Goal: Task Accomplishment & Management: Use online tool/utility

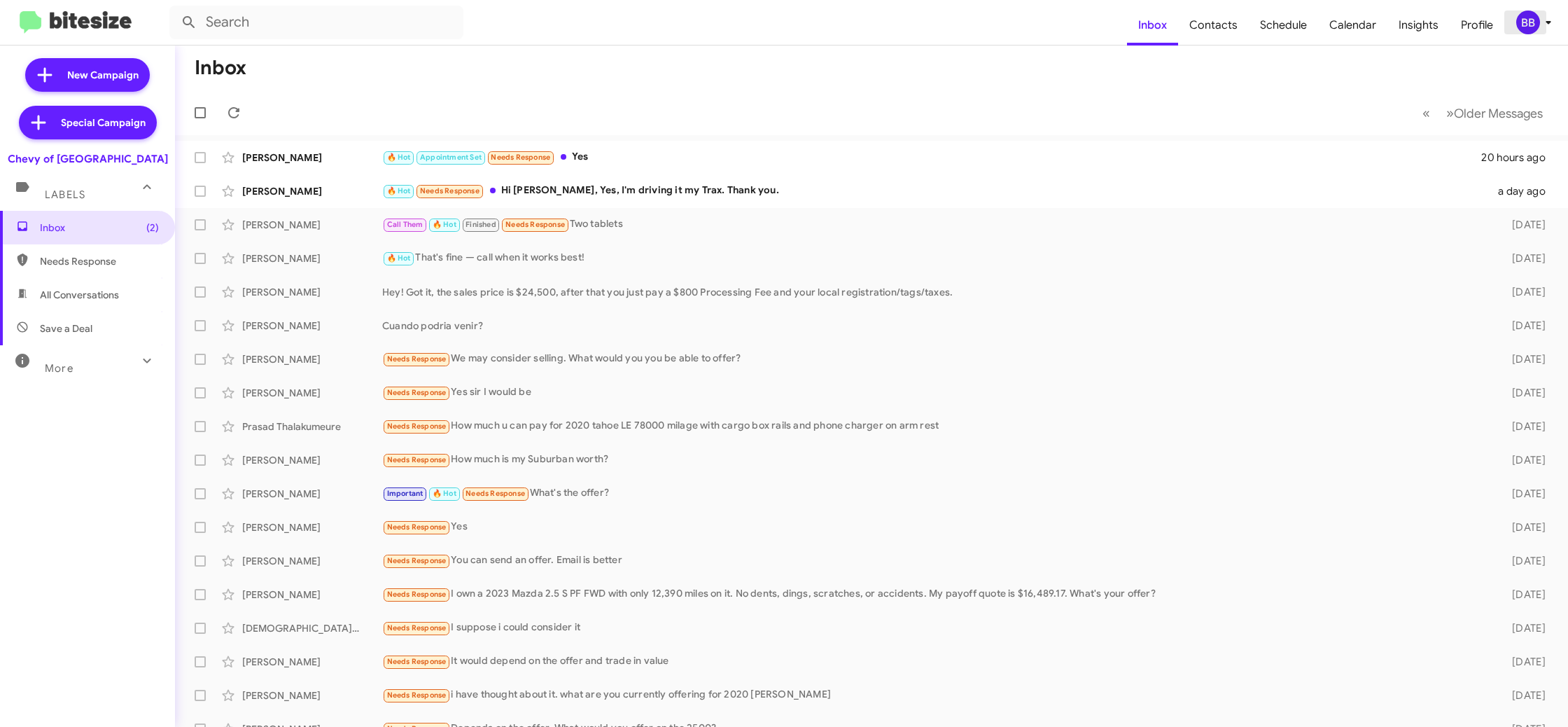
click at [1540, 29] on icon at bounding box center [1548, 22] width 17 height 17
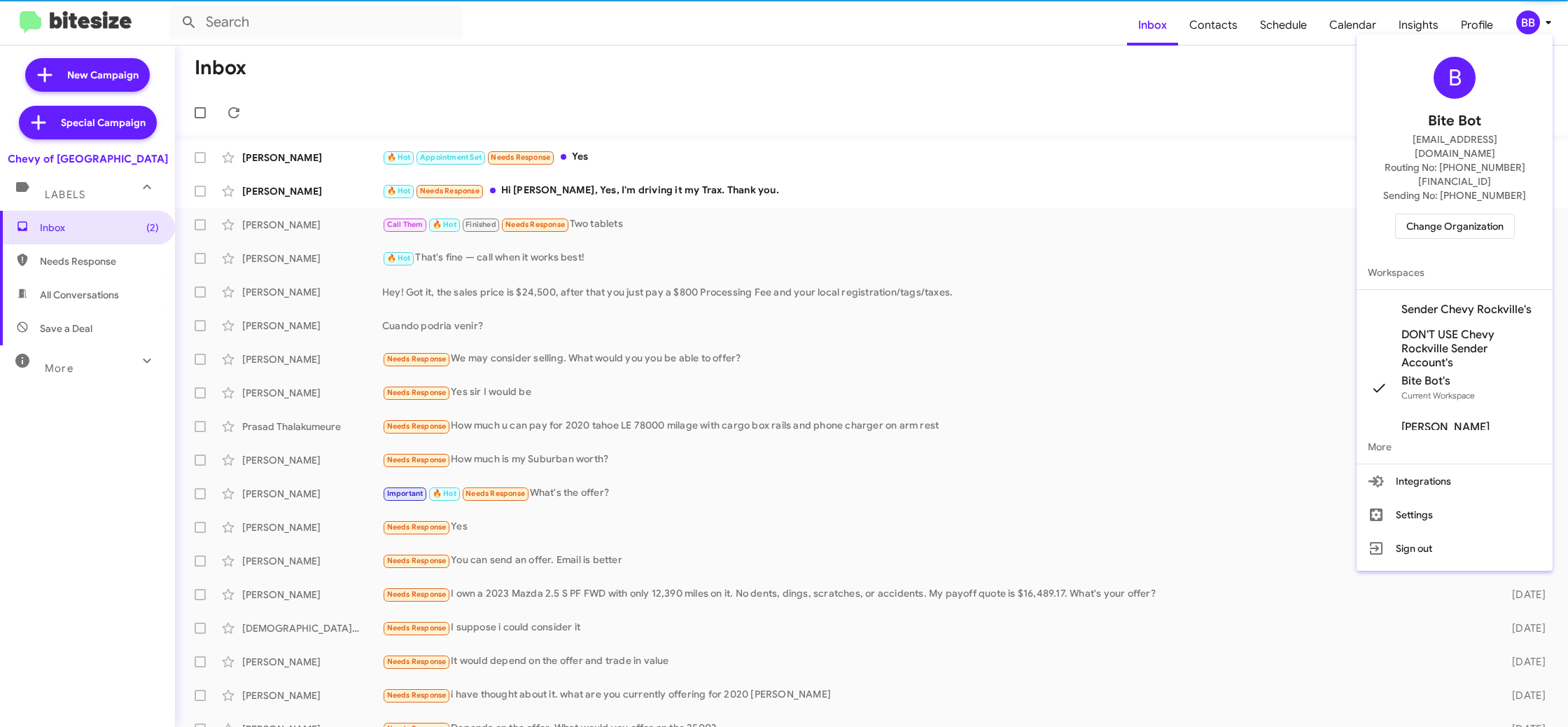
click at [1457, 214] on span "Change Organization" at bounding box center [1455, 226] width 97 height 24
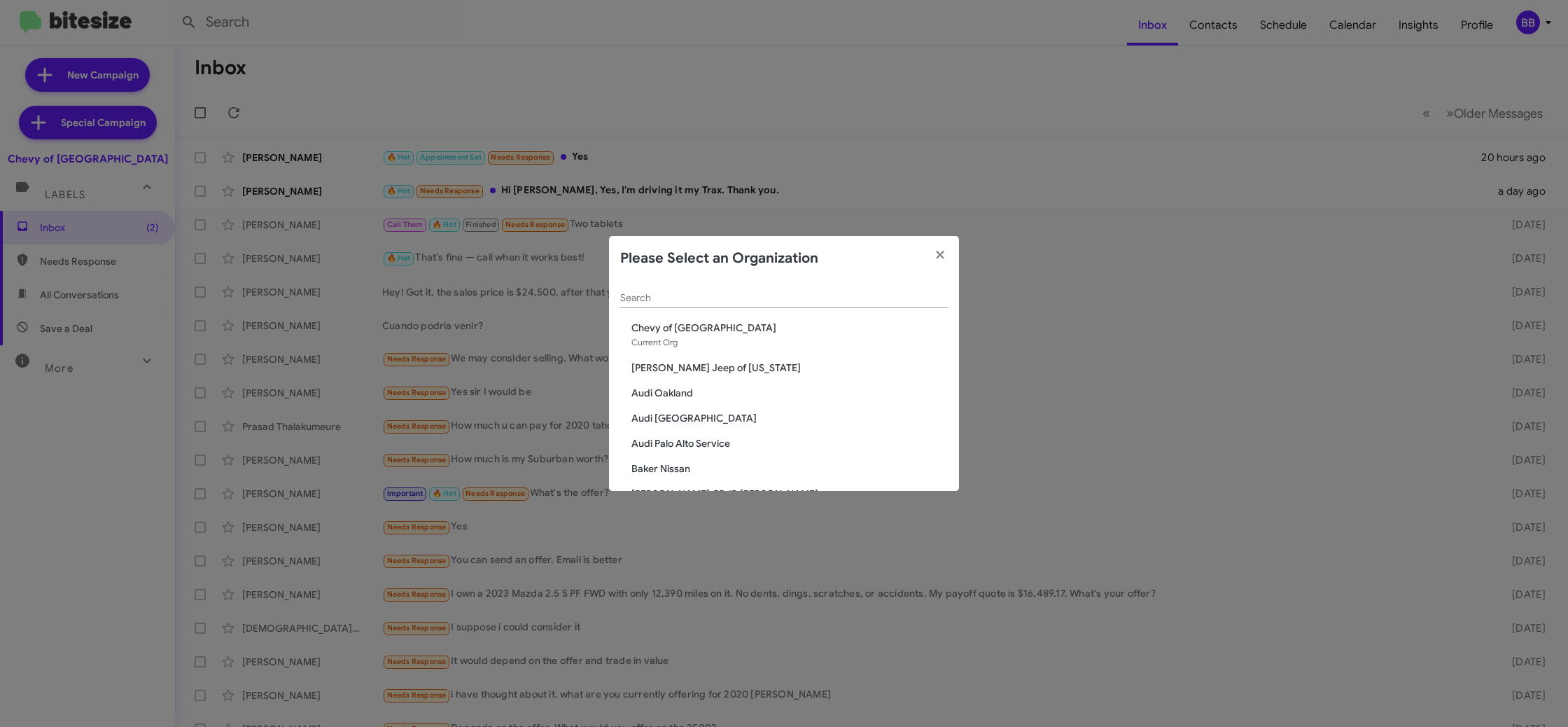
click at [651, 302] on input "Search" at bounding box center [784, 298] width 328 height 11
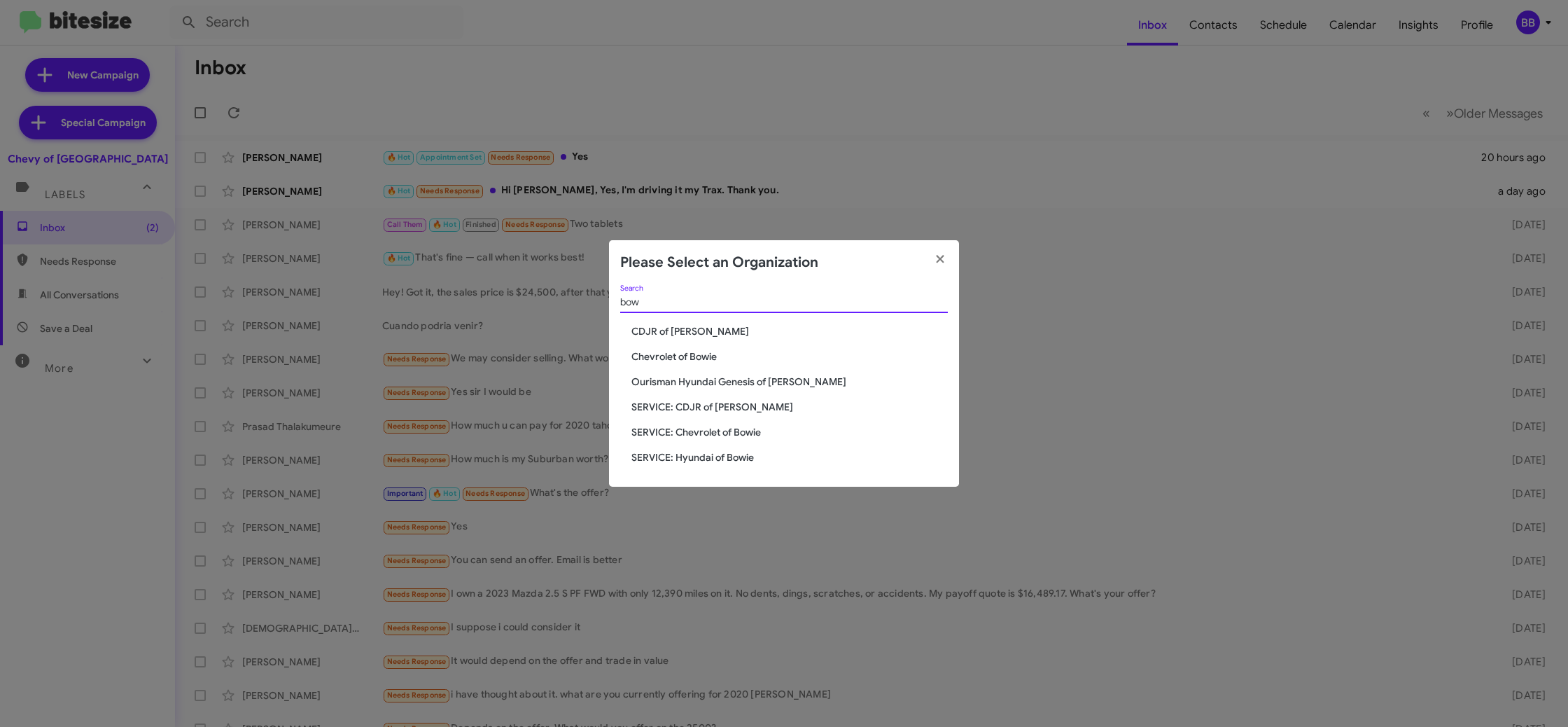
type input "bow"
click at [677, 332] on span "CDJR of Bowie" at bounding box center [789, 330] width 317 height 14
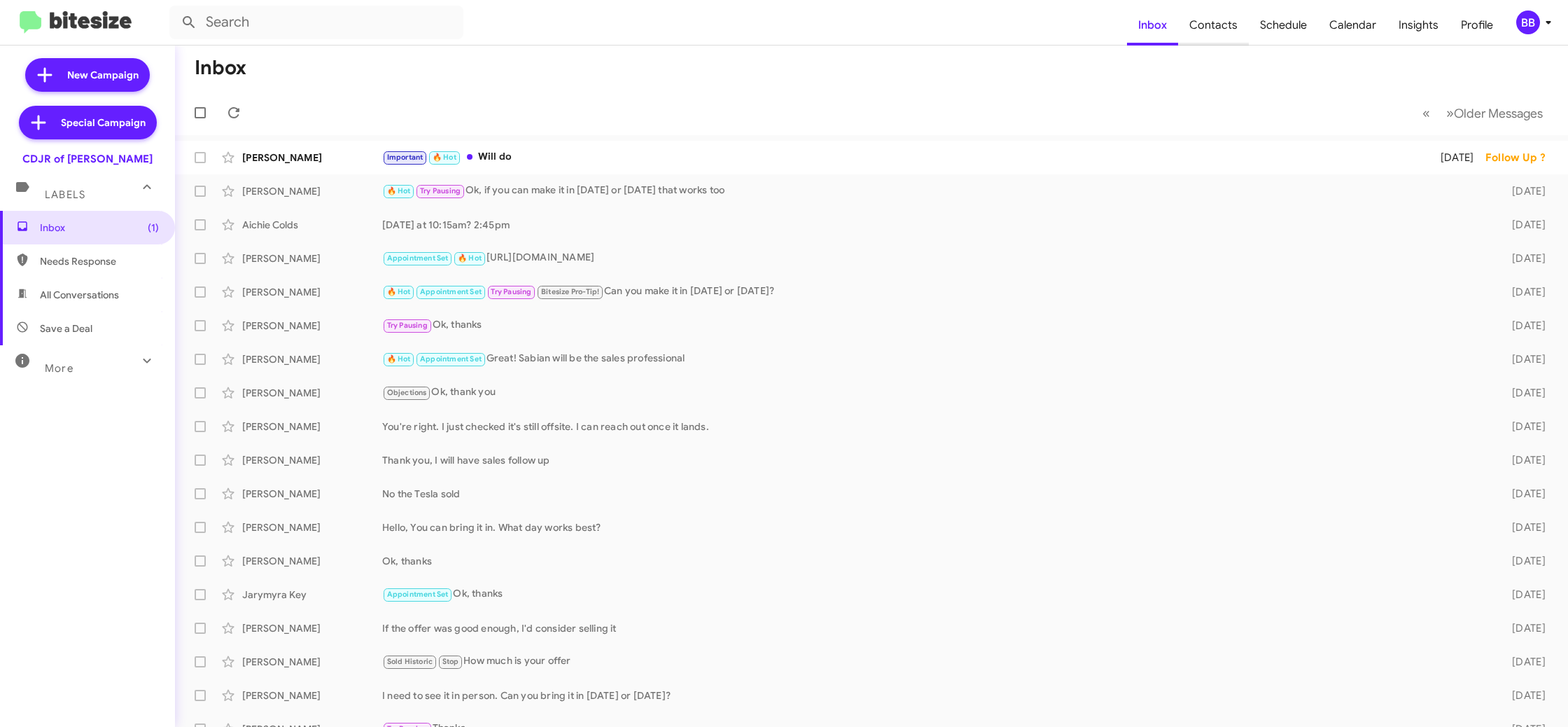
click at [1202, 32] on span "Contacts" at bounding box center [1213, 25] width 70 height 41
type input "in:groups"
click at [1202, 32] on span "Contacts" at bounding box center [1213, 25] width 70 height 41
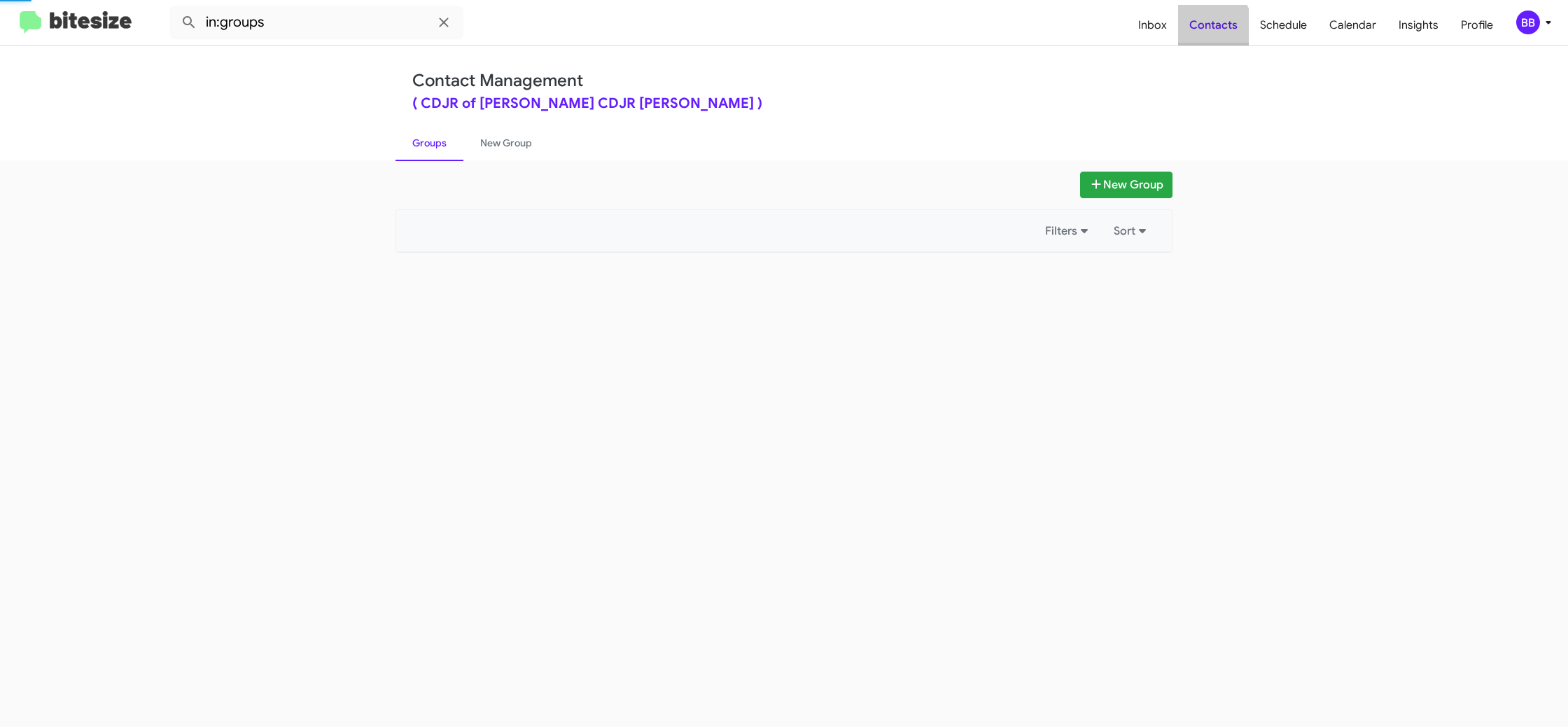
click at [1202, 32] on span "Contacts" at bounding box center [1213, 25] width 70 height 41
click at [1526, 24] on div "BB" at bounding box center [1528, 22] width 24 height 24
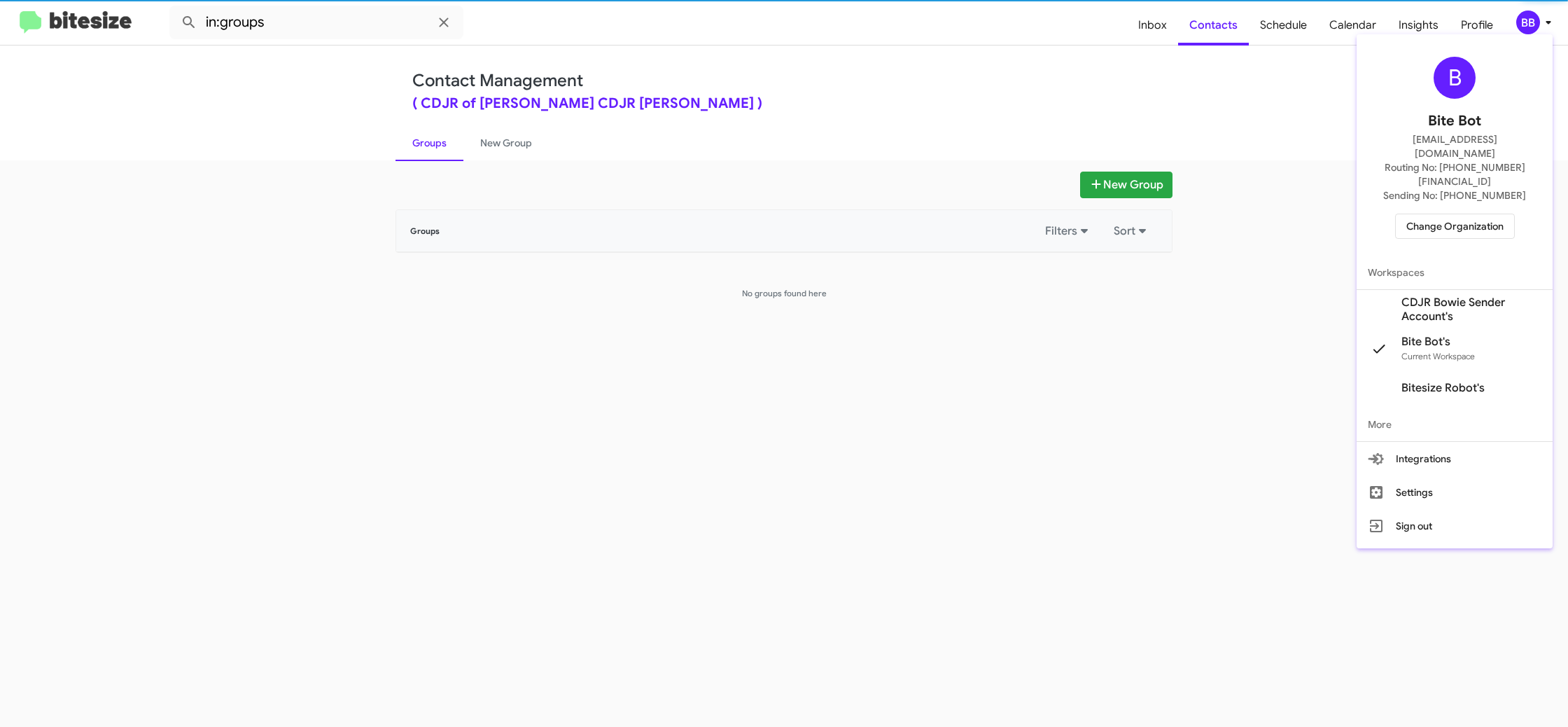
click at [1493, 295] on span "CDJR Bowie Sender Account's" at bounding box center [1471, 309] width 140 height 28
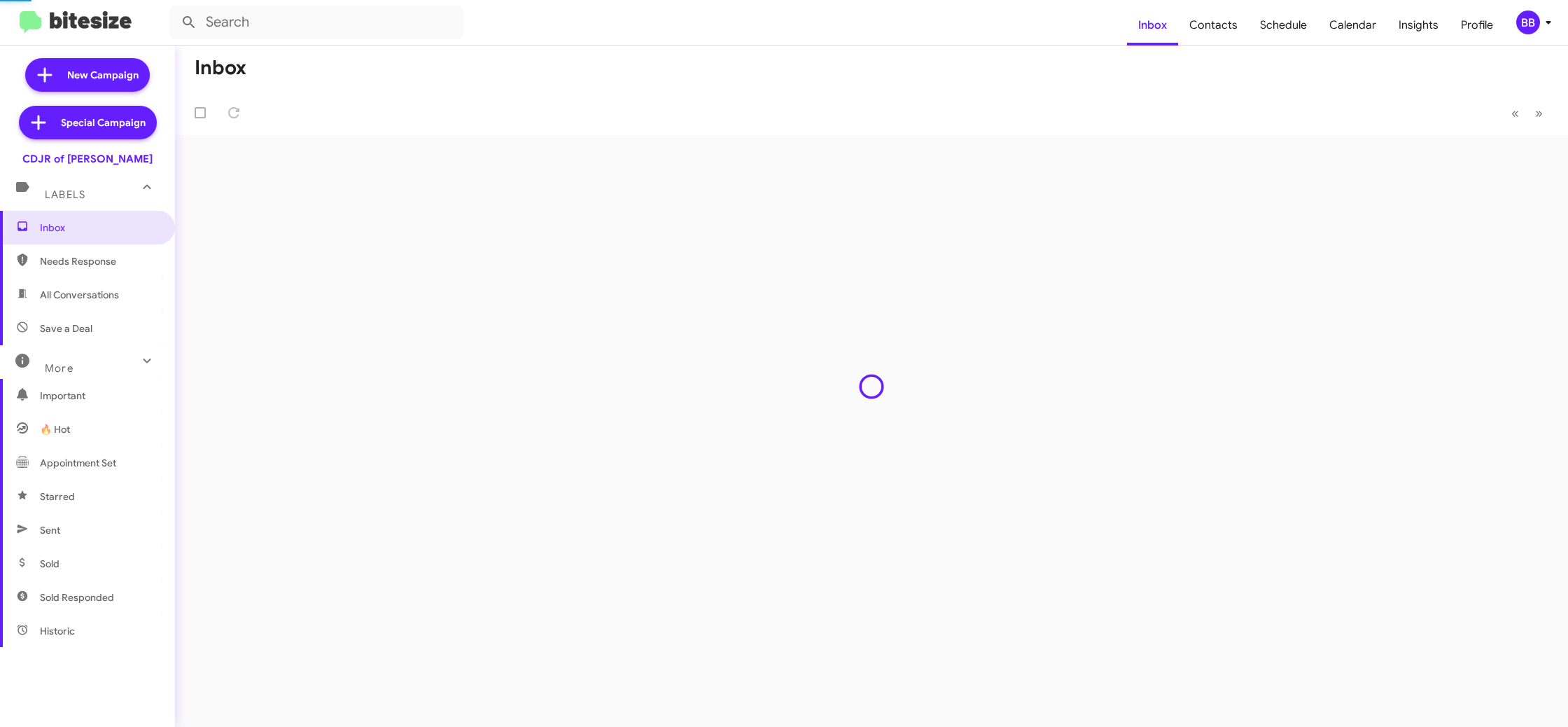
click at [1205, 34] on span "Contacts" at bounding box center [1213, 25] width 70 height 41
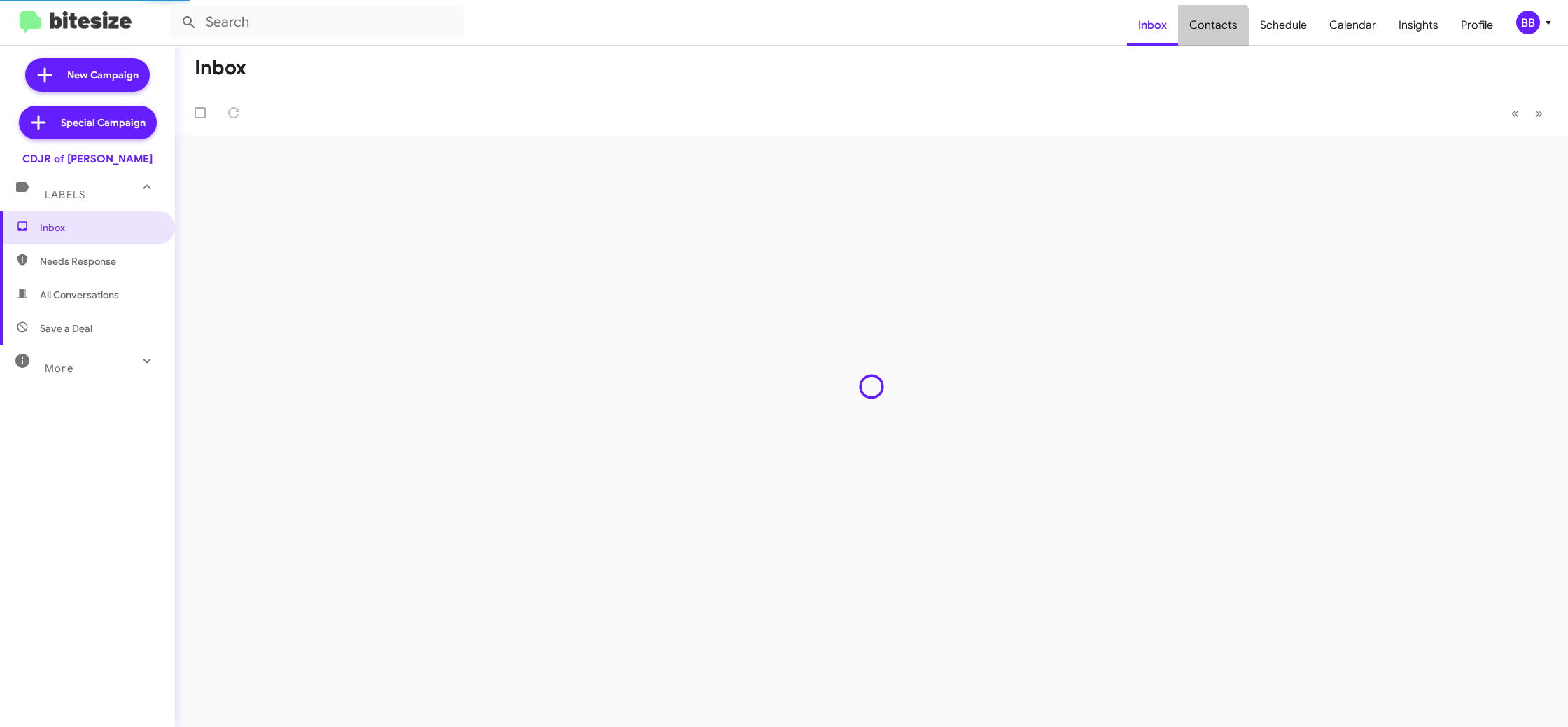
click at [1205, 34] on span "Contacts" at bounding box center [1213, 25] width 70 height 41
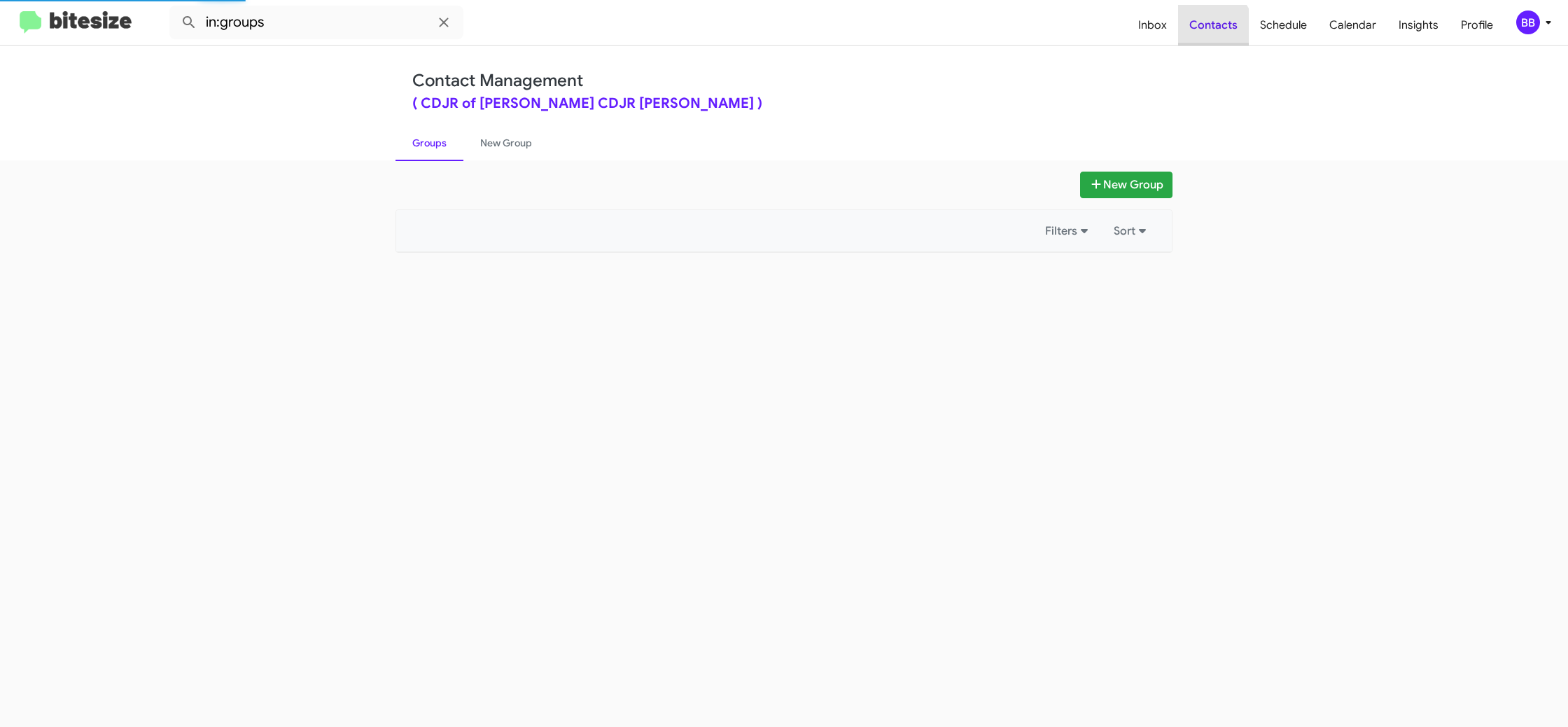
click at [1205, 34] on span "Contacts" at bounding box center [1213, 25] width 70 height 41
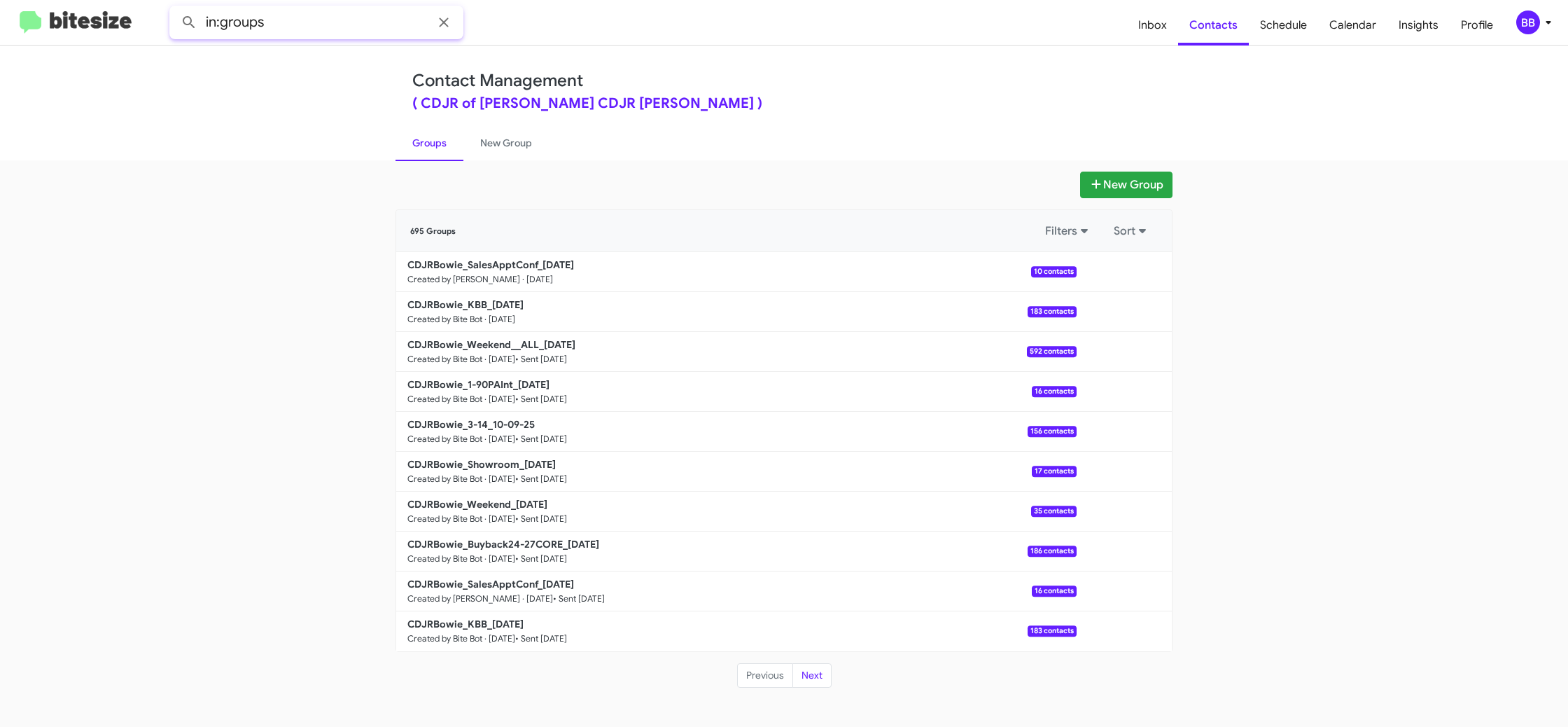
click at [345, 30] on input "in:groups" at bounding box center [316, 22] width 294 height 34
click at [175, 9] on button at bounding box center [189, 22] width 28 height 28
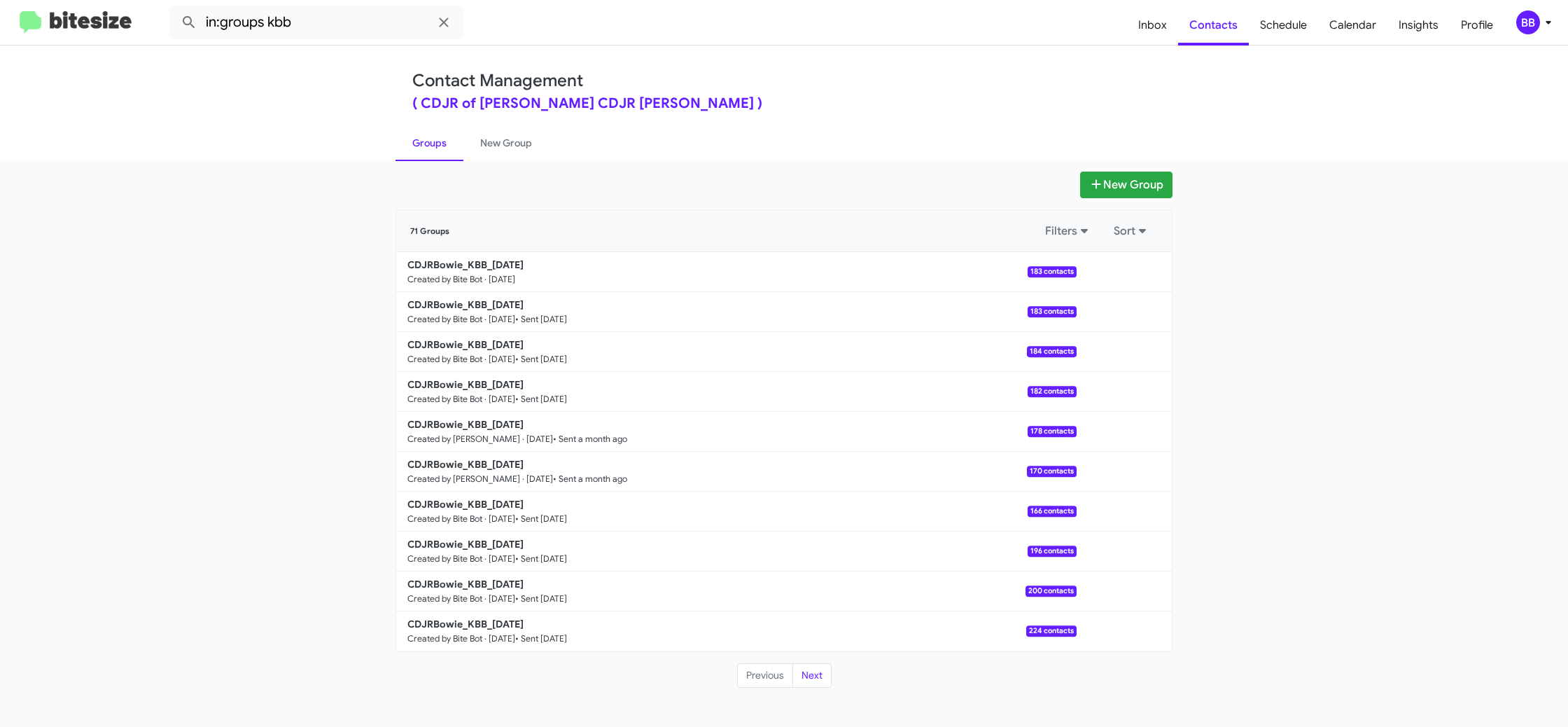
click at [511, 162] on div "New Group 71 Groups Filters Sort CDJRBowie_KBB_10-13-25 Created by Bite Bot · O…" at bounding box center [784, 443] width 1568 height 566
click at [491, 152] on link "New Group" at bounding box center [506, 142] width 85 height 37
click at [421, 147] on link "Groups" at bounding box center [430, 142] width 68 height 37
type input "in:groups"
click at [421, 147] on link "Groups" at bounding box center [430, 142] width 68 height 37
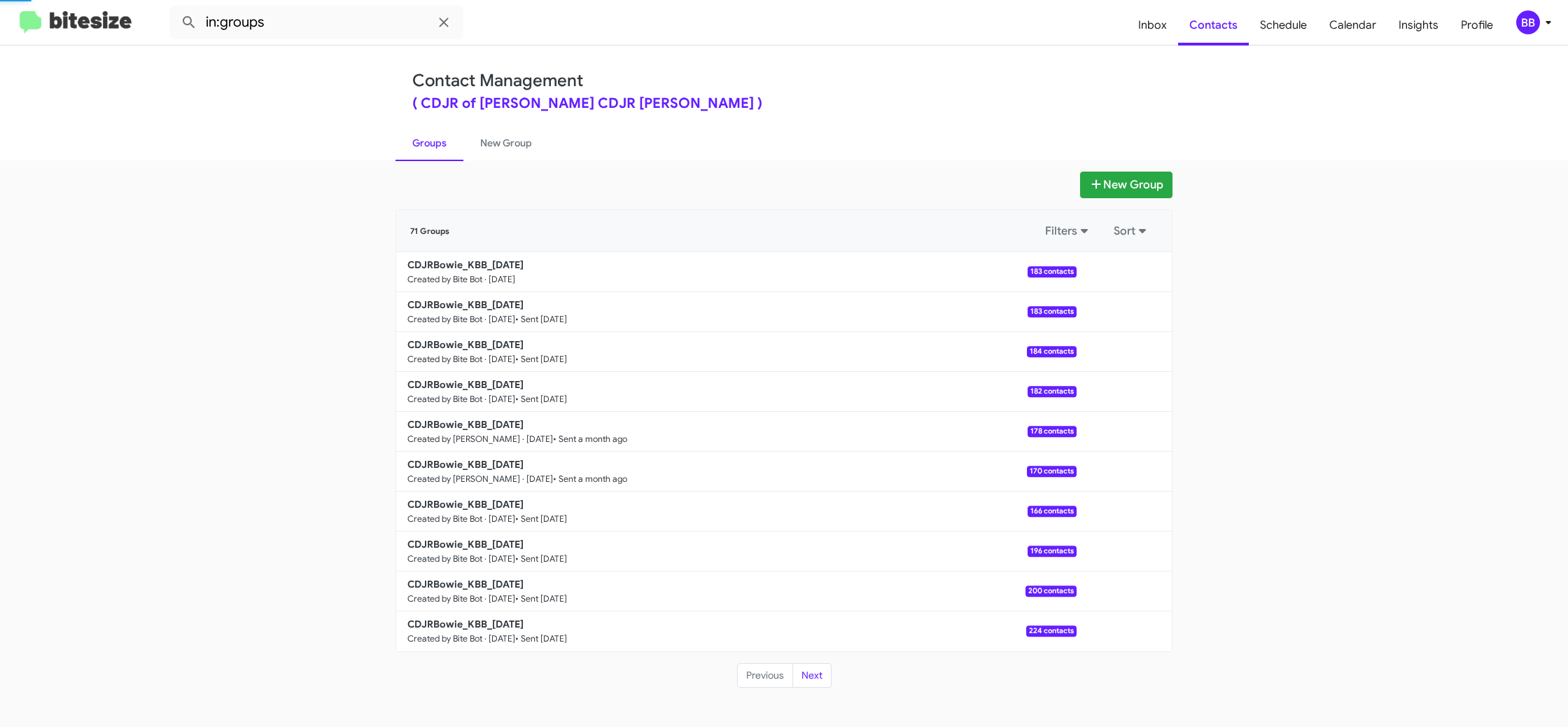
click at [421, 147] on link "Groups" at bounding box center [430, 142] width 68 height 37
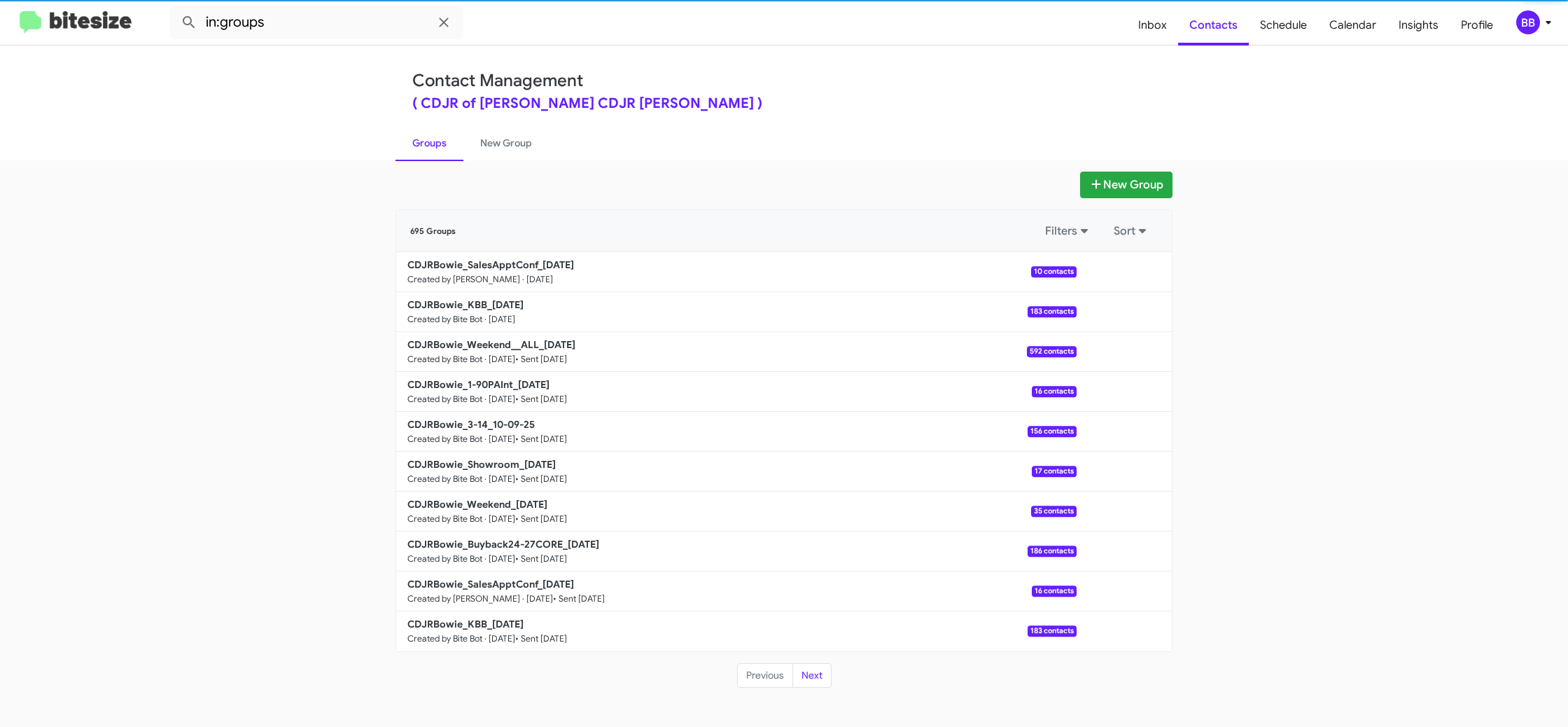
click at [421, 147] on link "Groups" at bounding box center [430, 142] width 68 height 37
click at [493, 147] on link "New Group" at bounding box center [506, 142] width 85 height 37
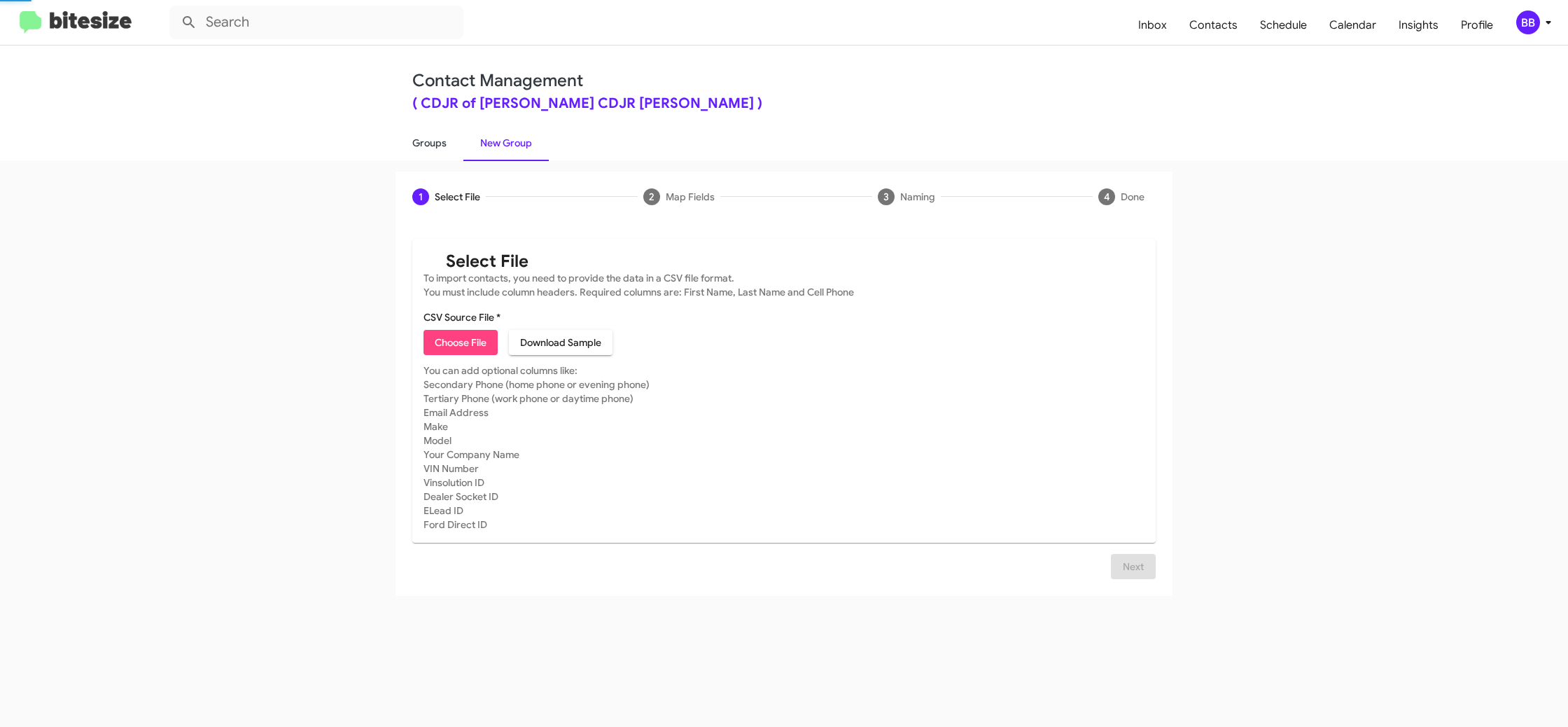
click at [437, 147] on link "Groups" at bounding box center [430, 142] width 68 height 37
type input "in:groups"
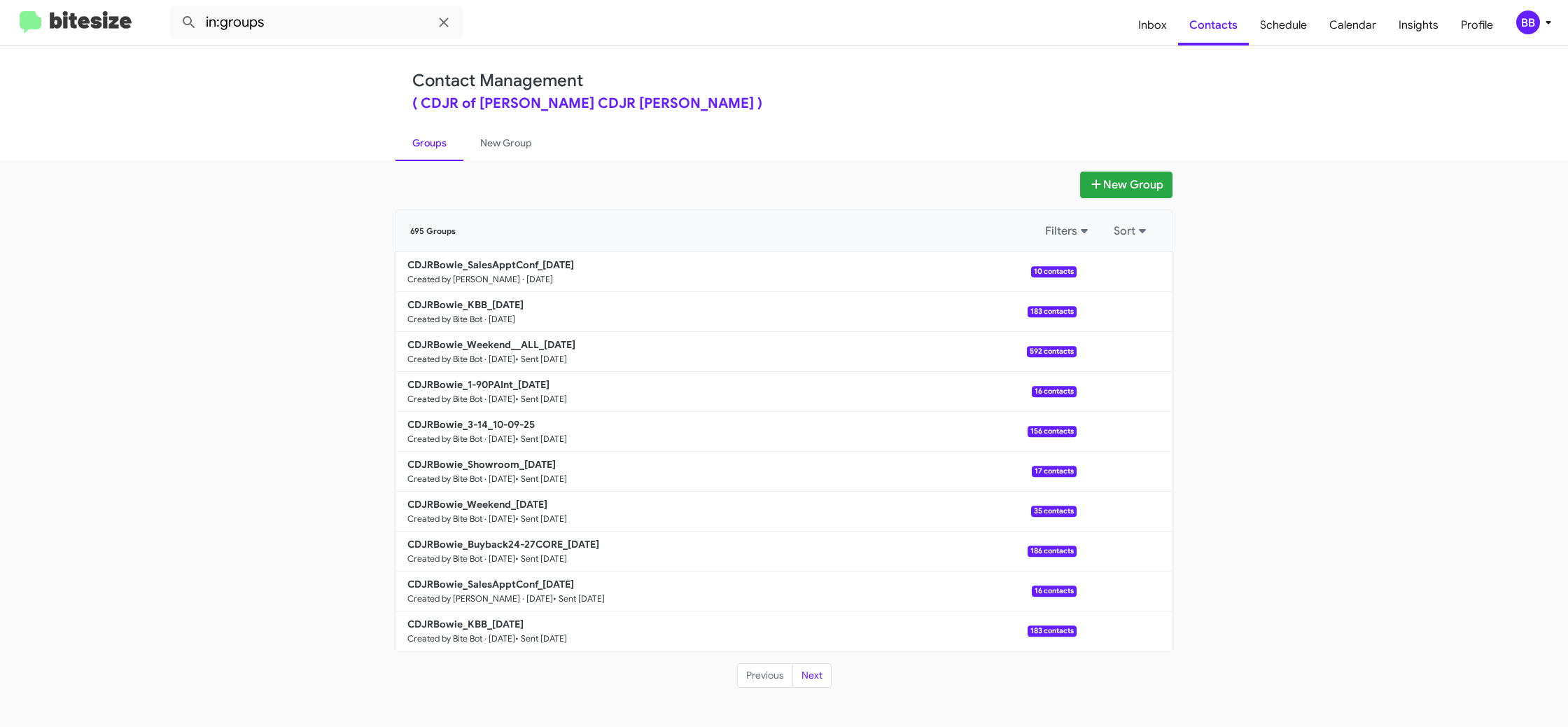
click at [1532, 24] on div "BB" at bounding box center [1528, 22] width 24 height 24
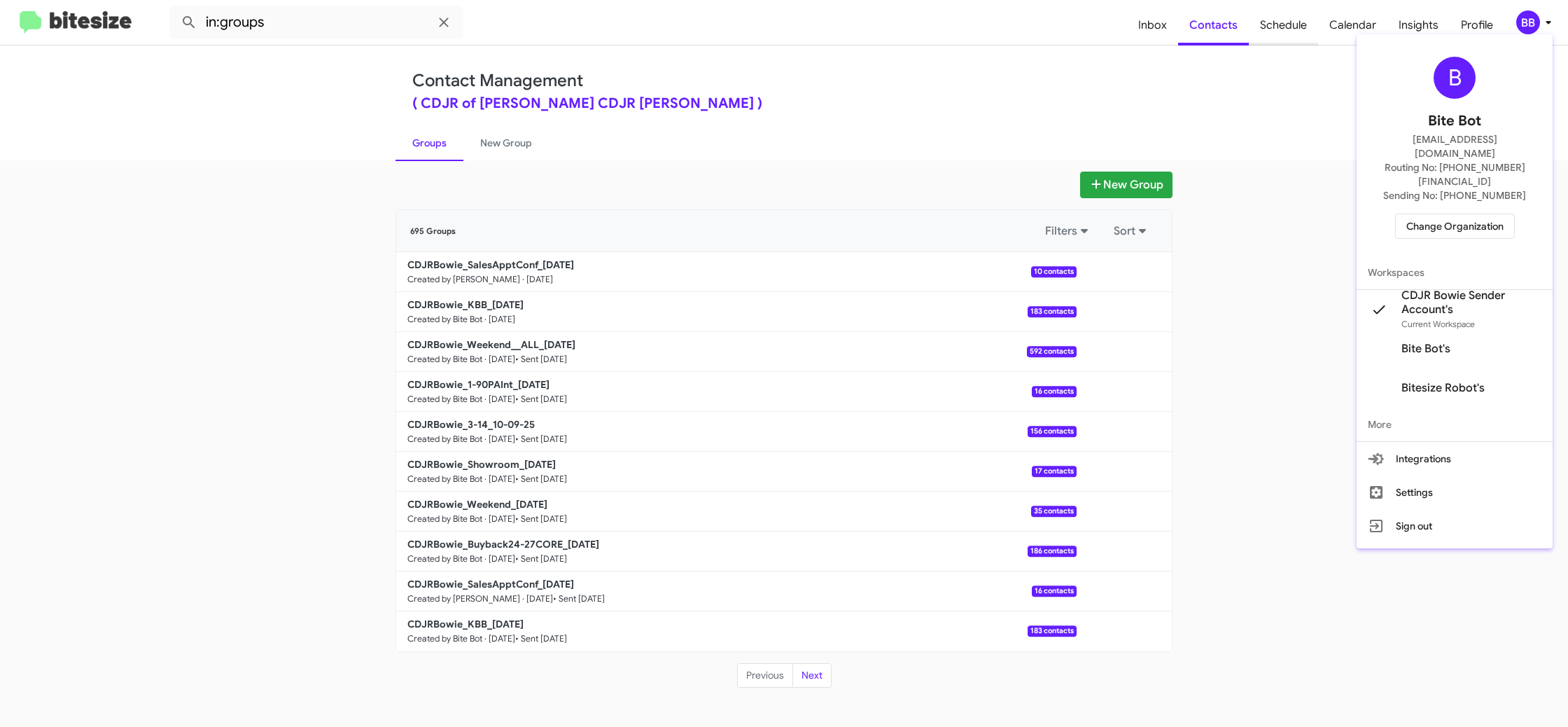
drag, startPoint x: 1239, startPoint y: 75, endPoint x: 1261, endPoint y: 36, distance: 44.8
click at [1241, 65] on div at bounding box center [784, 364] width 1568 height 727
click at [1277, 24] on span "Schedule" at bounding box center [1284, 25] width 69 height 41
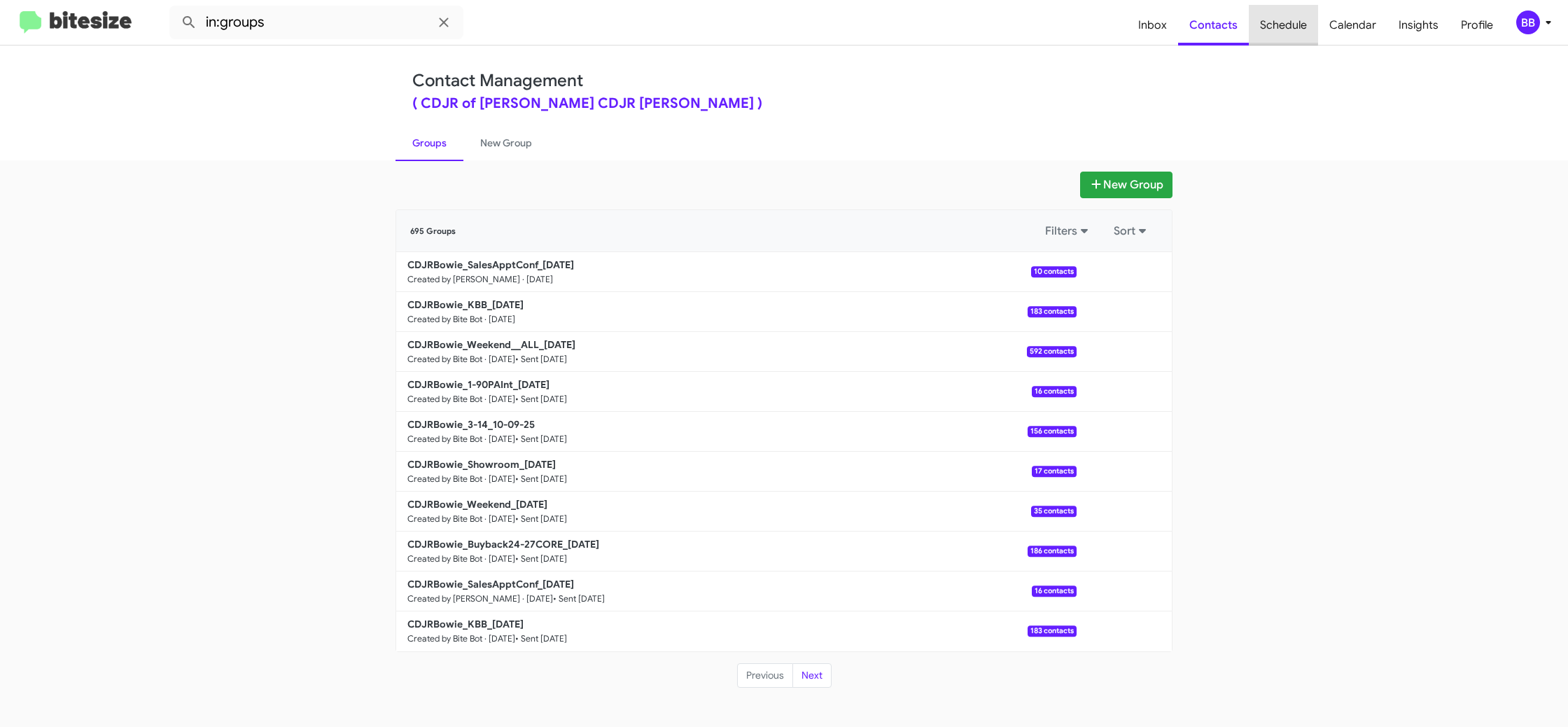
click at [1277, 24] on span "Schedule" at bounding box center [1284, 25] width 69 height 41
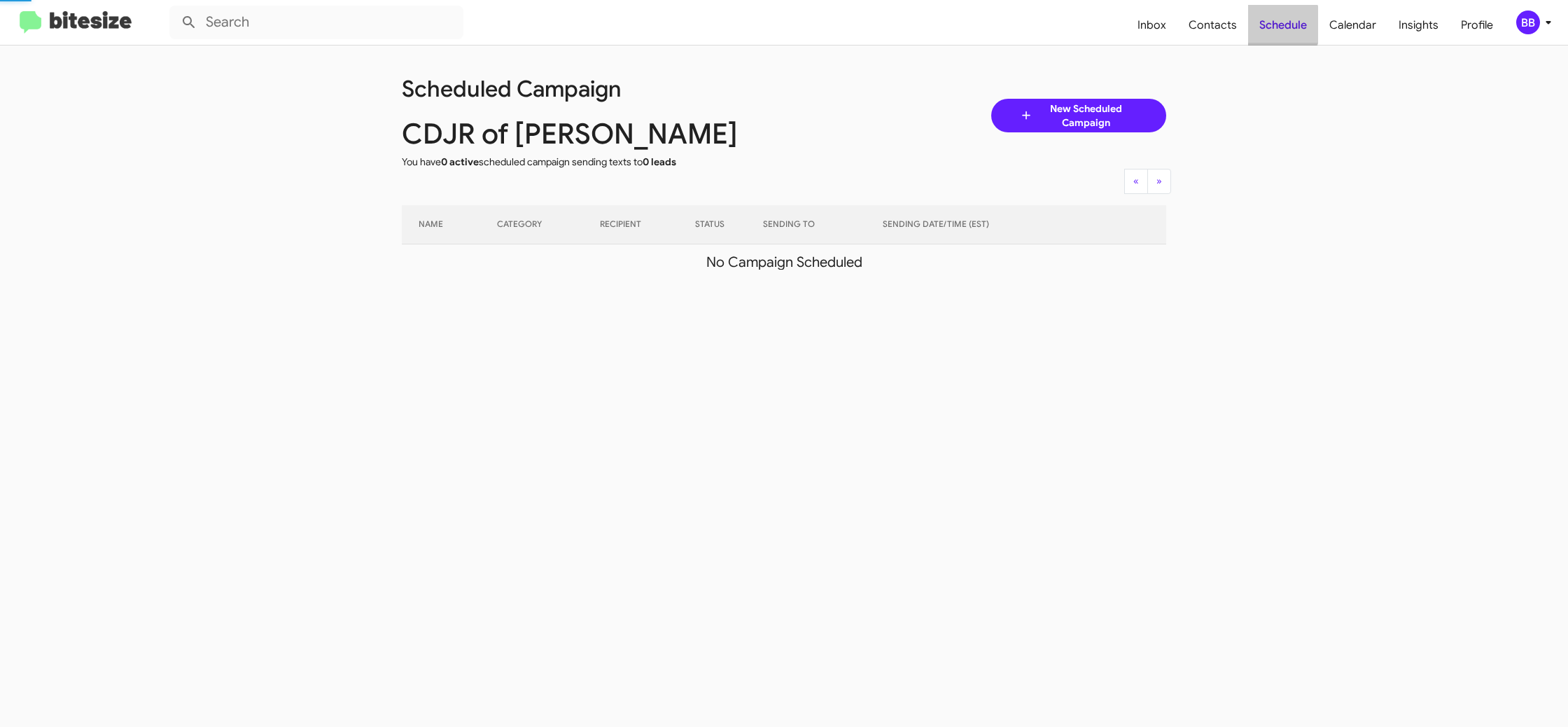
click at [1277, 24] on span "Schedule" at bounding box center [1283, 25] width 70 height 41
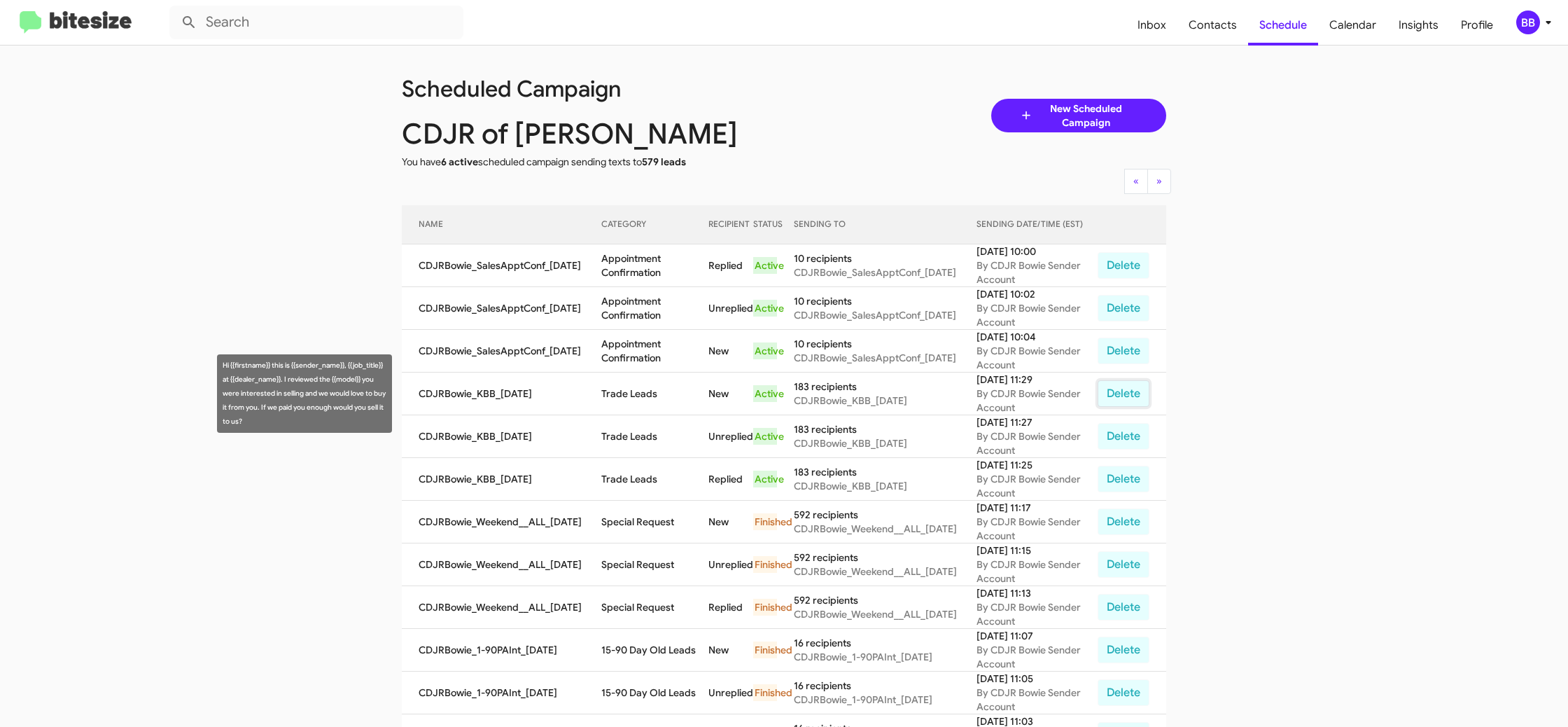
click at [1114, 397] on button "Delete" at bounding box center [1123, 393] width 52 height 27
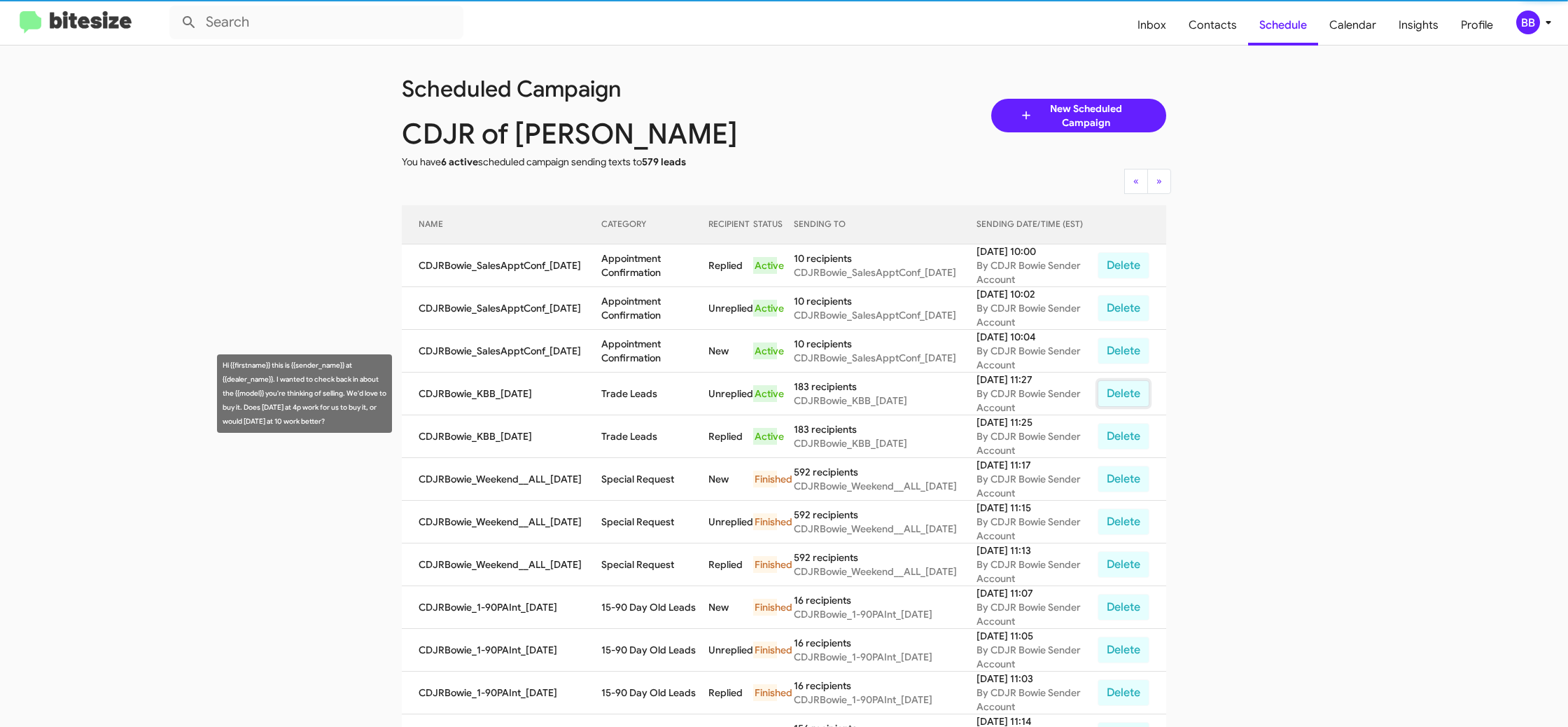
click at [1114, 397] on button "Delete" at bounding box center [1123, 393] width 52 height 27
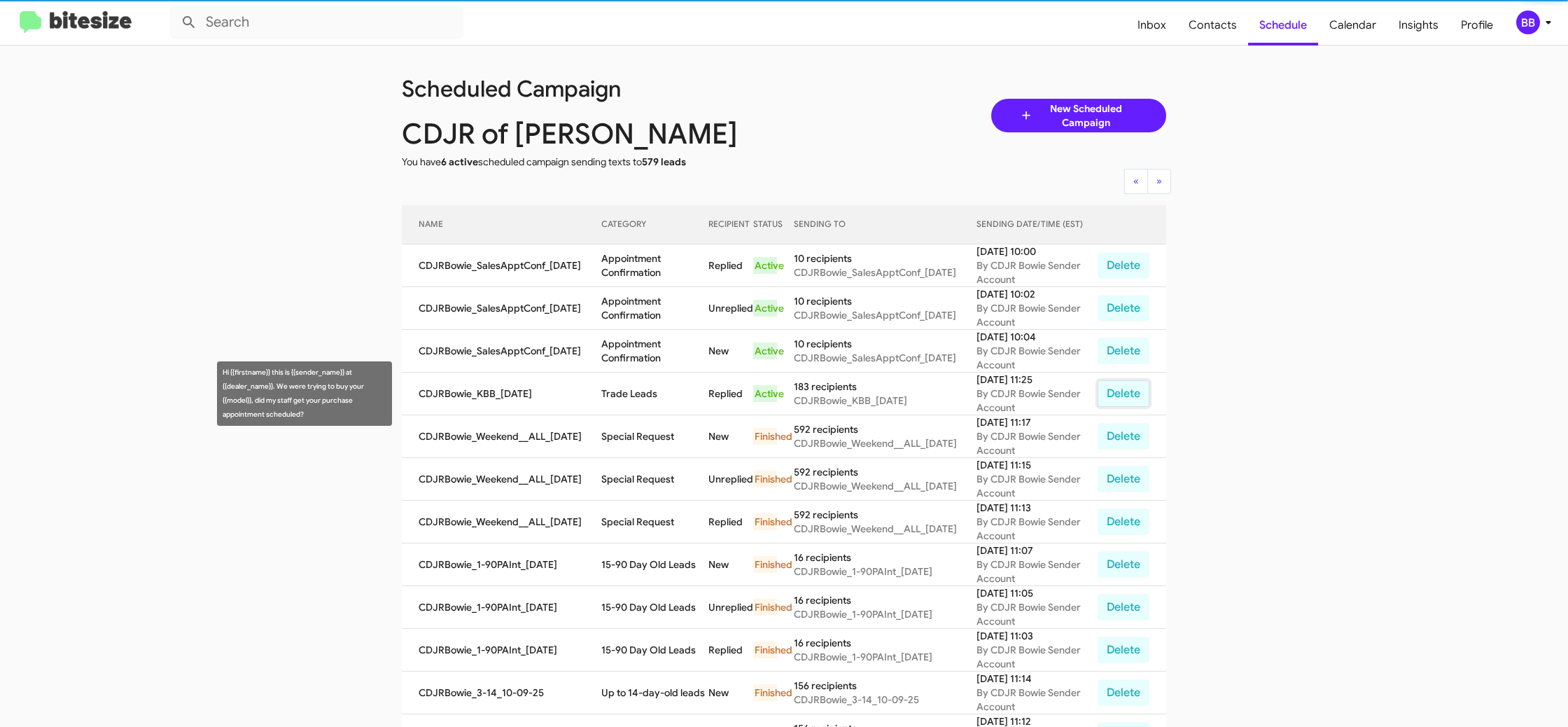
click at [1115, 397] on button "Delete" at bounding box center [1123, 393] width 52 height 27
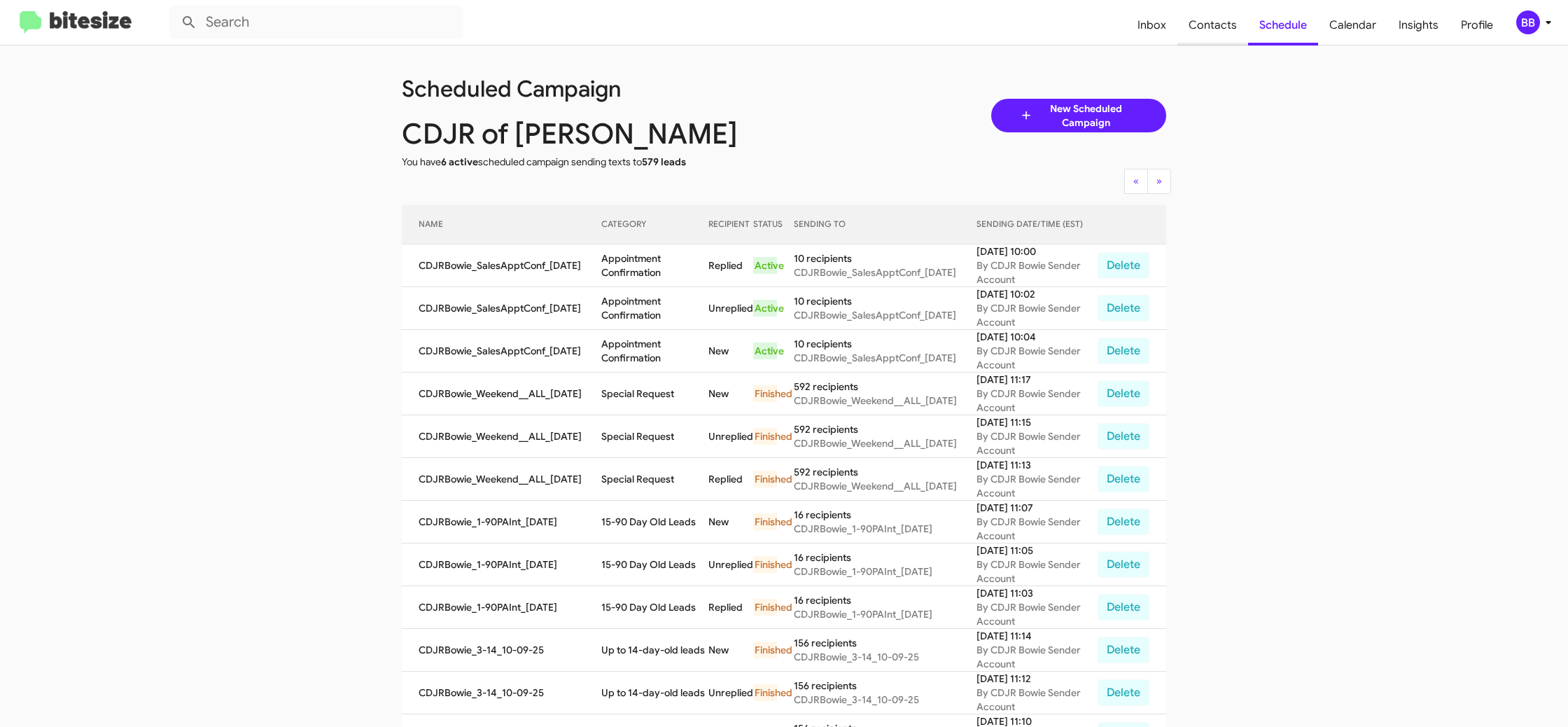
click at [1204, 22] on span "Contacts" at bounding box center [1212, 25] width 70 height 41
type input "in:groups"
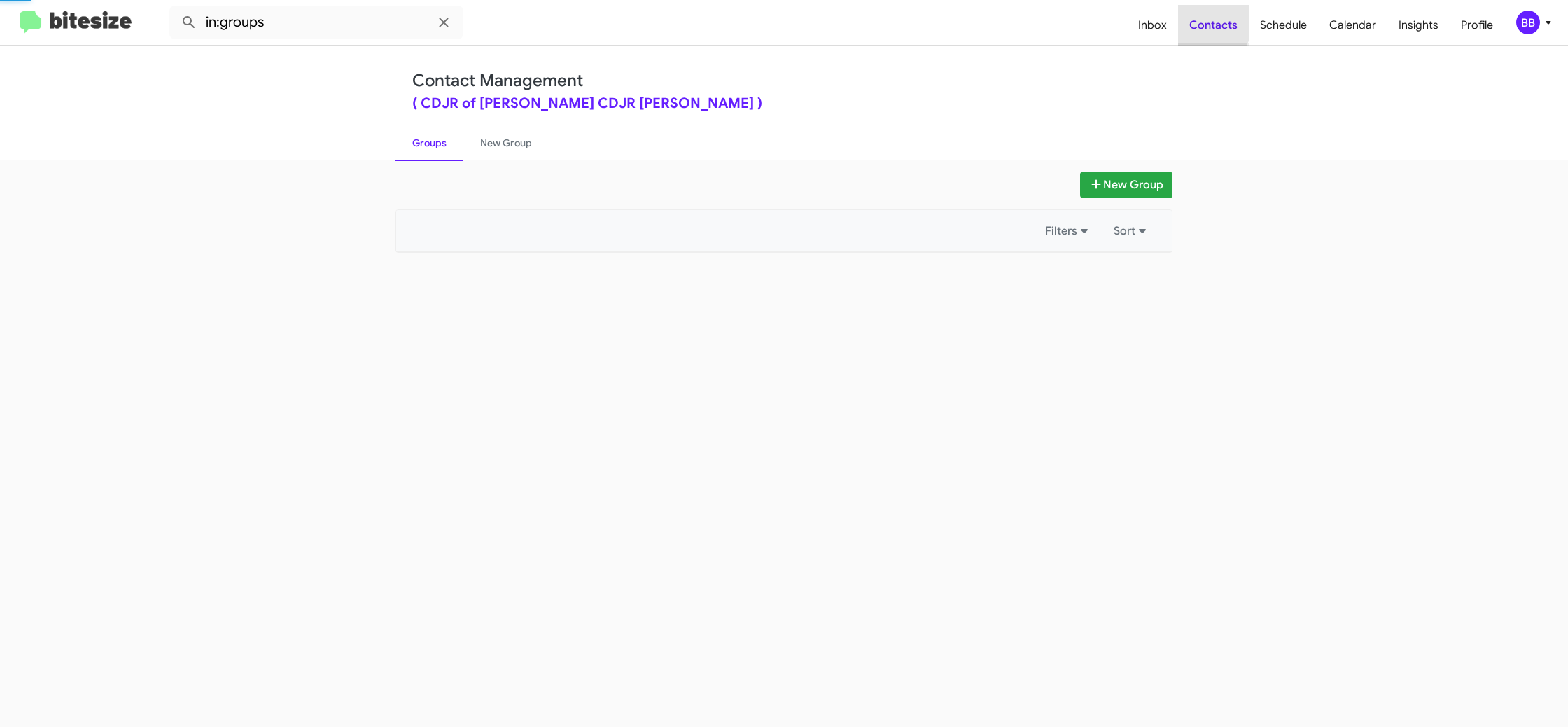
click at [1204, 22] on span "Contacts" at bounding box center [1213, 25] width 70 height 41
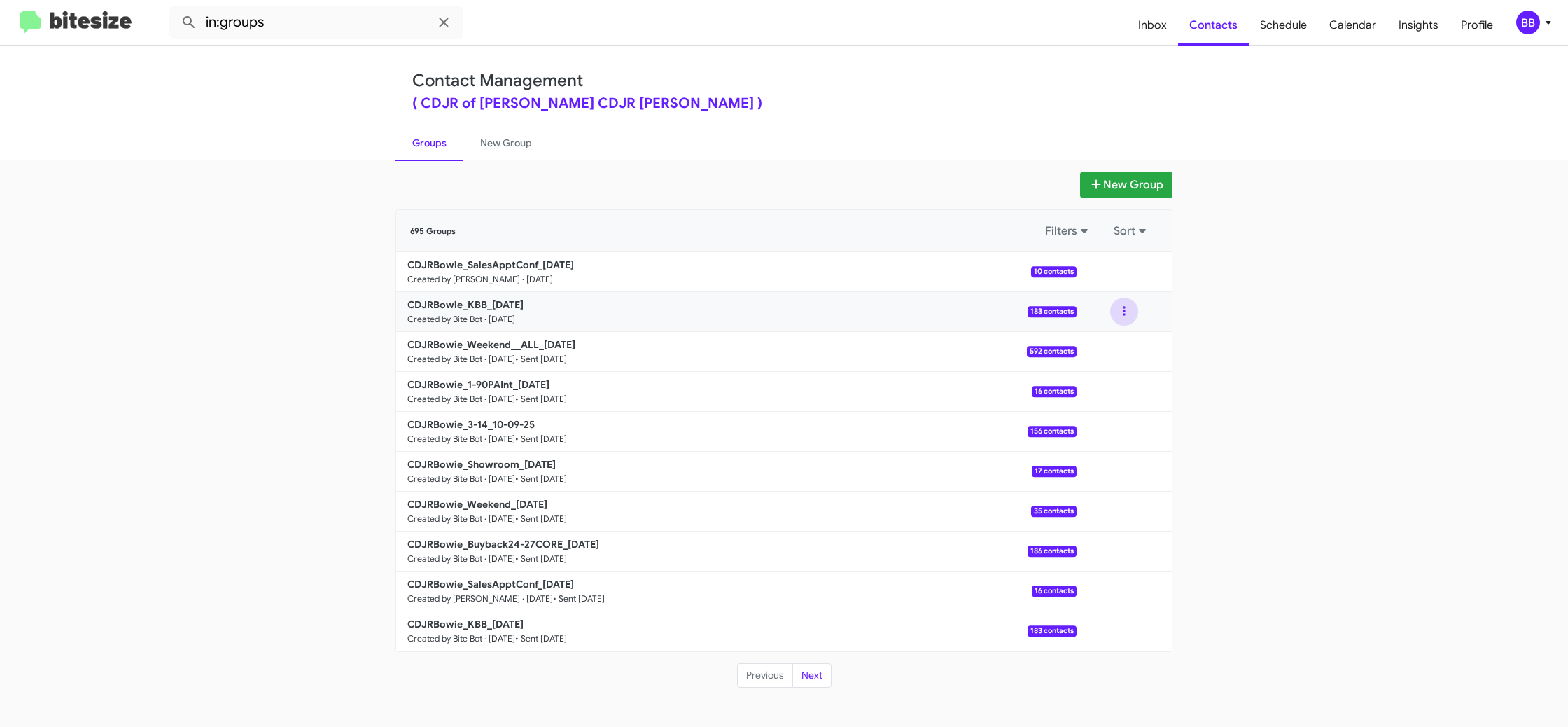
click at [1118, 315] on button at bounding box center [1124, 311] width 28 height 28
click at [1095, 386] on button "Archive" at bounding box center [1082, 383] width 112 height 34
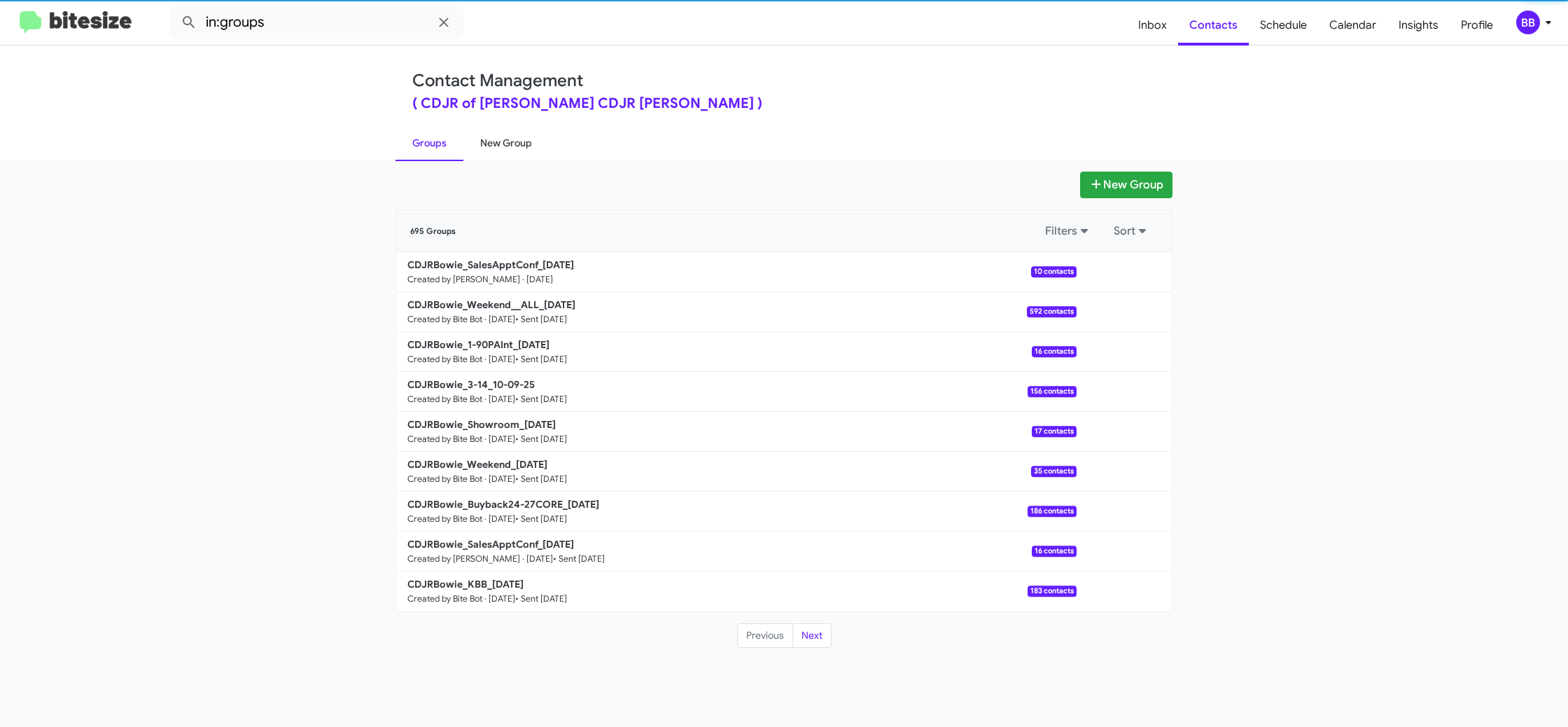
click at [499, 139] on link "New Group" at bounding box center [506, 142] width 85 height 37
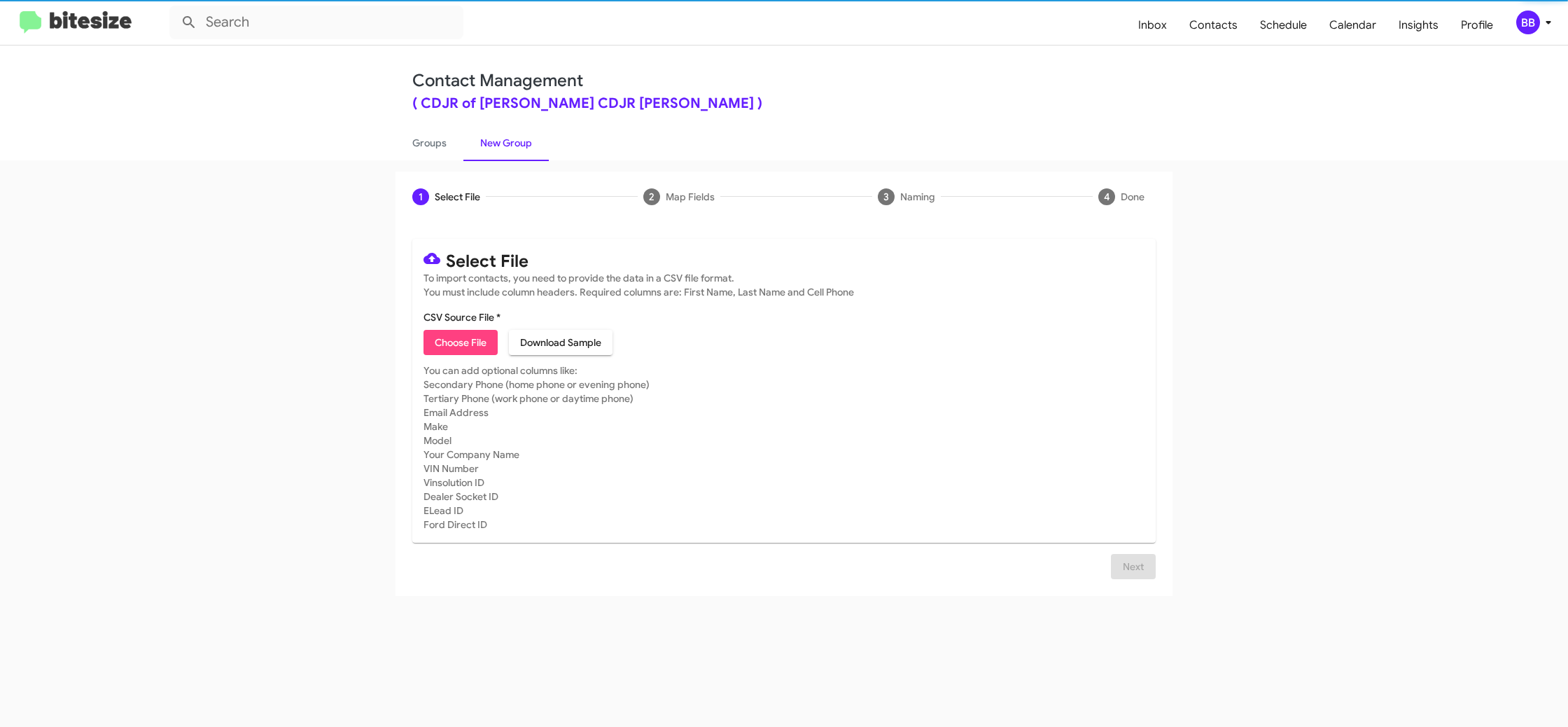
click at [499, 139] on link "New Group" at bounding box center [506, 142] width 85 height 37
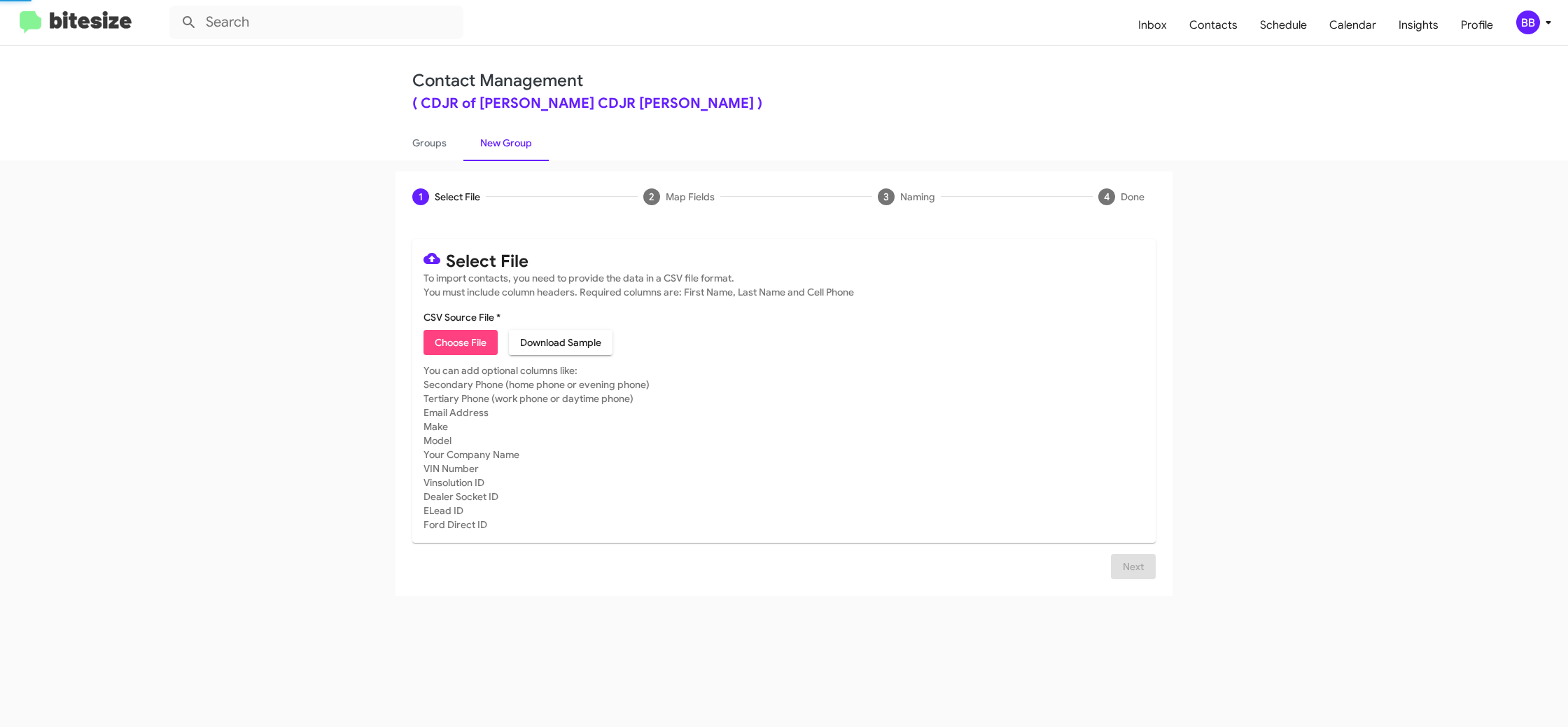
click at [497, 136] on link "New Group" at bounding box center [506, 142] width 85 height 37
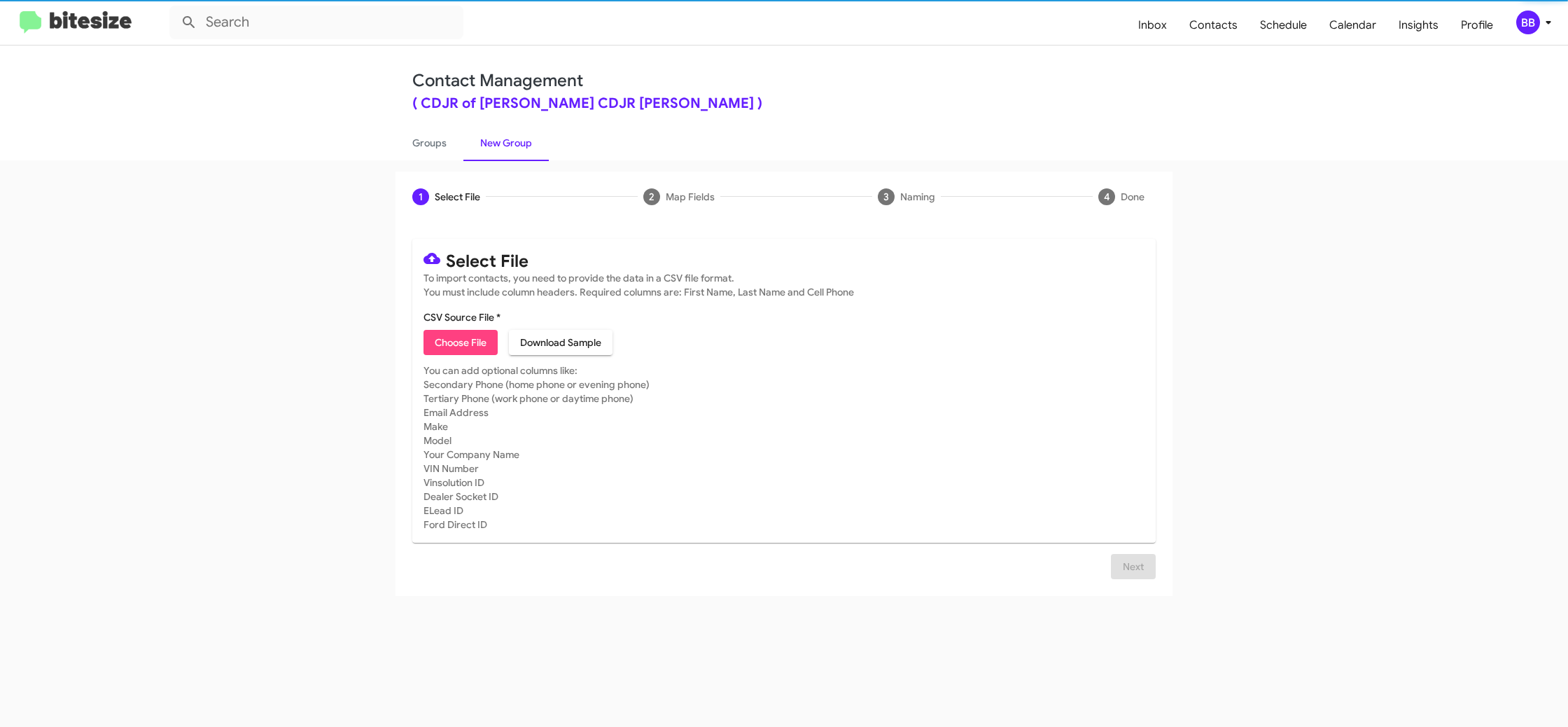
click at [468, 337] on span "Choose File" at bounding box center [460, 342] width 52 height 25
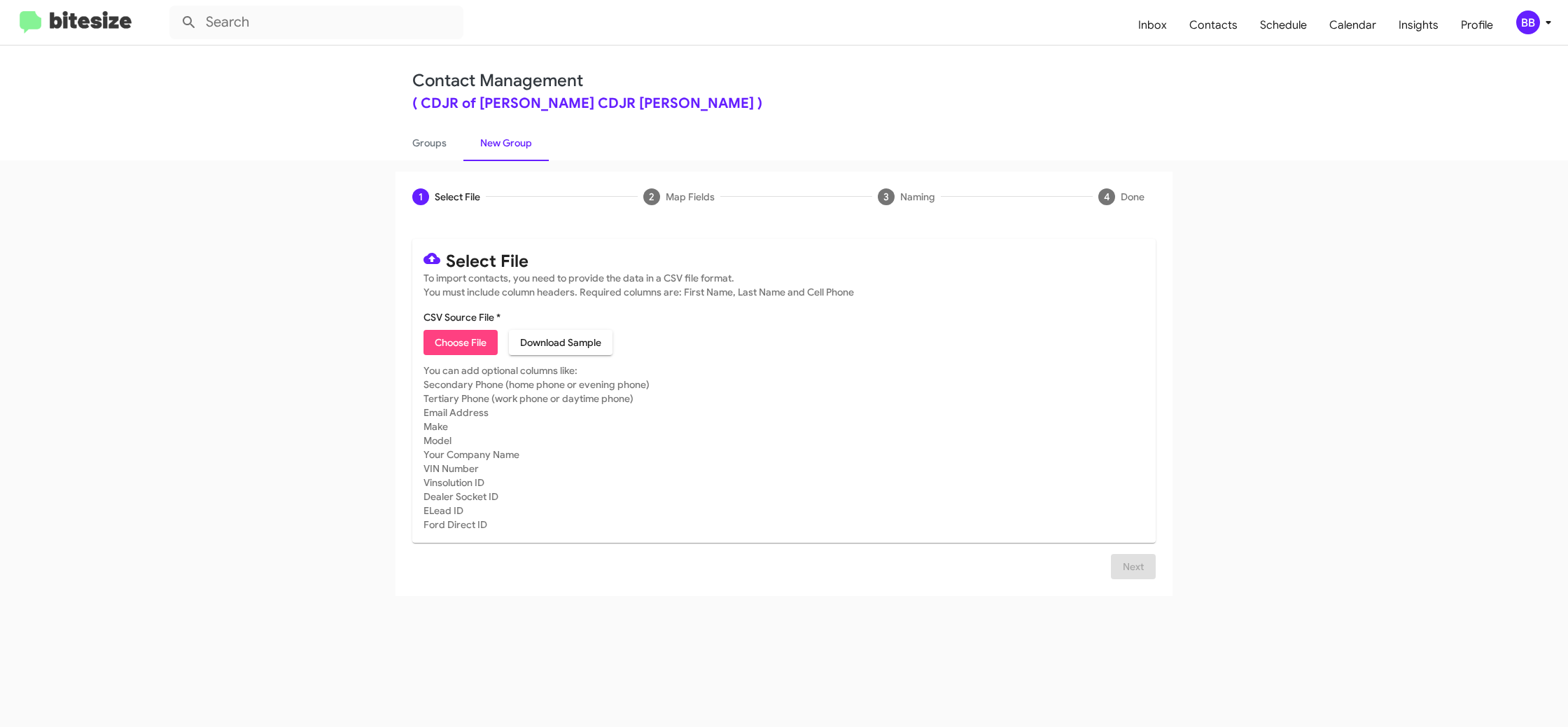
type input "CDJRBowie_KBB_10-13-25"
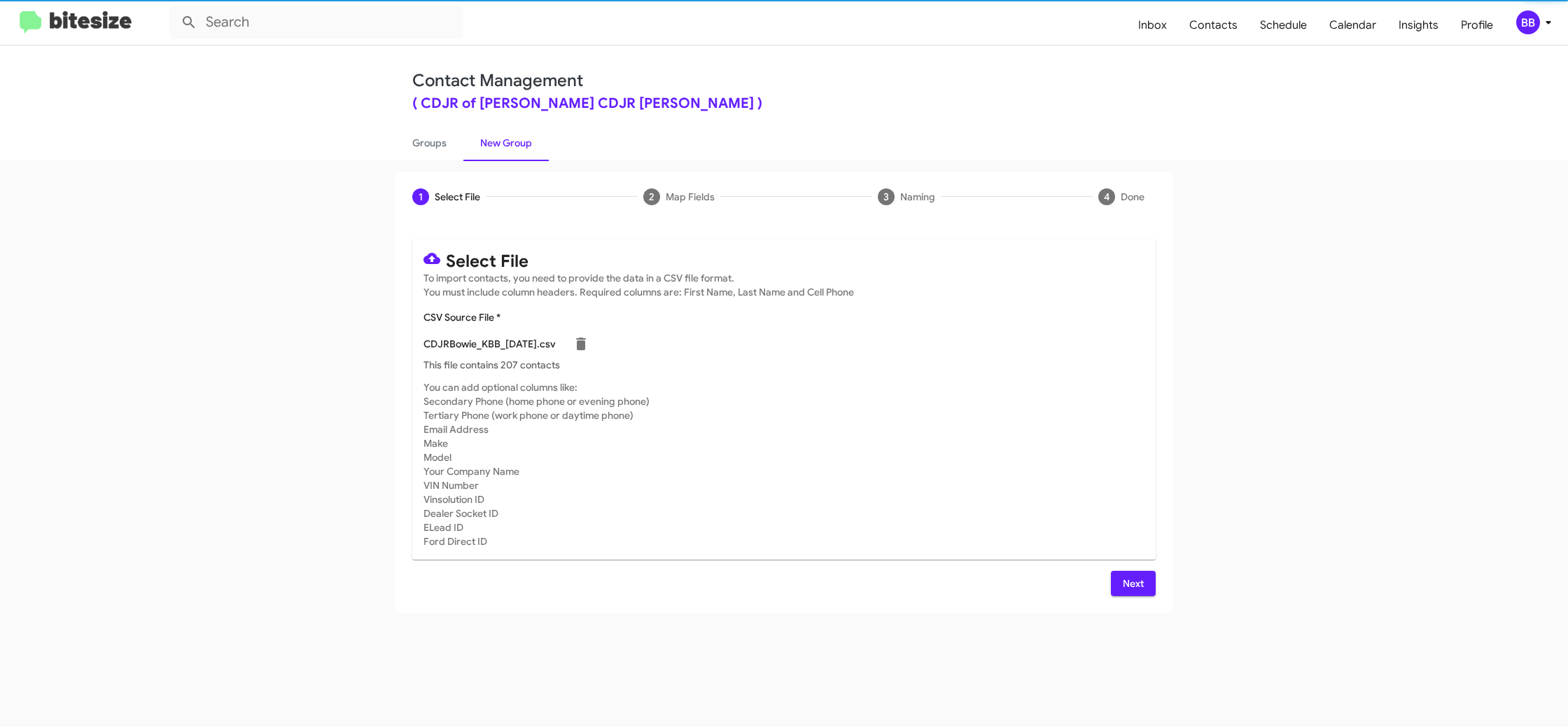
drag, startPoint x: 954, startPoint y: 368, endPoint x: 937, endPoint y: 364, distance: 17.5
click at [954, 368] on p "This file contains 207 contacts" at bounding box center [784, 364] width 721 height 14
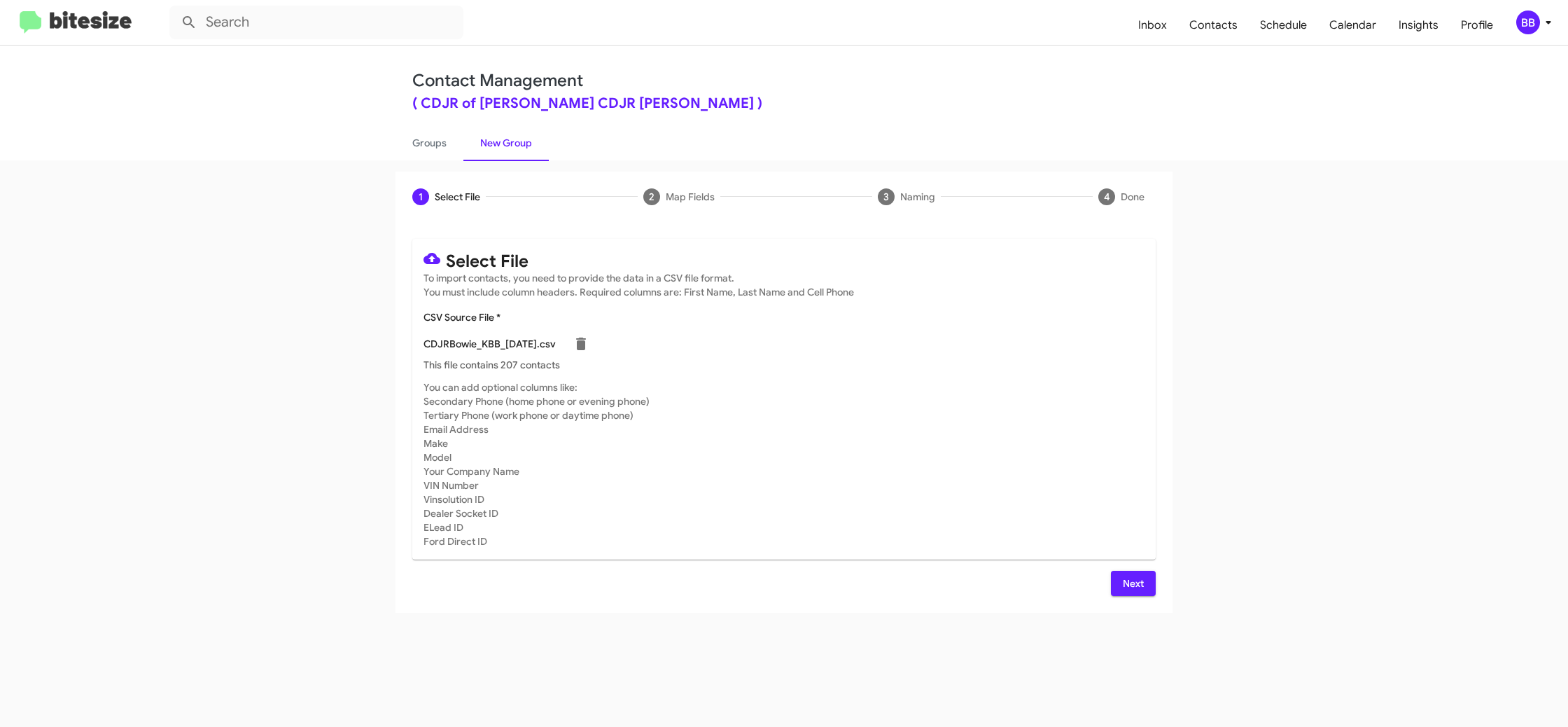
click at [1533, 24] on div "BB" at bounding box center [1528, 22] width 24 height 24
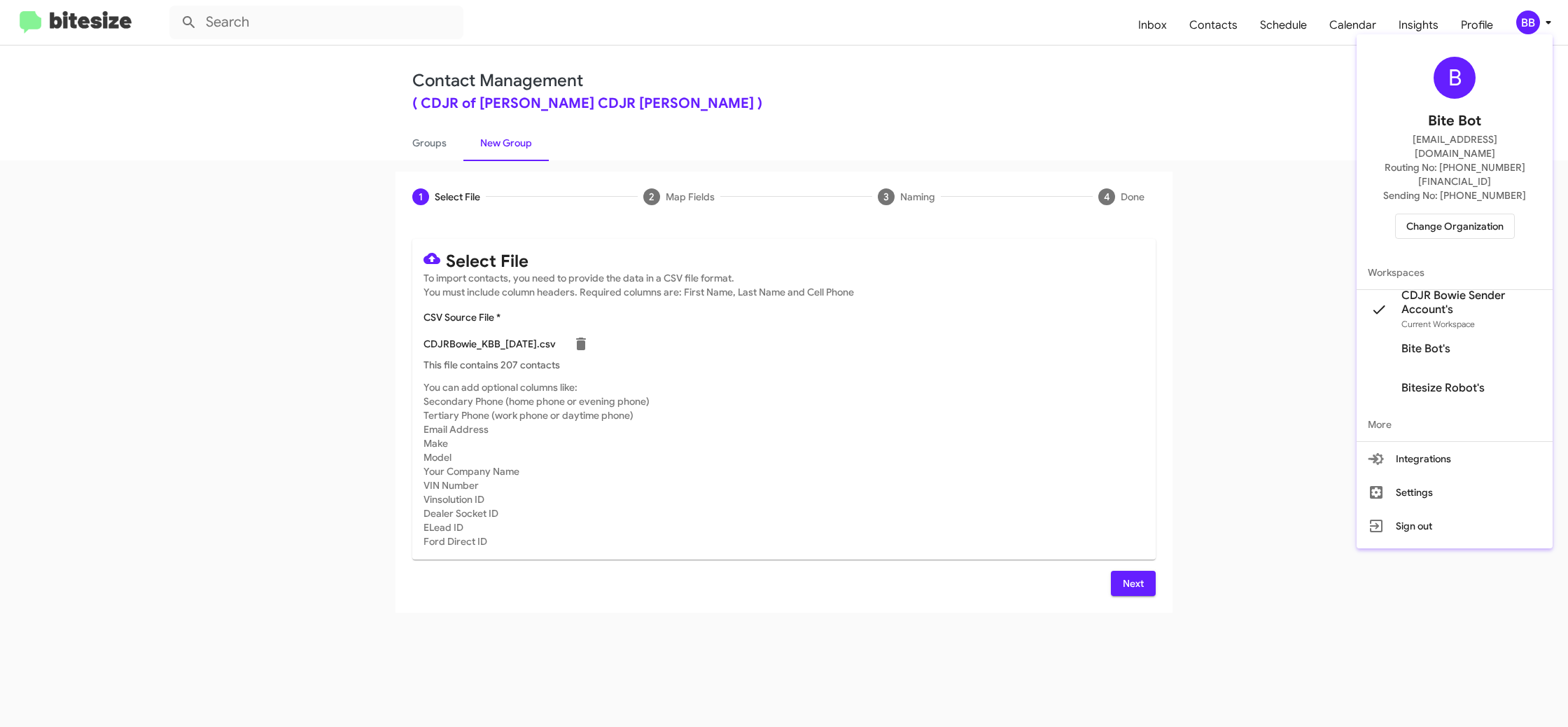
click at [1532, 25] on div at bounding box center [784, 364] width 1568 height 727
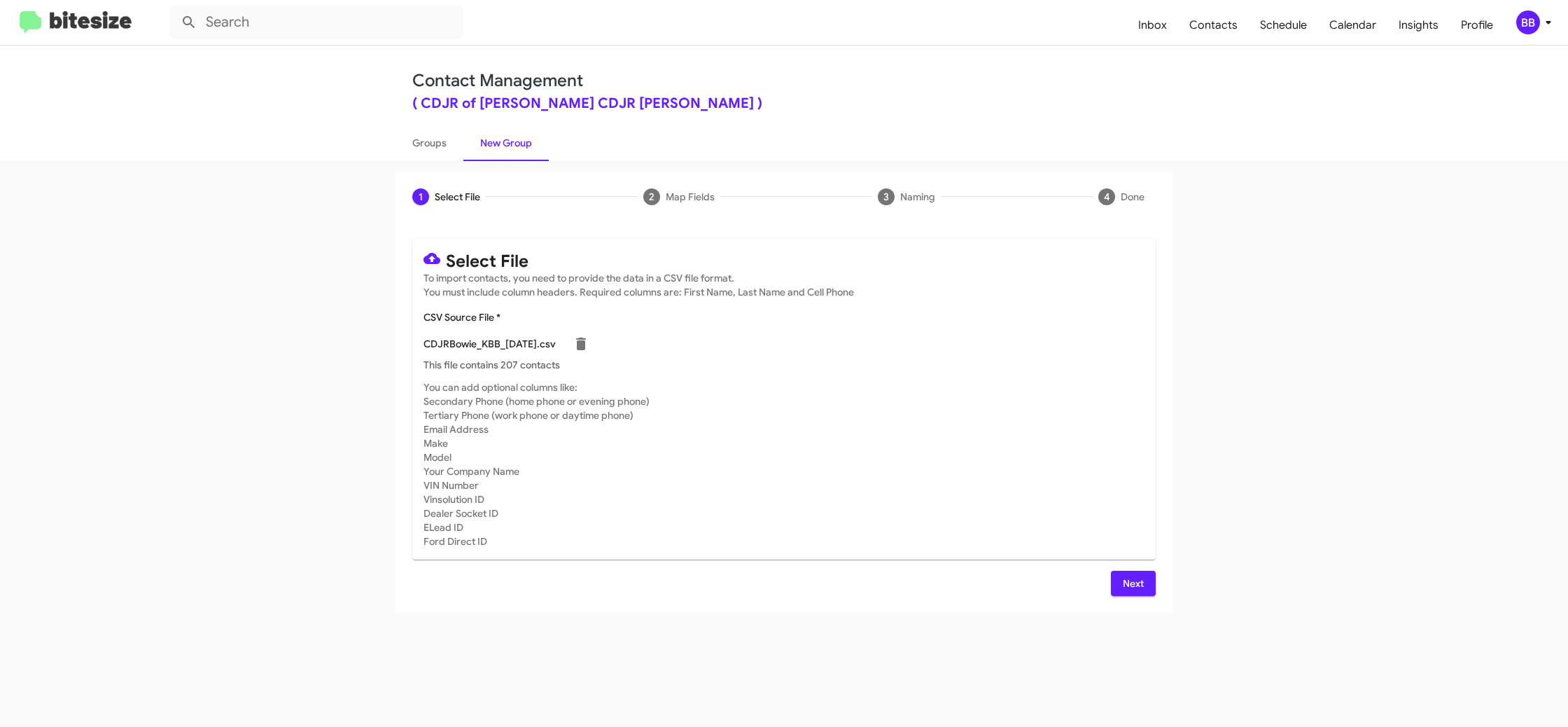
click at [1126, 593] on span "Next" at bounding box center [1133, 583] width 22 height 25
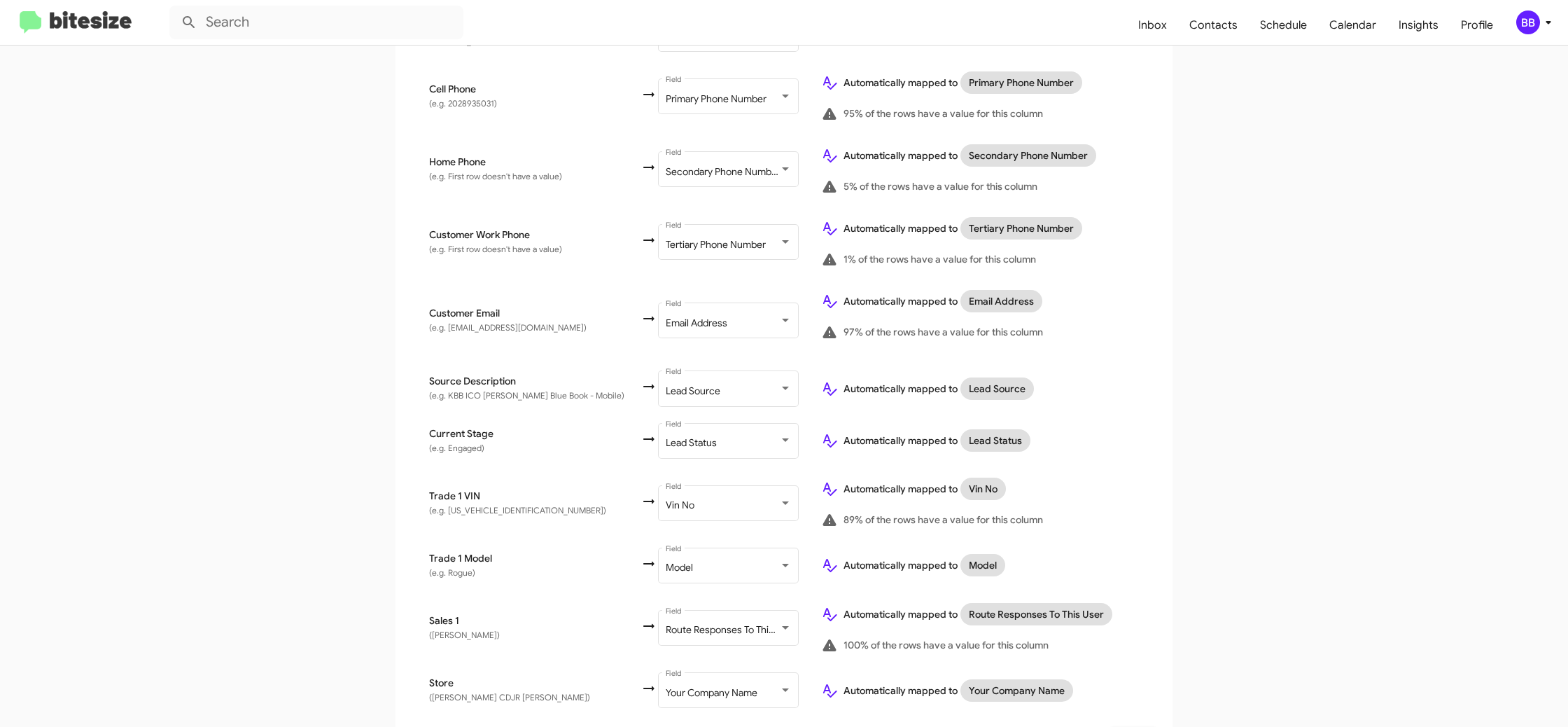
scroll to position [423, 0]
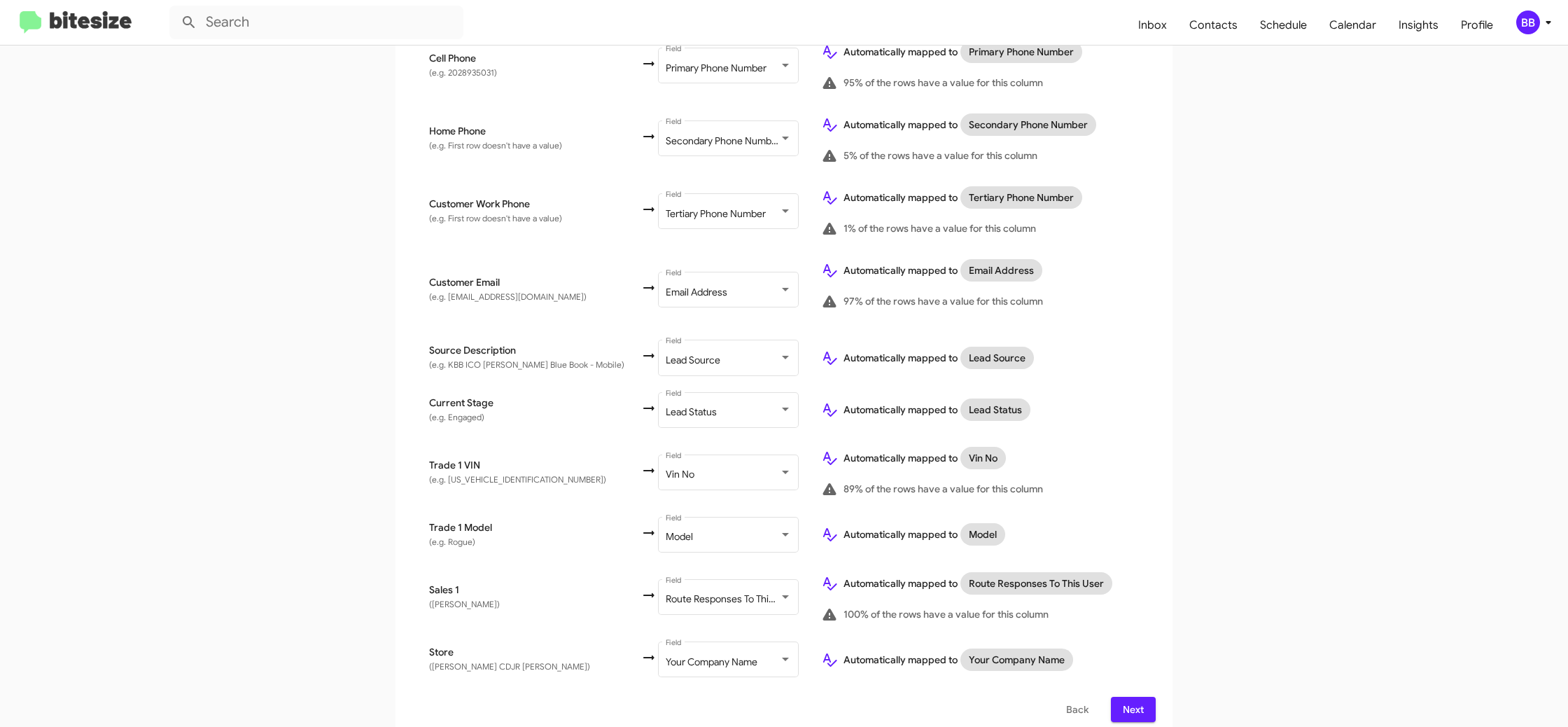
click at [1070, 697] on span "Back" at bounding box center [1077, 709] width 22 height 25
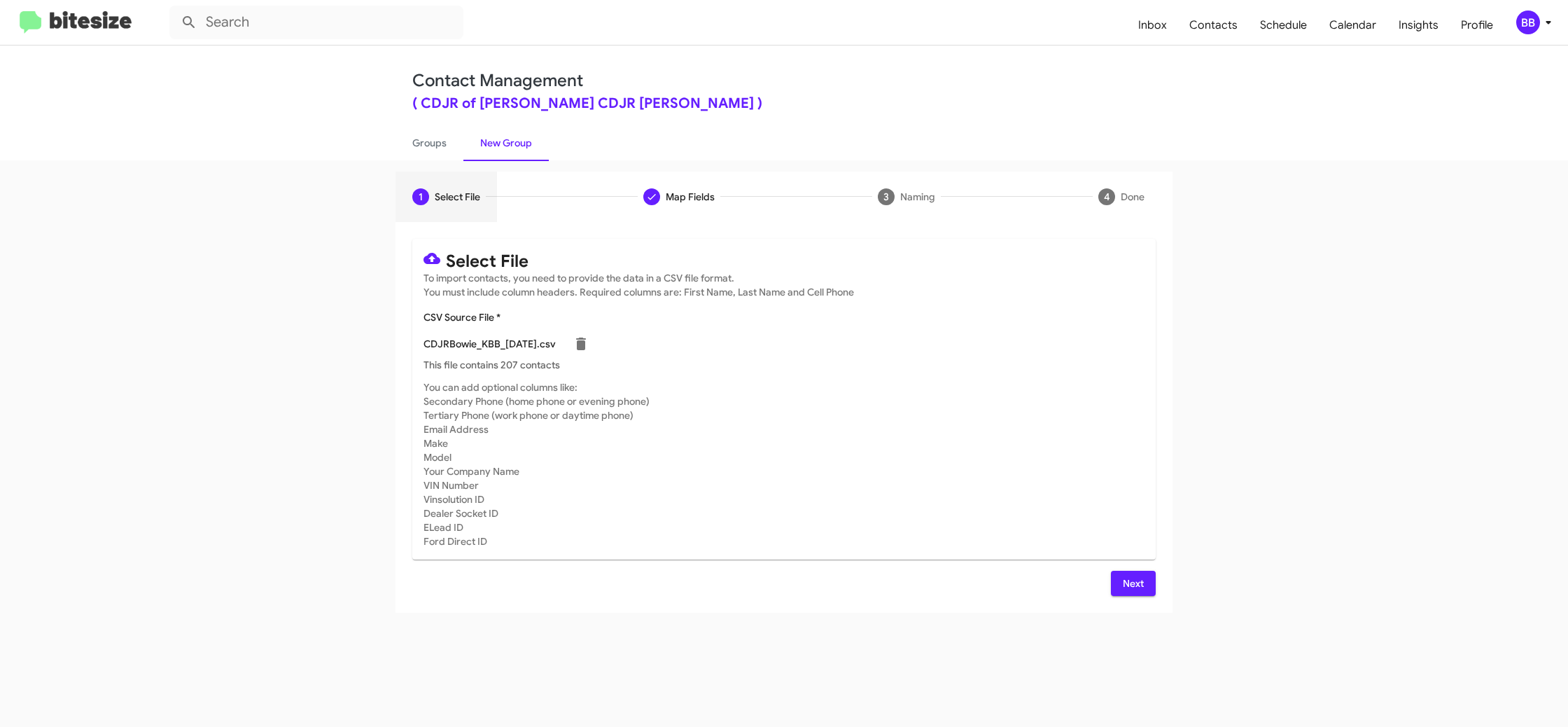
scroll to position [0, 0]
click at [437, 147] on link "Groups" at bounding box center [430, 142] width 68 height 37
type input "in:groups"
click at [437, 147] on link "Groups" at bounding box center [430, 142] width 68 height 37
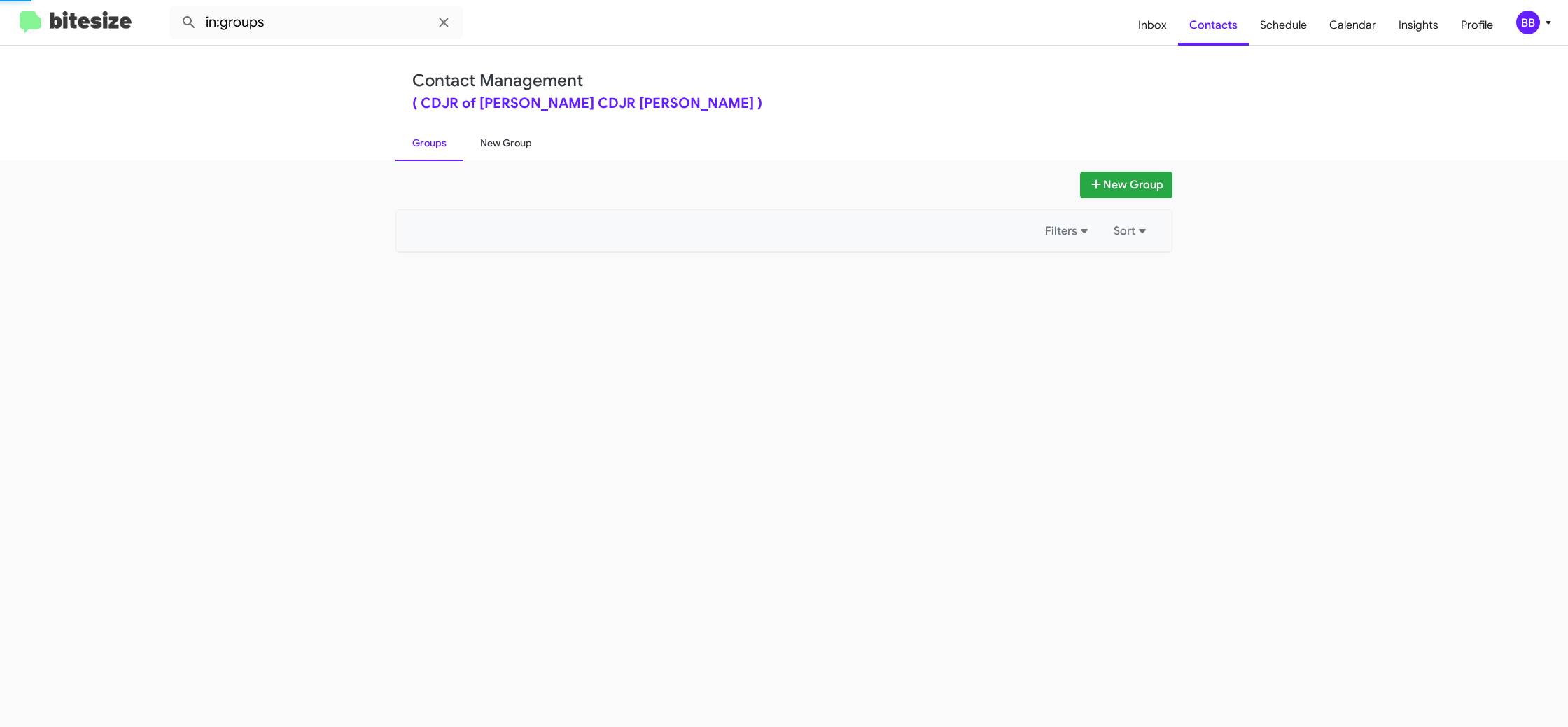
drag, startPoint x: 437, startPoint y: 147, endPoint x: 490, endPoint y: 143, distance: 53.2
click at [439, 145] on link "Groups" at bounding box center [430, 142] width 68 height 37
click at [490, 143] on link "New Group" at bounding box center [506, 142] width 85 height 37
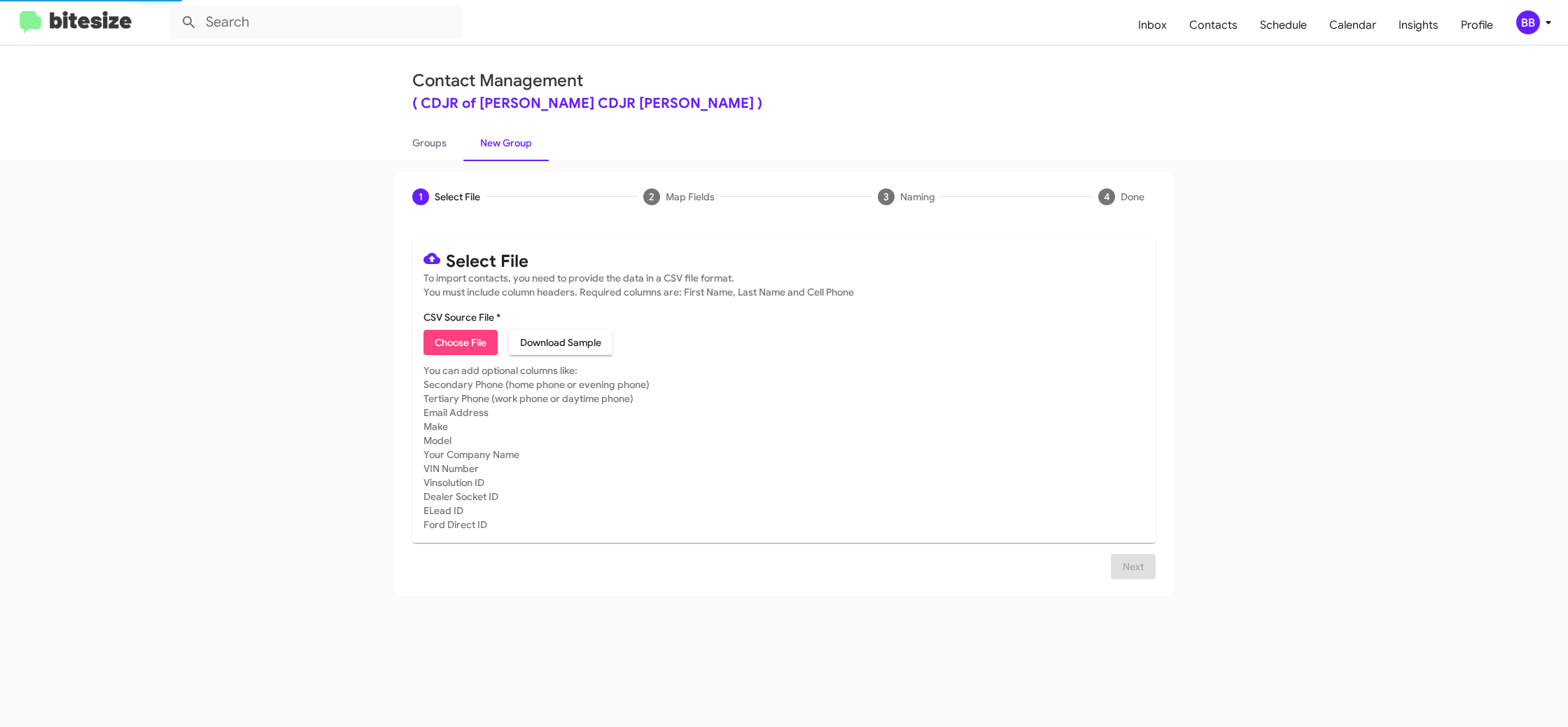
click at [490, 143] on link "New Group" at bounding box center [506, 142] width 85 height 37
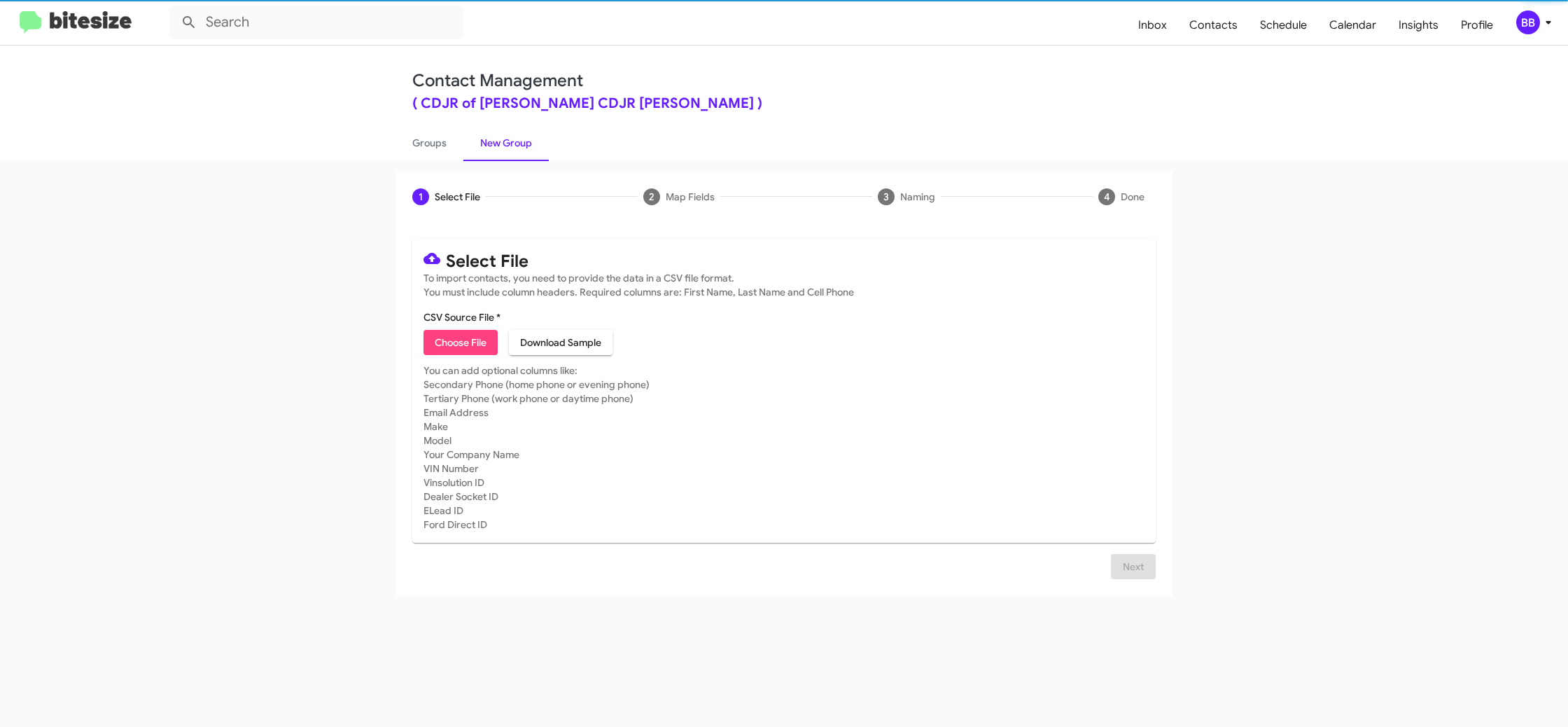
click at [458, 343] on span "Choose File" at bounding box center [460, 342] width 52 height 25
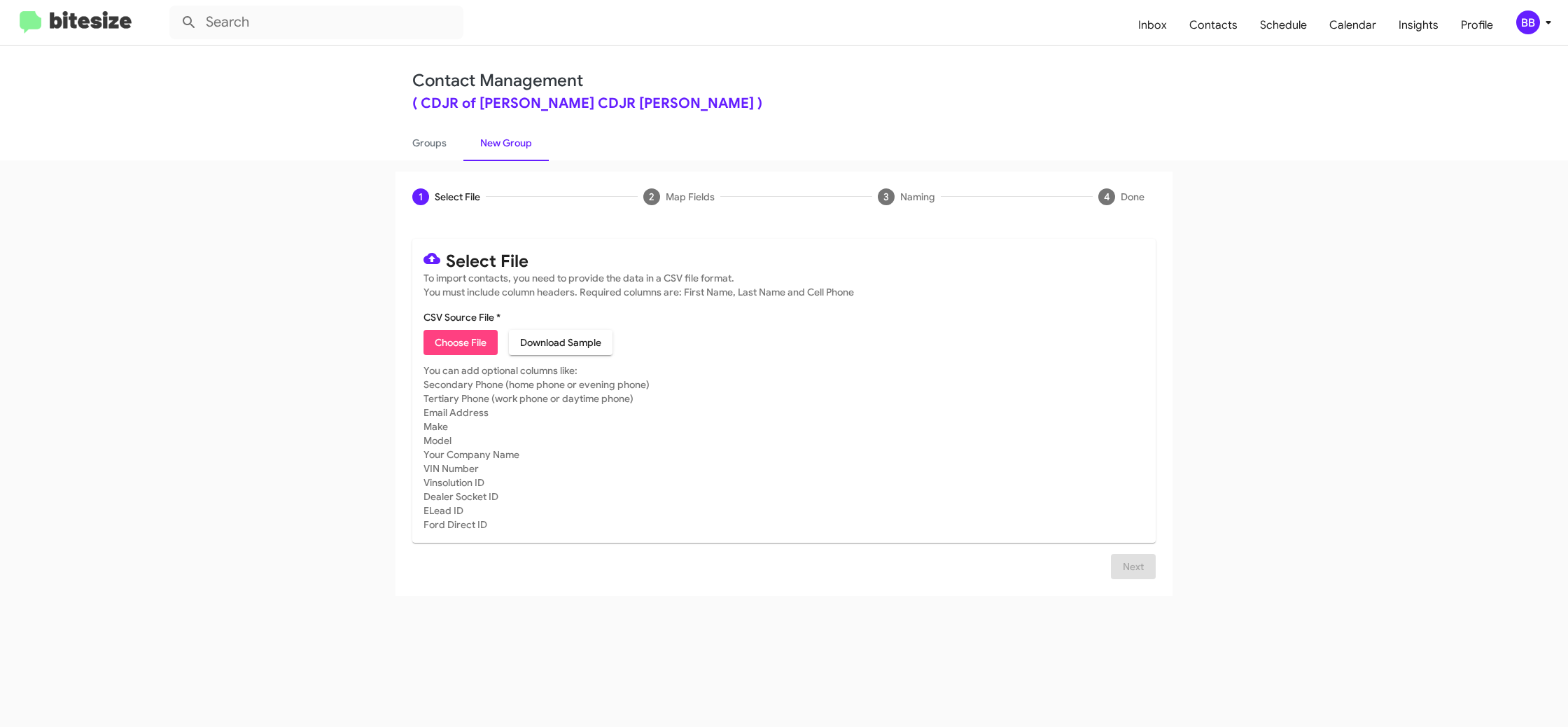
type input "CDJRBowie_KBB_10-13-25"
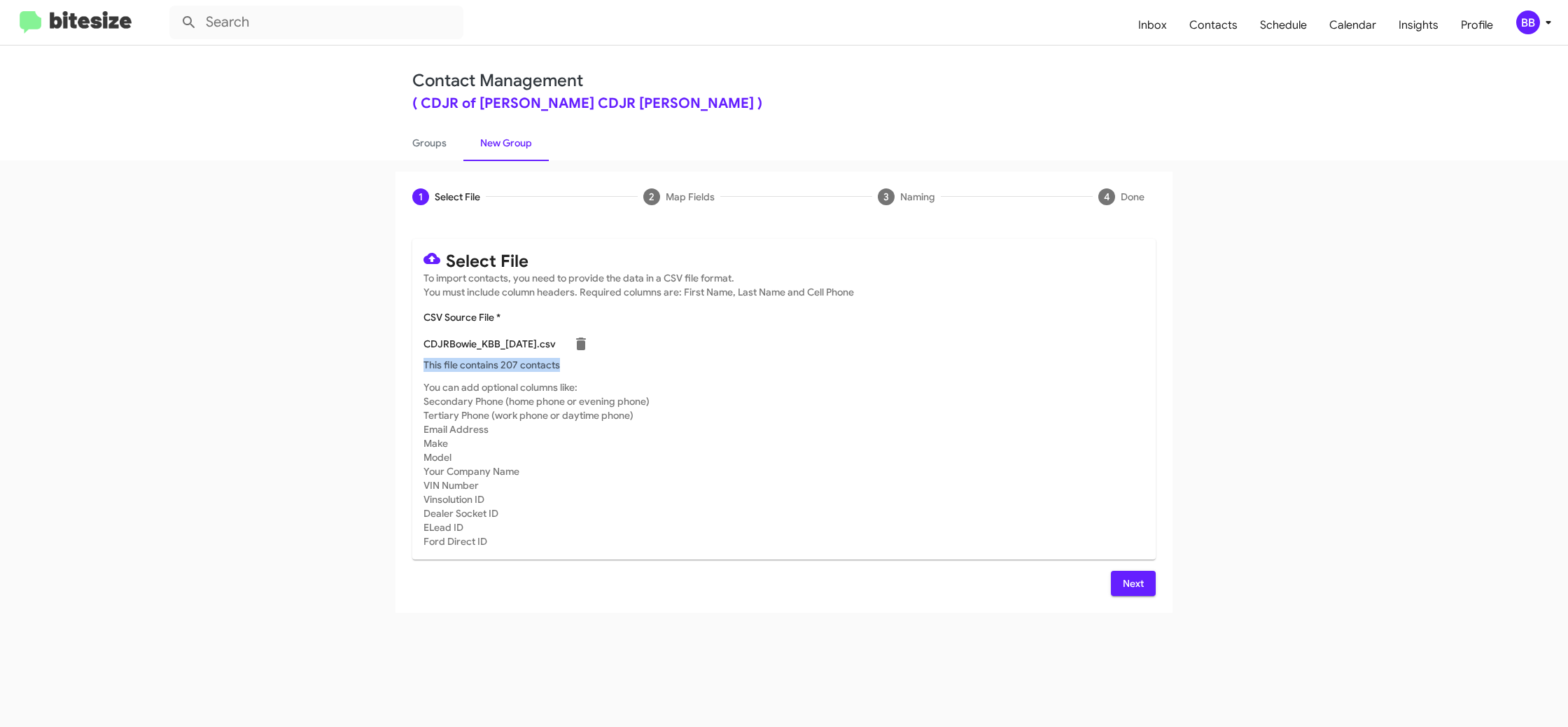
drag, startPoint x: 950, startPoint y: 364, endPoint x: 1235, endPoint y: 161, distance: 349.9
click at [945, 367] on div "CDJRBowie_KBB_10-13-25.csv This file contains 207 contacts" at bounding box center [784, 351] width 721 height 42
click at [1539, 21] on div "BB" at bounding box center [1528, 22] width 24 height 24
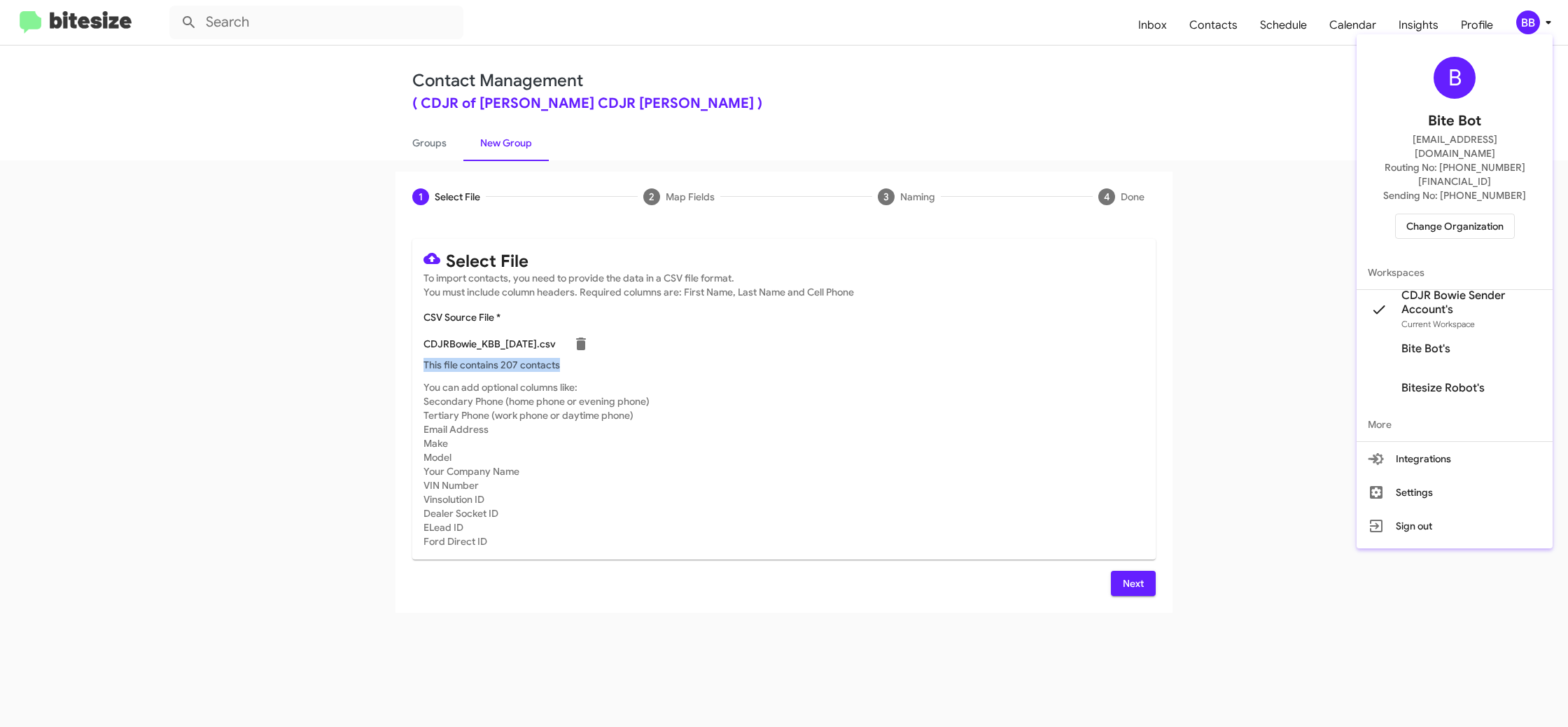
click at [1539, 22] on div at bounding box center [784, 364] width 1568 height 727
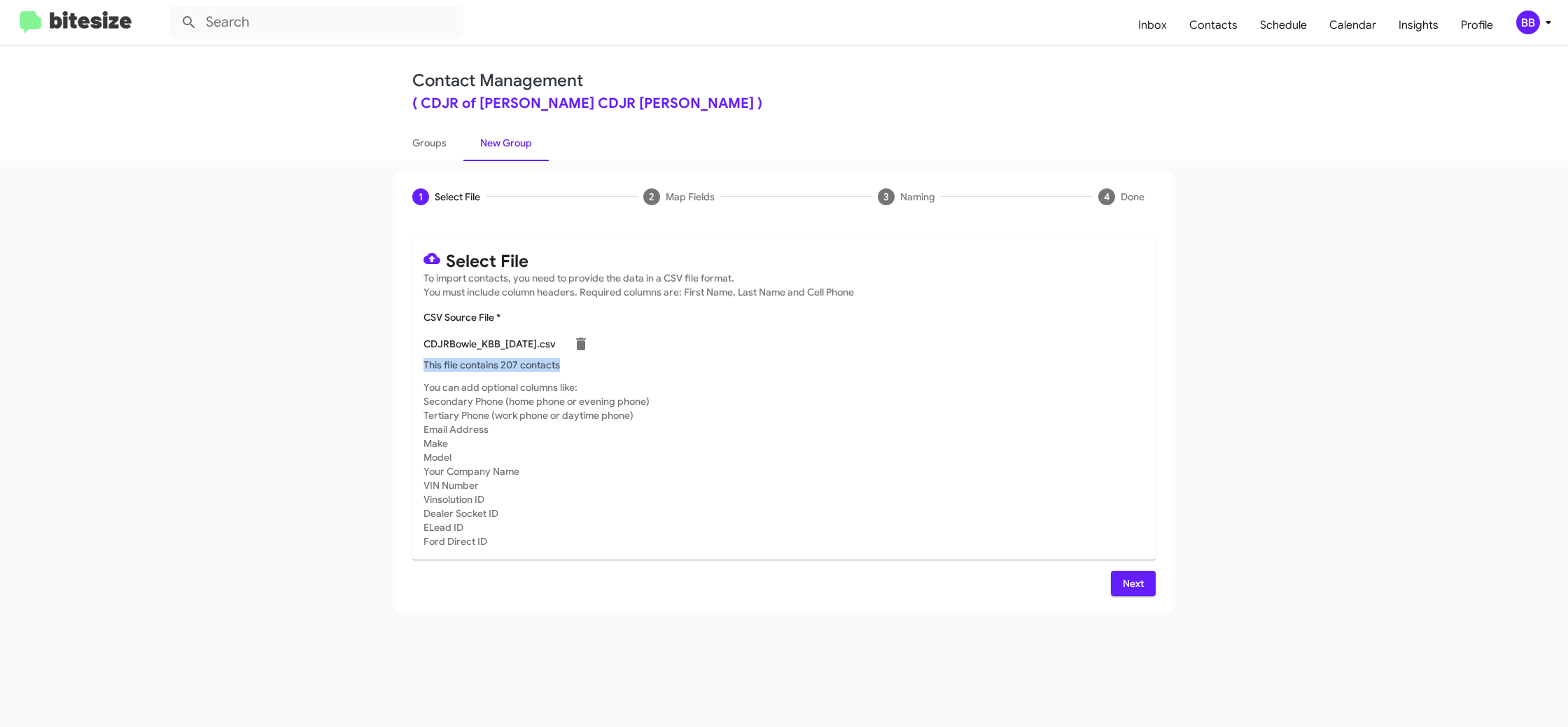
click at [1118, 579] on button "Next" at bounding box center [1133, 583] width 45 height 25
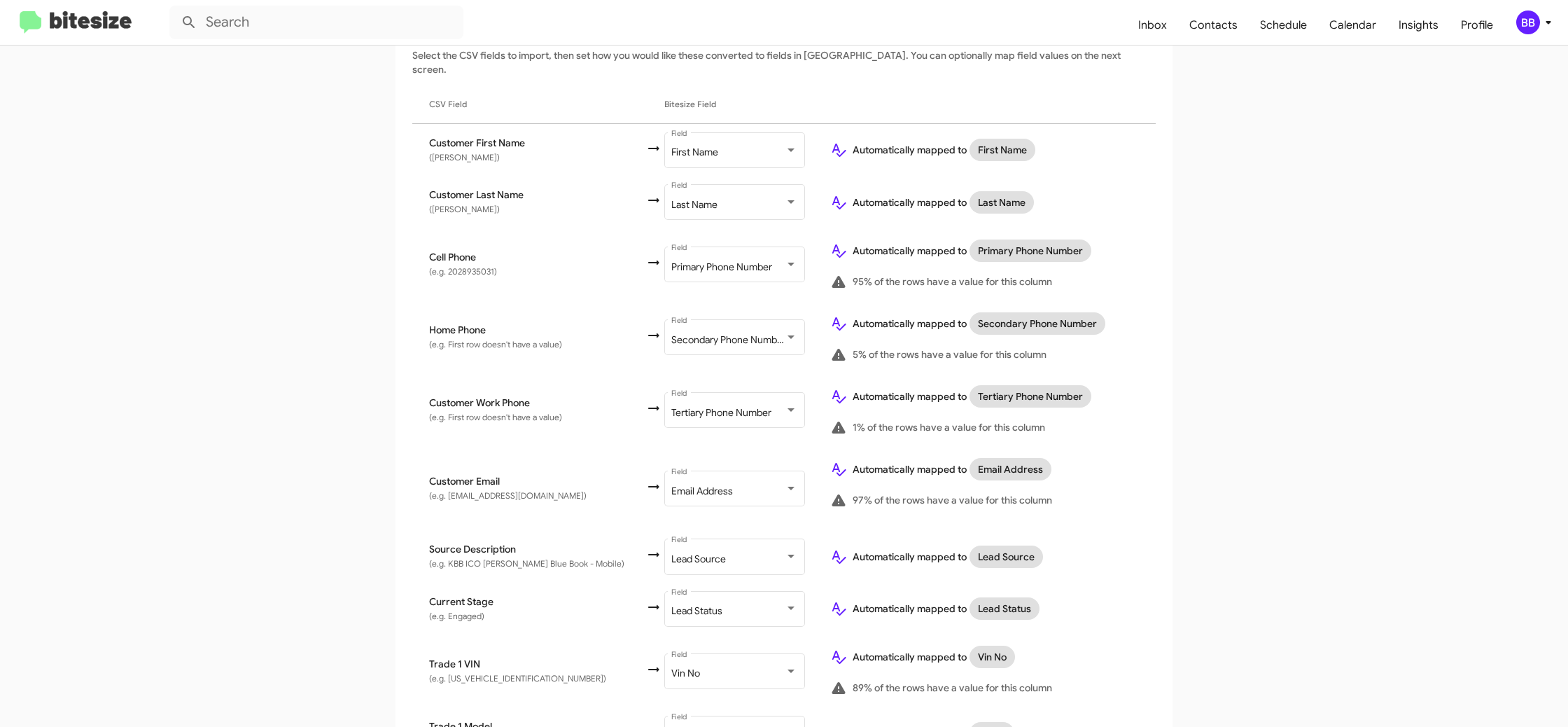
scroll to position [350, 0]
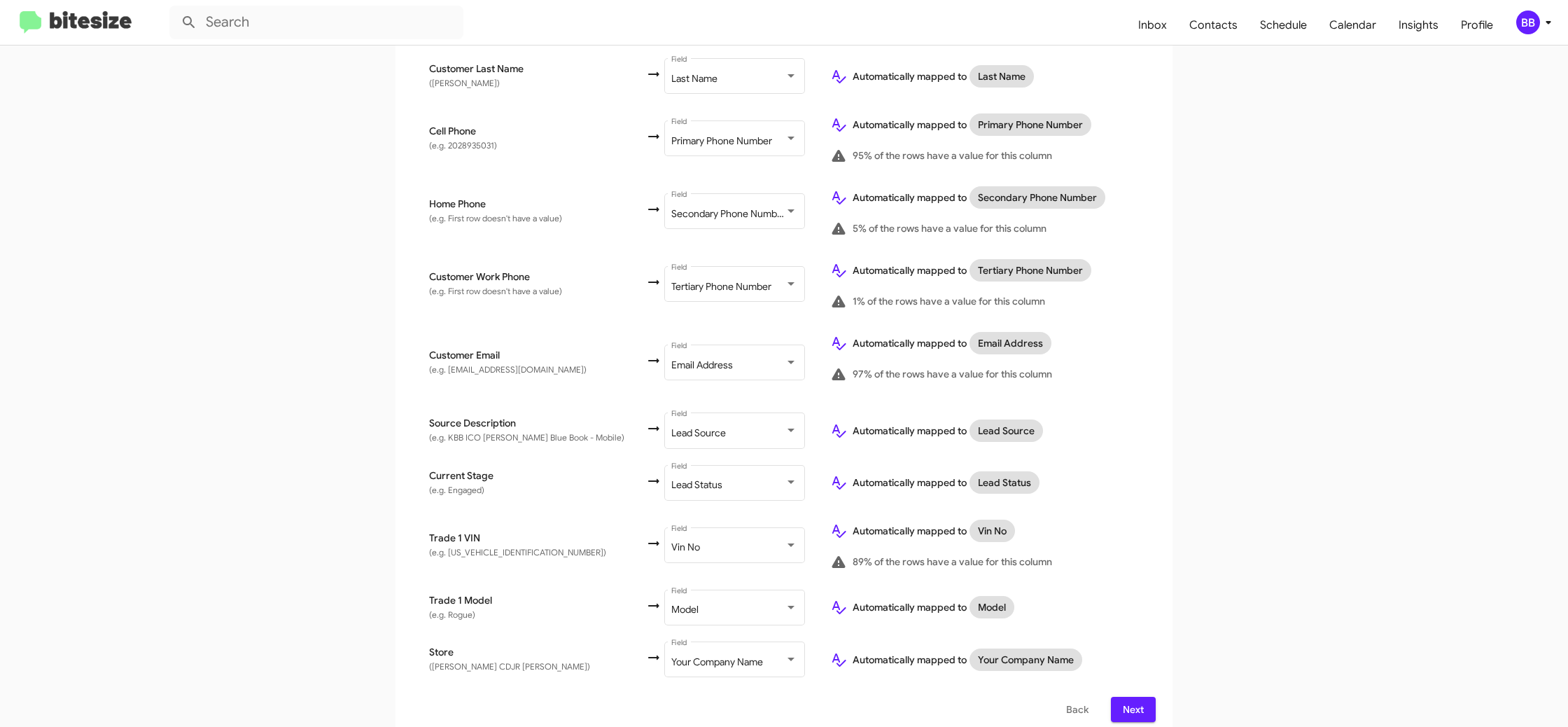
click at [1546, 14] on icon at bounding box center [1548, 22] width 17 height 17
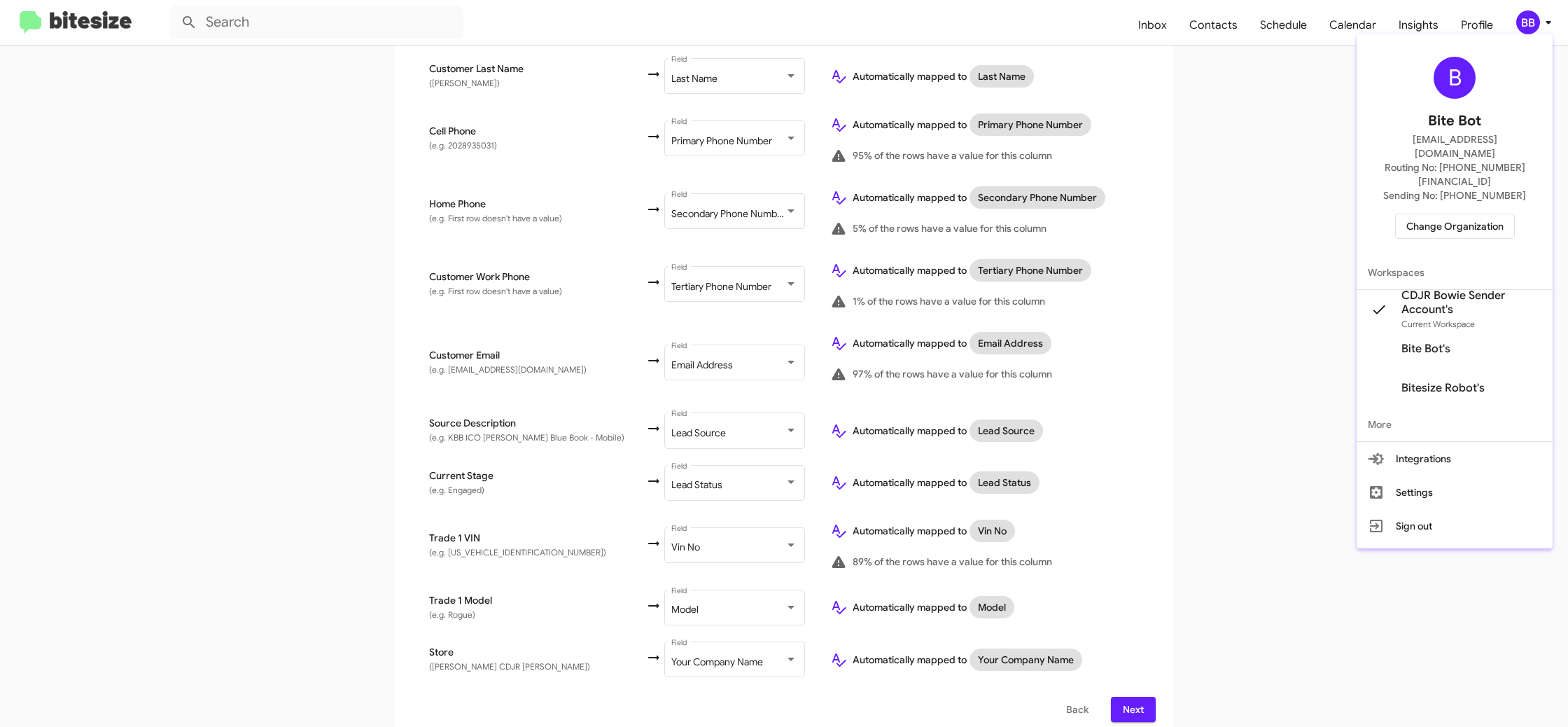
click at [1546, 14] on div at bounding box center [784, 364] width 1568 height 727
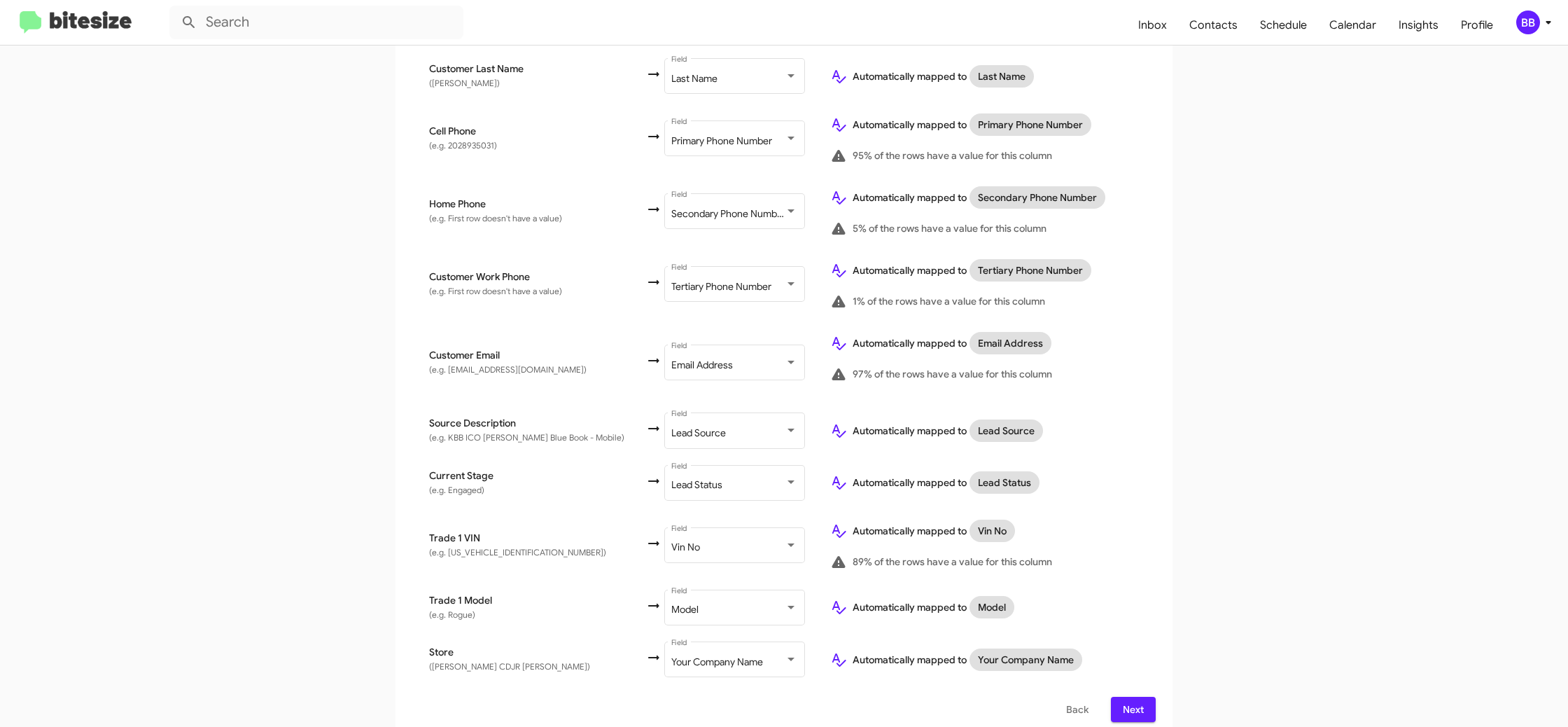
click at [1133, 697] on span "Next" at bounding box center [1133, 709] width 22 height 25
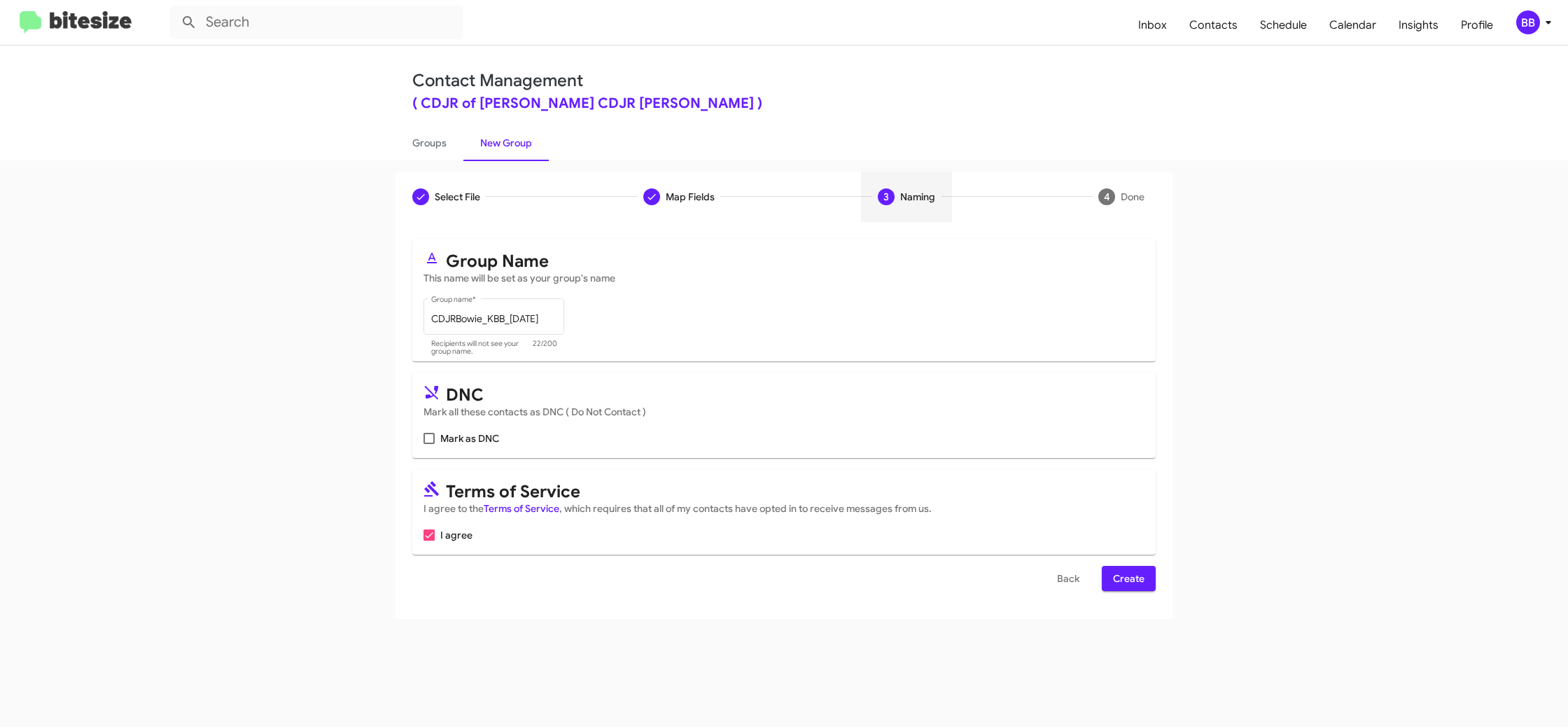
scroll to position [0, 0]
click at [1123, 582] on span "Create" at bounding box center [1129, 578] width 32 height 25
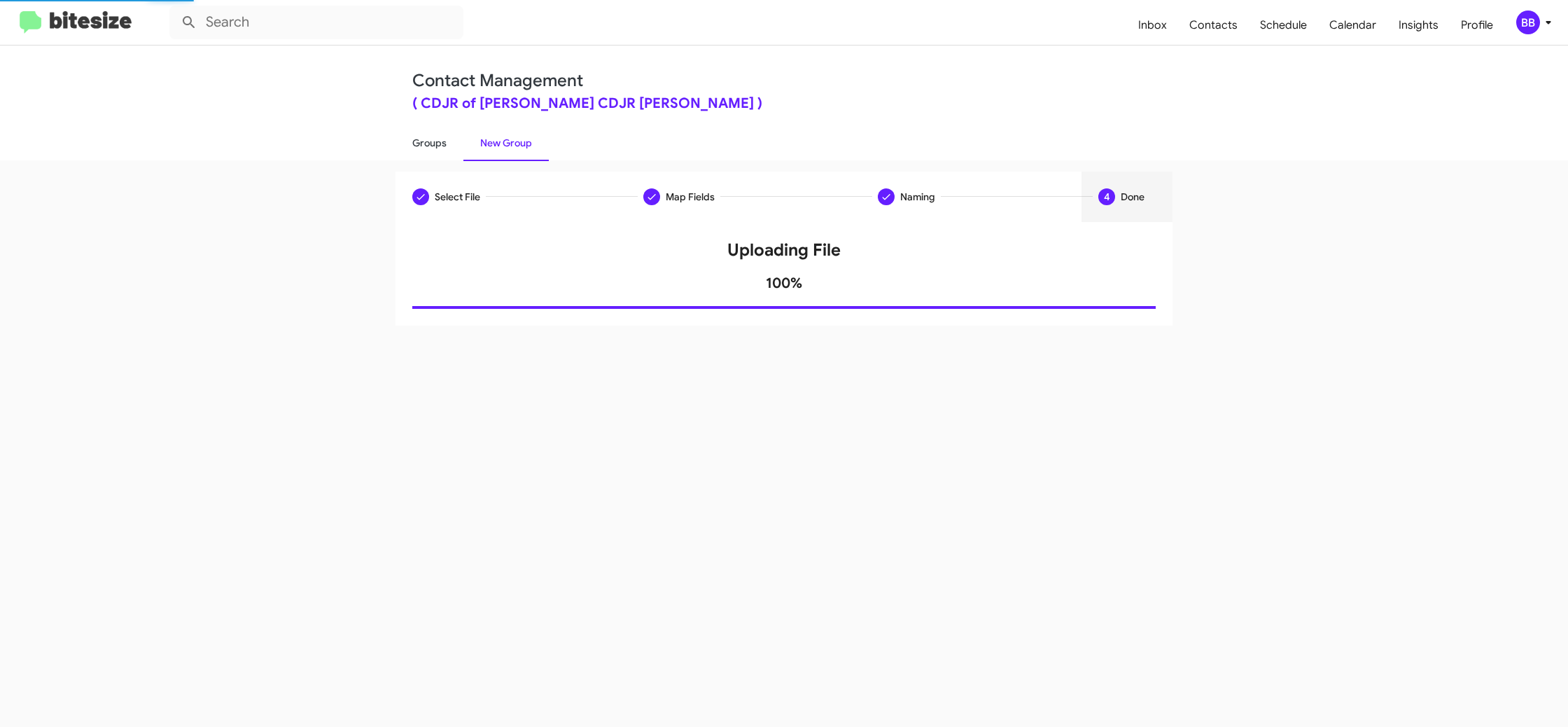
click at [442, 144] on link "Groups" at bounding box center [430, 142] width 68 height 37
type input "in:groups"
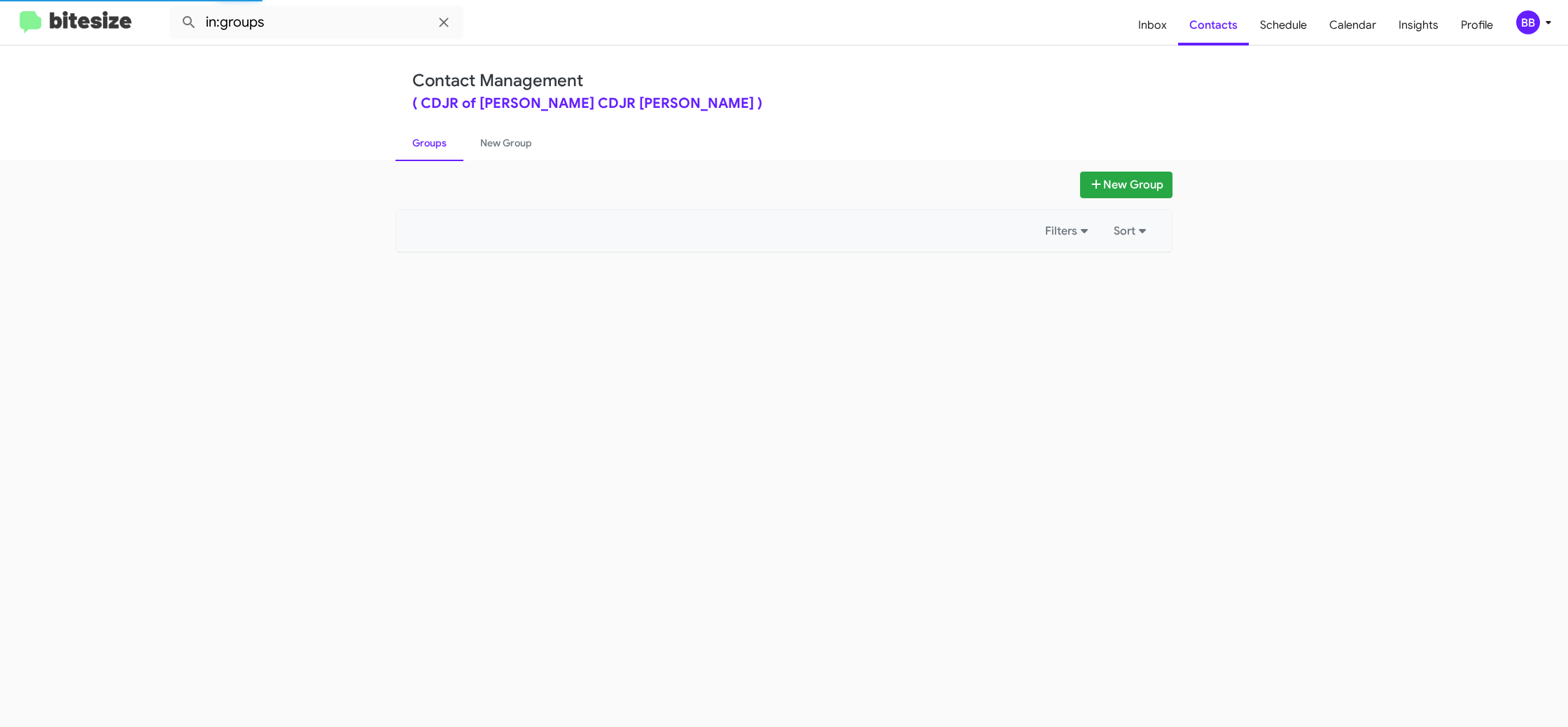
click at [442, 144] on link "Groups" at bounding box center [430, 142] width 68 height 37
click at [470, 140] on link "New Group" at bounding box center [506, 142] width 85 height 37
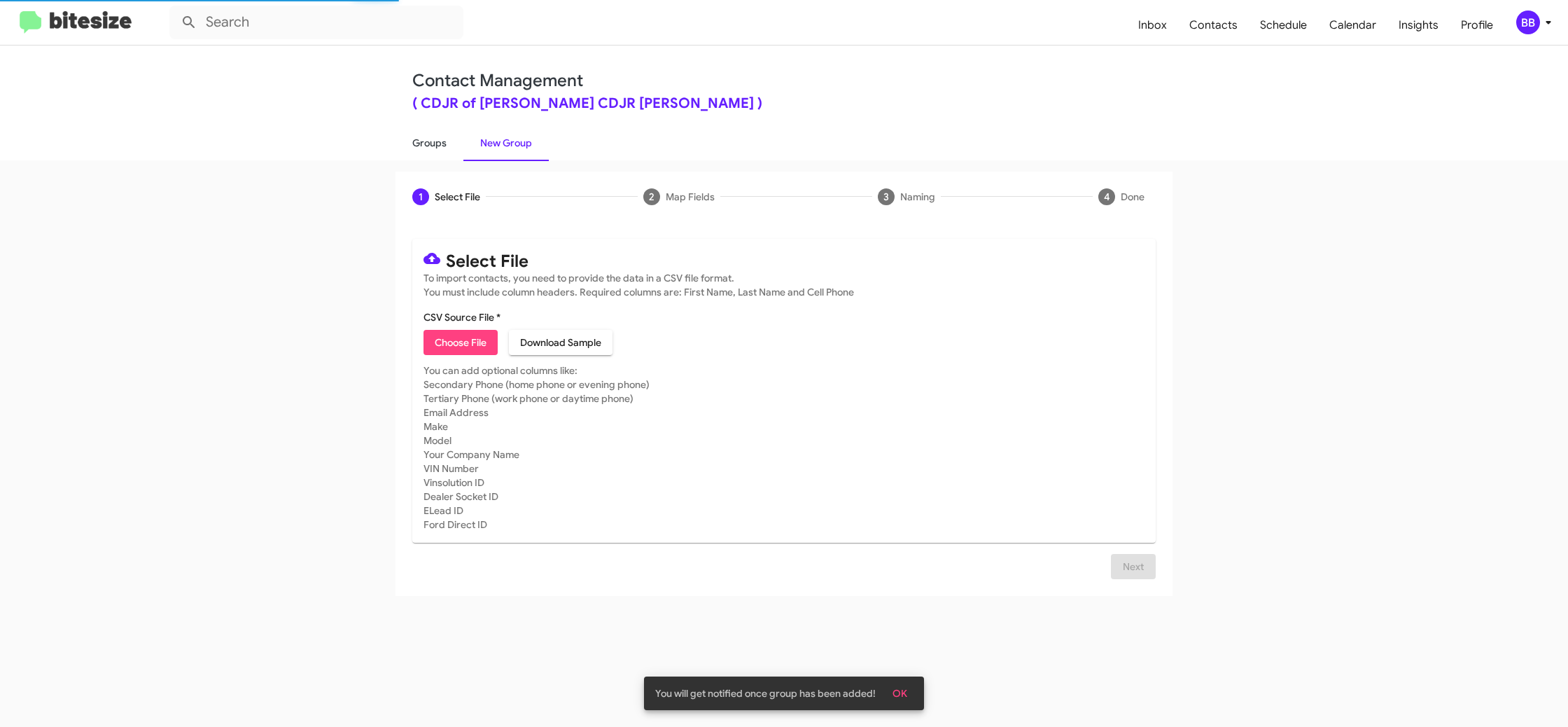
click at [434, 140] on link "Groups" at bounding box center [430, 142] width 68 height 37
type input "in:groups"
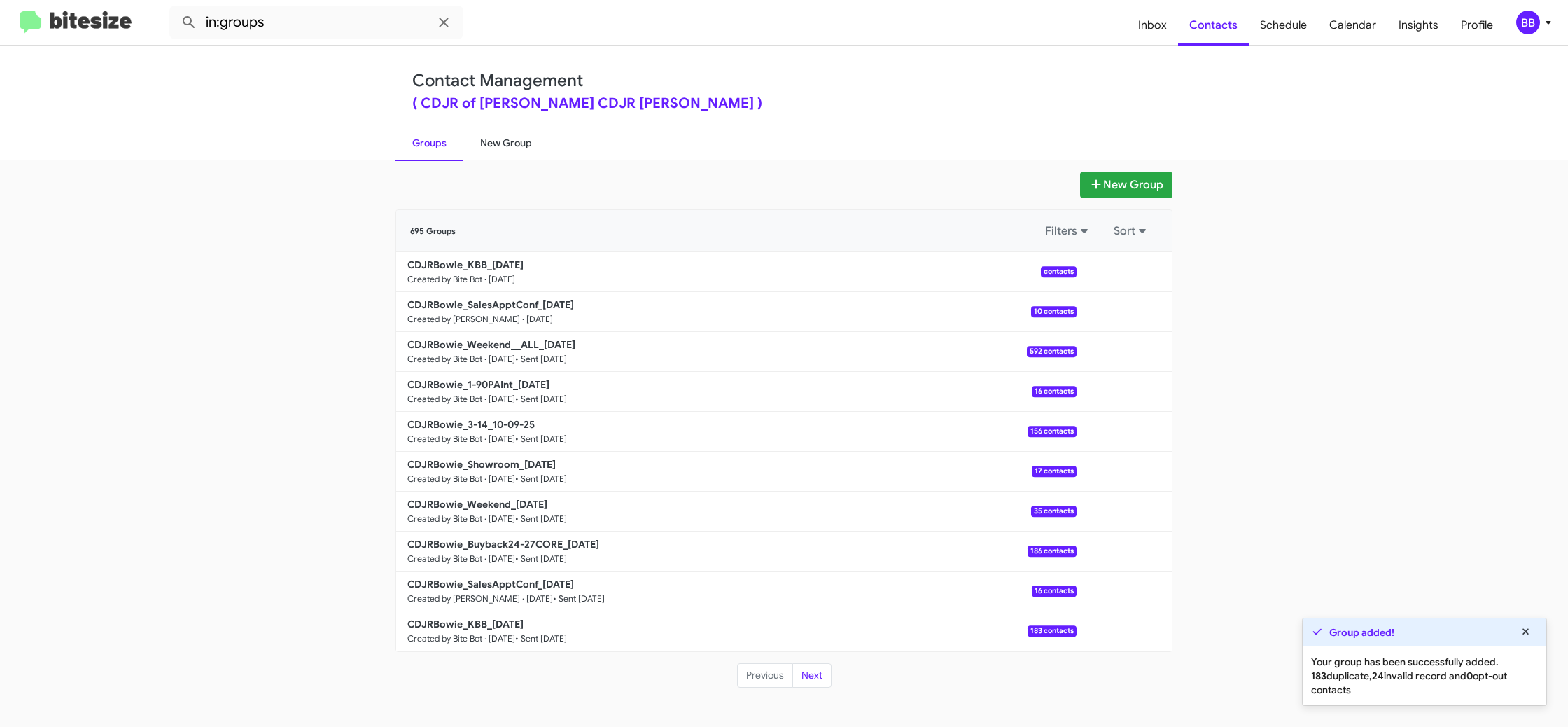
click at [502, 159] on link "New Group" at bounding box center [506, 142] width 85 height 37
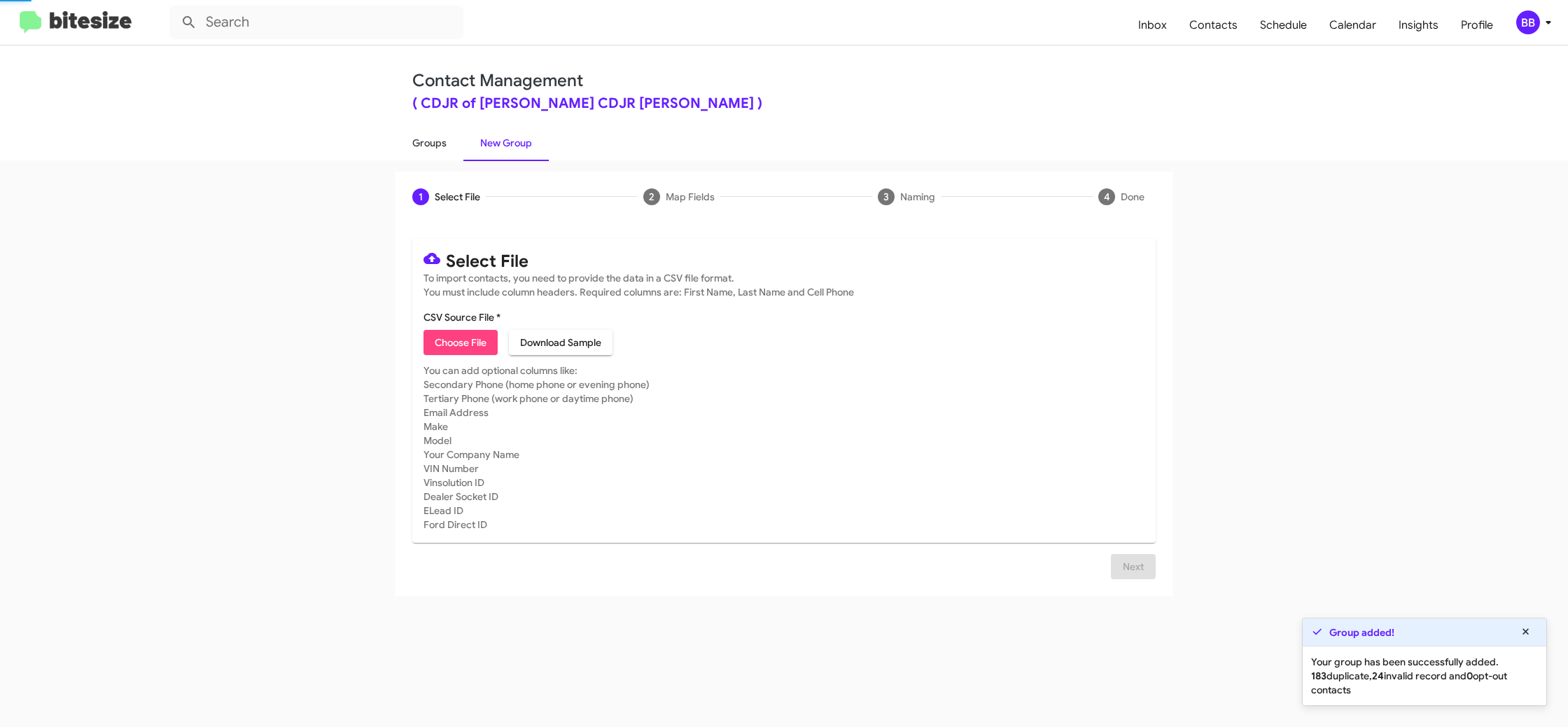
click at [438, 152] on link "Groups" at bounding box center [430, 142] width 68 height 37
type input "in:groups"
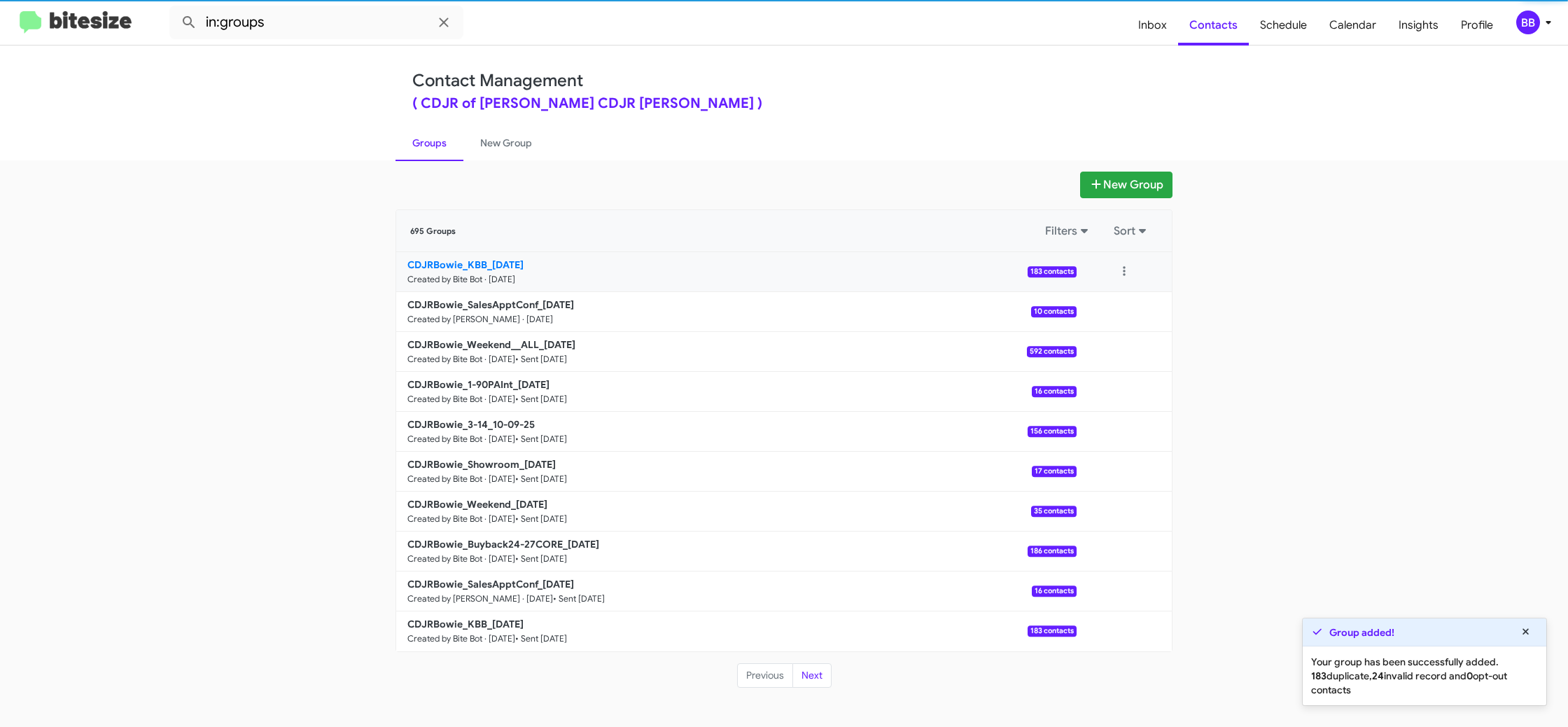
click at [458, 274] on small "Created by Bite Bot · Oct 13, 2025" at bounding box center [461, 279] width 108 height 11
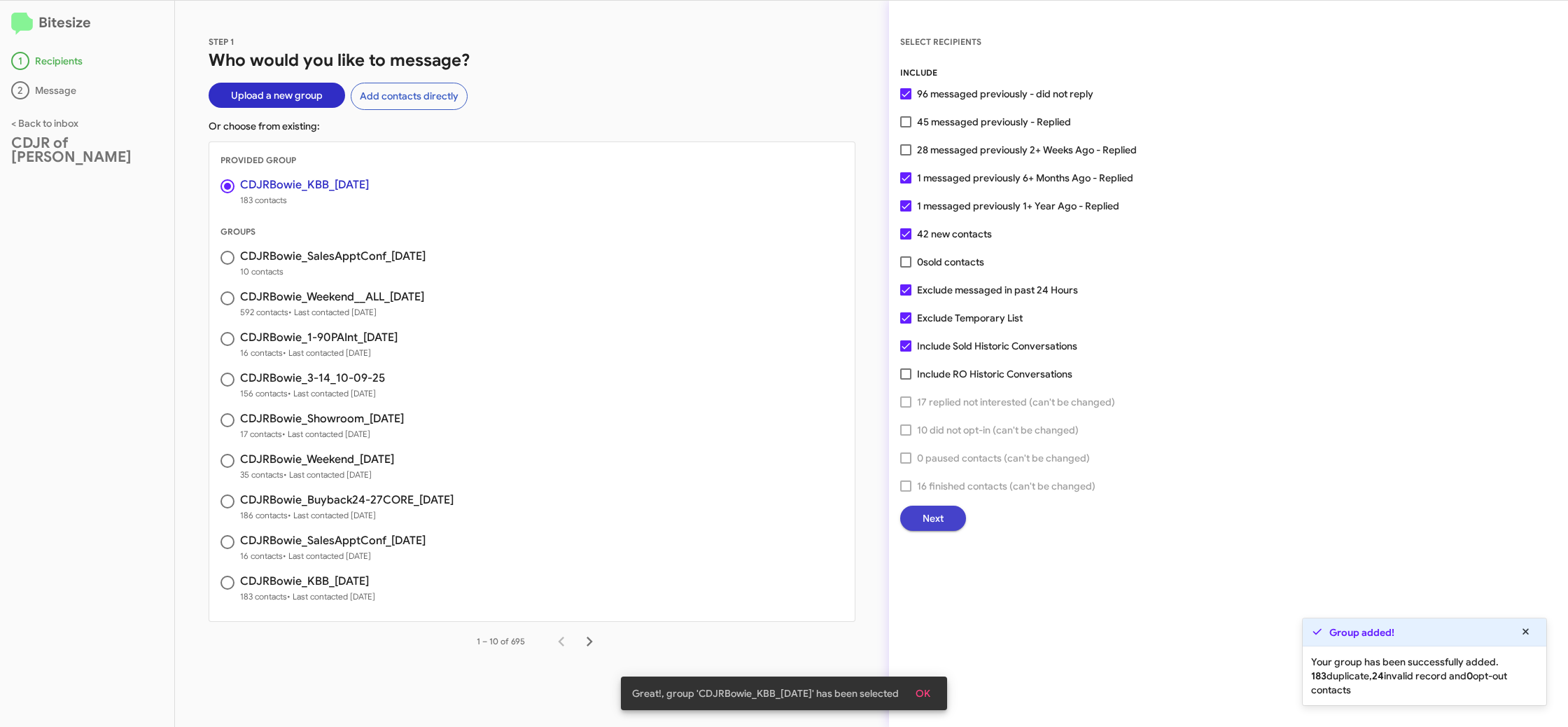
click at [913, 508] on button "Next" at bounding box center [933, 518] width 66 height 25
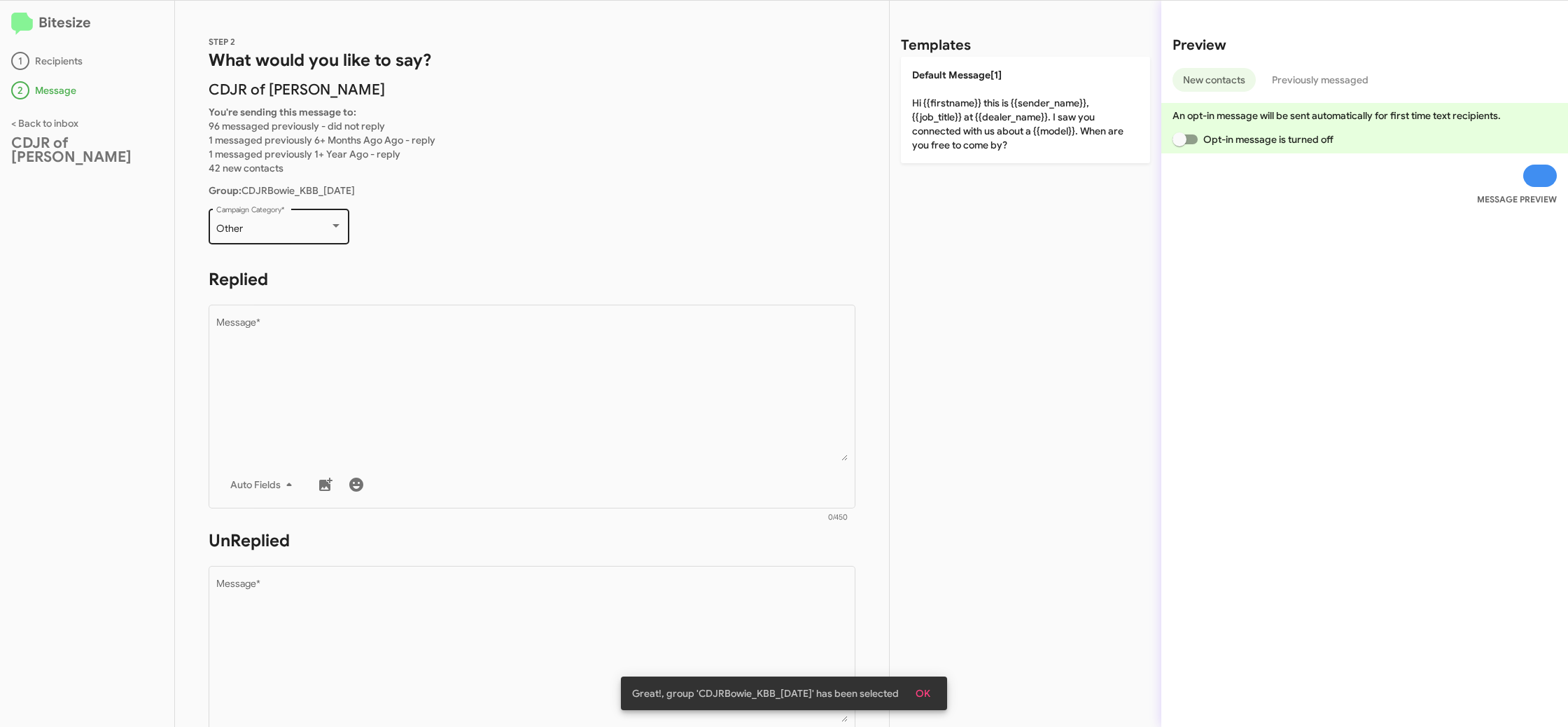
click at [245, 211] on div "Other Campaign Category *" at bounding box center [279, 226] width 126 height 39
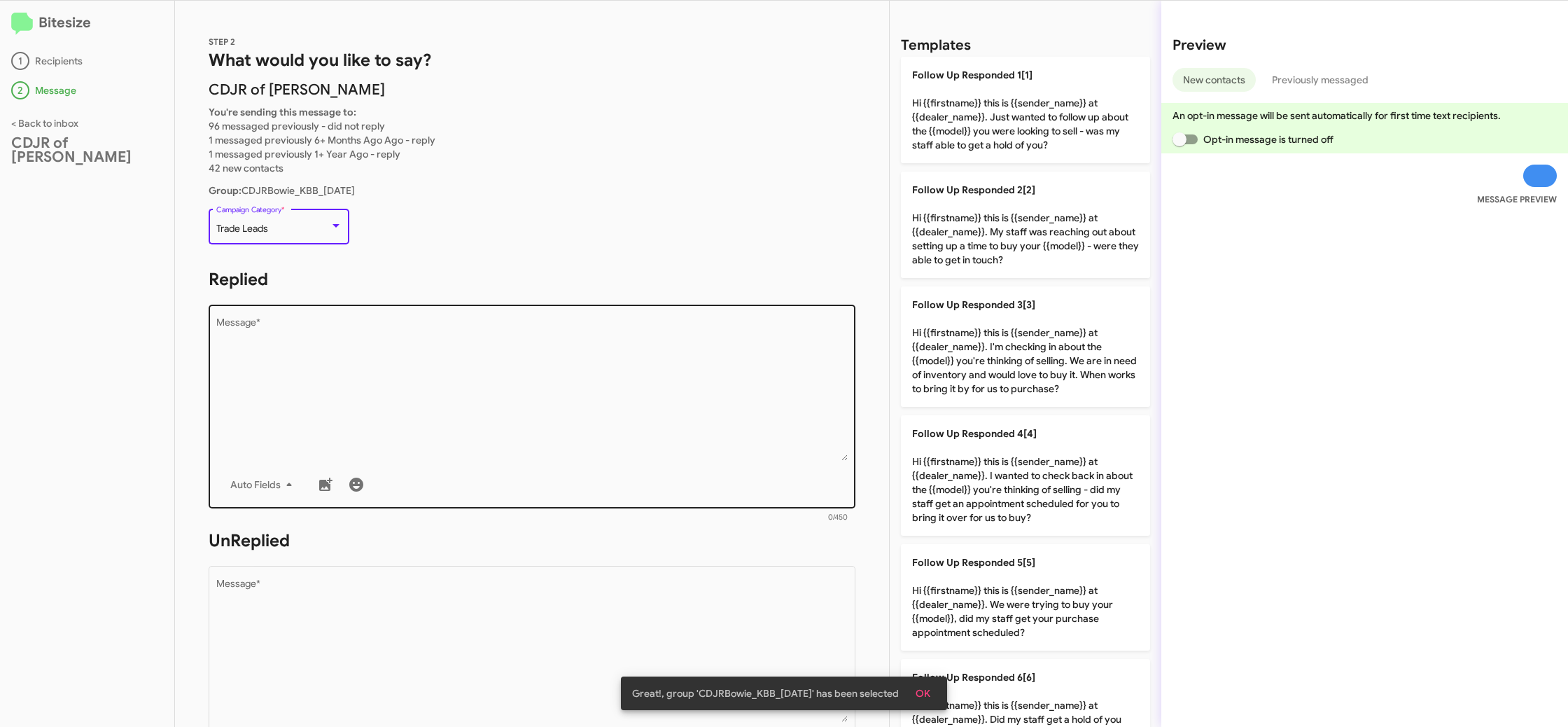
click at [468, 342] on textarea "Message *" at bounding box center [532, 389] width 632 height 143
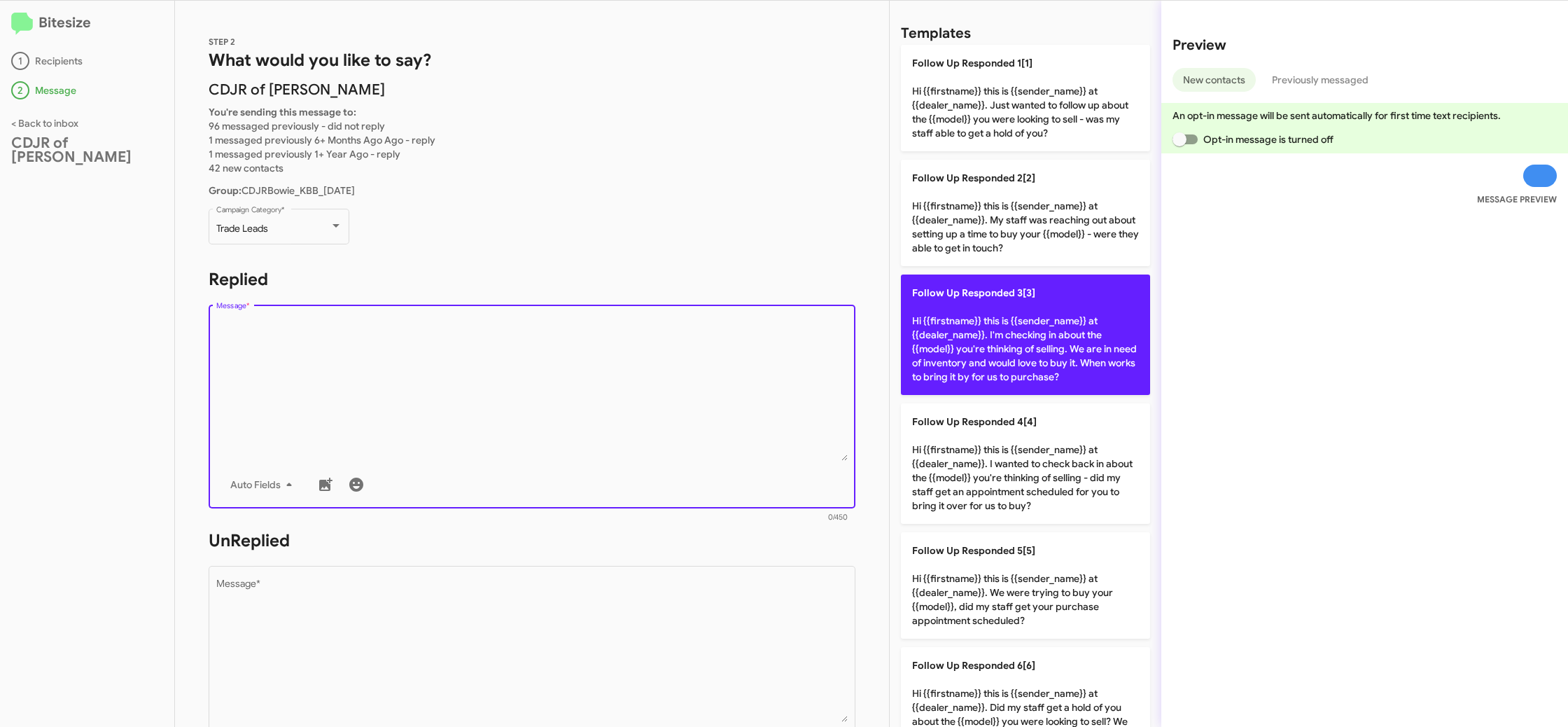
scroll to position [14, 0]
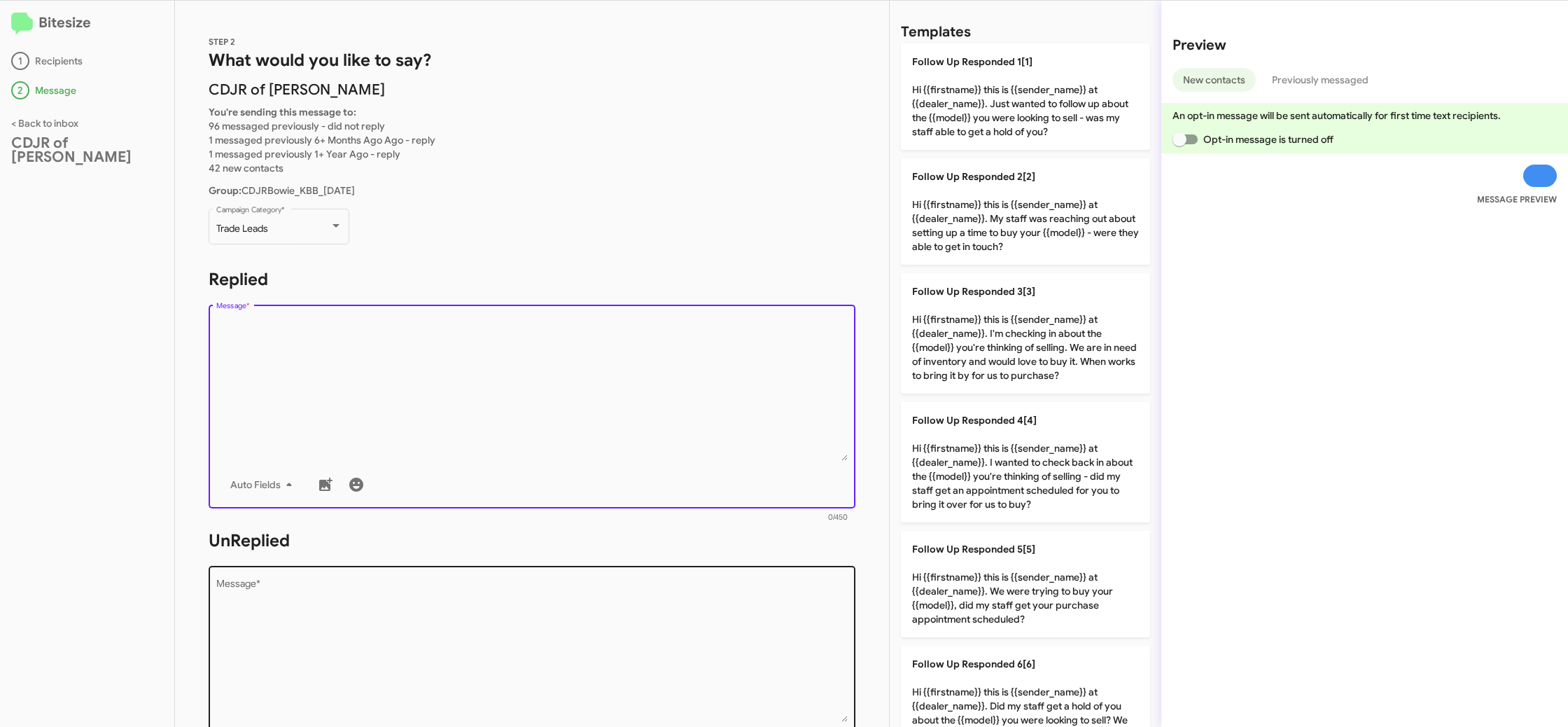
drag, startPoint x: 1013, startPoint y: 552, endPoint x: 717, endPoint y: 606, distance: 300.9
click at [951, 553] on span "Follow Up Responded 5[5]" at bounding box center [974, 549] width 124 height 13
type textarea "Hi {{firstname}} this is {{sender_name}} at {{dealer_name}}. We were trying to …"
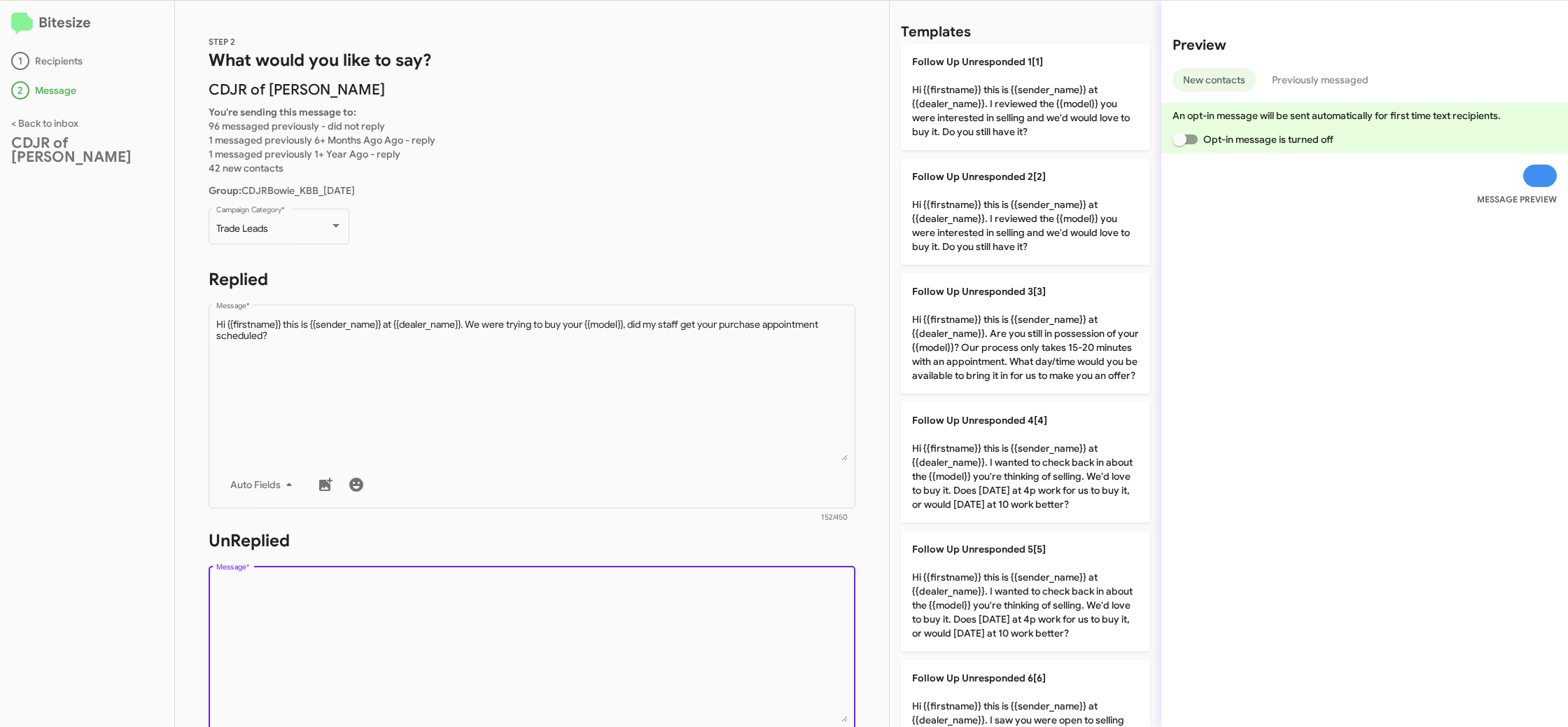
click at [713, 608] on textarea "Message *" at bounding box center [532, 650] width 632 height 143
click at [713, 608] on textarea "Message *" at bounding box center [532, 650] width 632 height 143
drag, startPoint x: 713, startPoint y: 608, endPoint x: 896, endPoint y: 564, distance: 188.2
click at [744, 602] on textarea "Message *" at bounding box center [532, 650] width 632 height 143
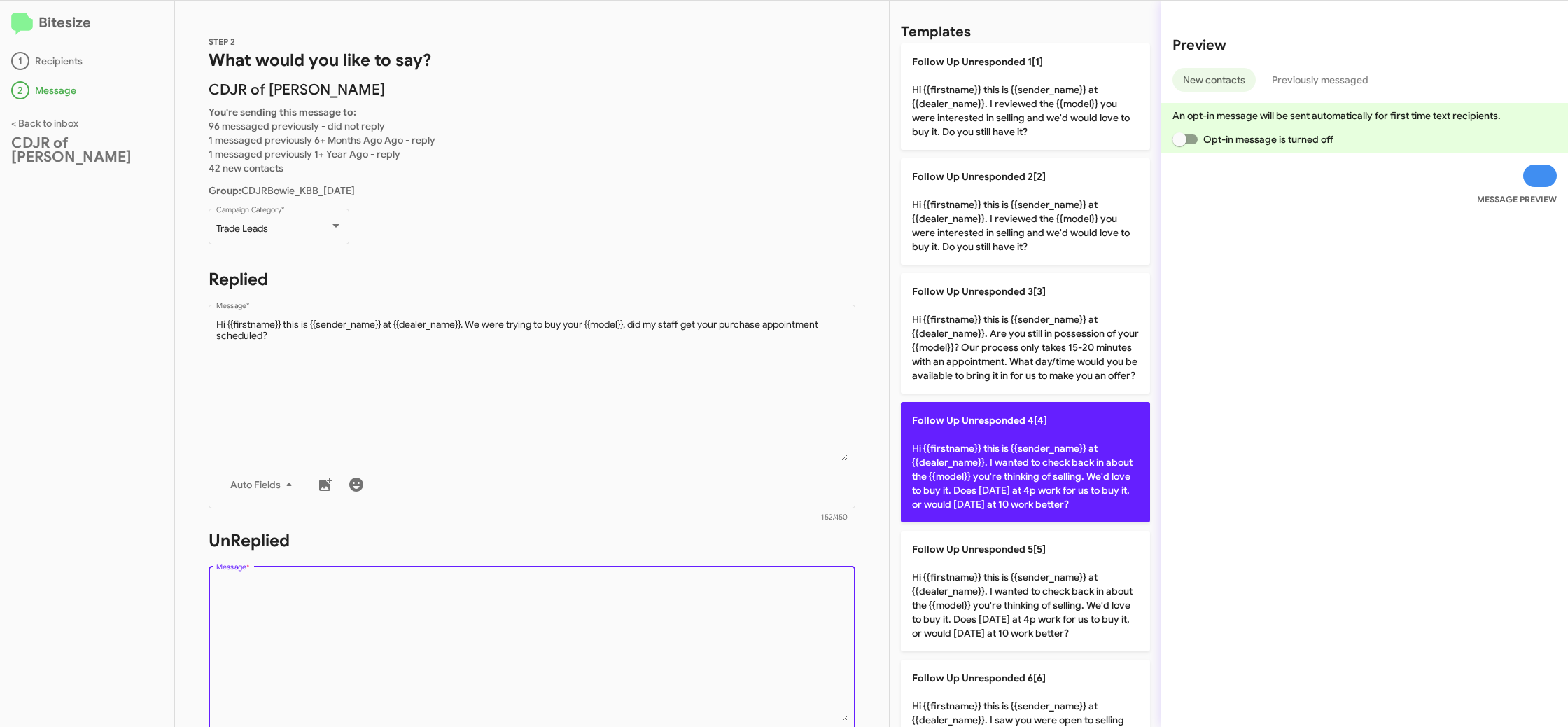
drag, startPoint x: 963, startPoint y: 517, endPoint x: 955, endPoint y: 516, distance: 8.1
click at [962, 517] on p "Follow Up Unresponded 4[4] Hi {{firstname}} this is {{sender_name}} at {{dealer…" at bounding box center [1025, 462] width 249 height 121
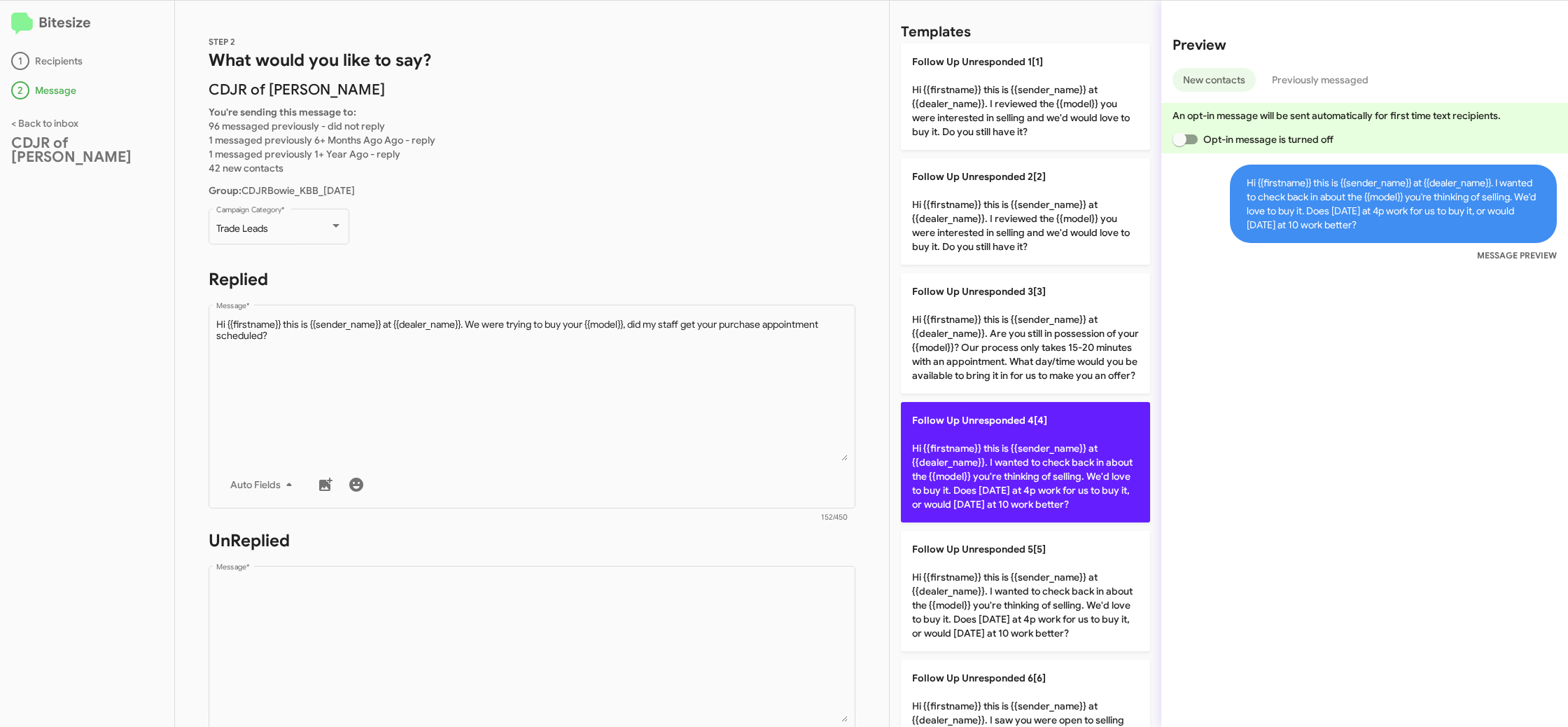
type textarea "Hi {{firstname}} this is {{sender_name}} at {{dealer_name}}. I wanted to check …"
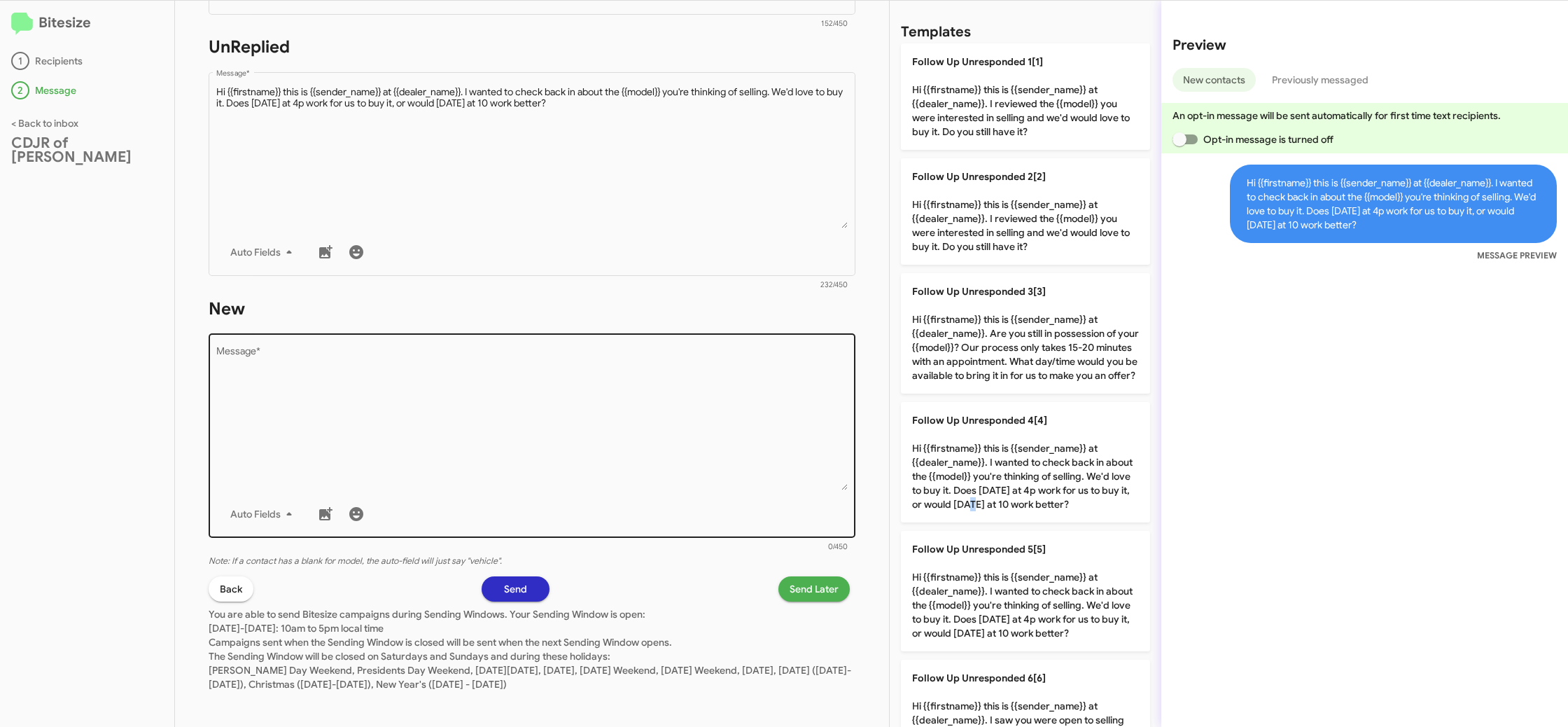
scroll to position [501, 0]
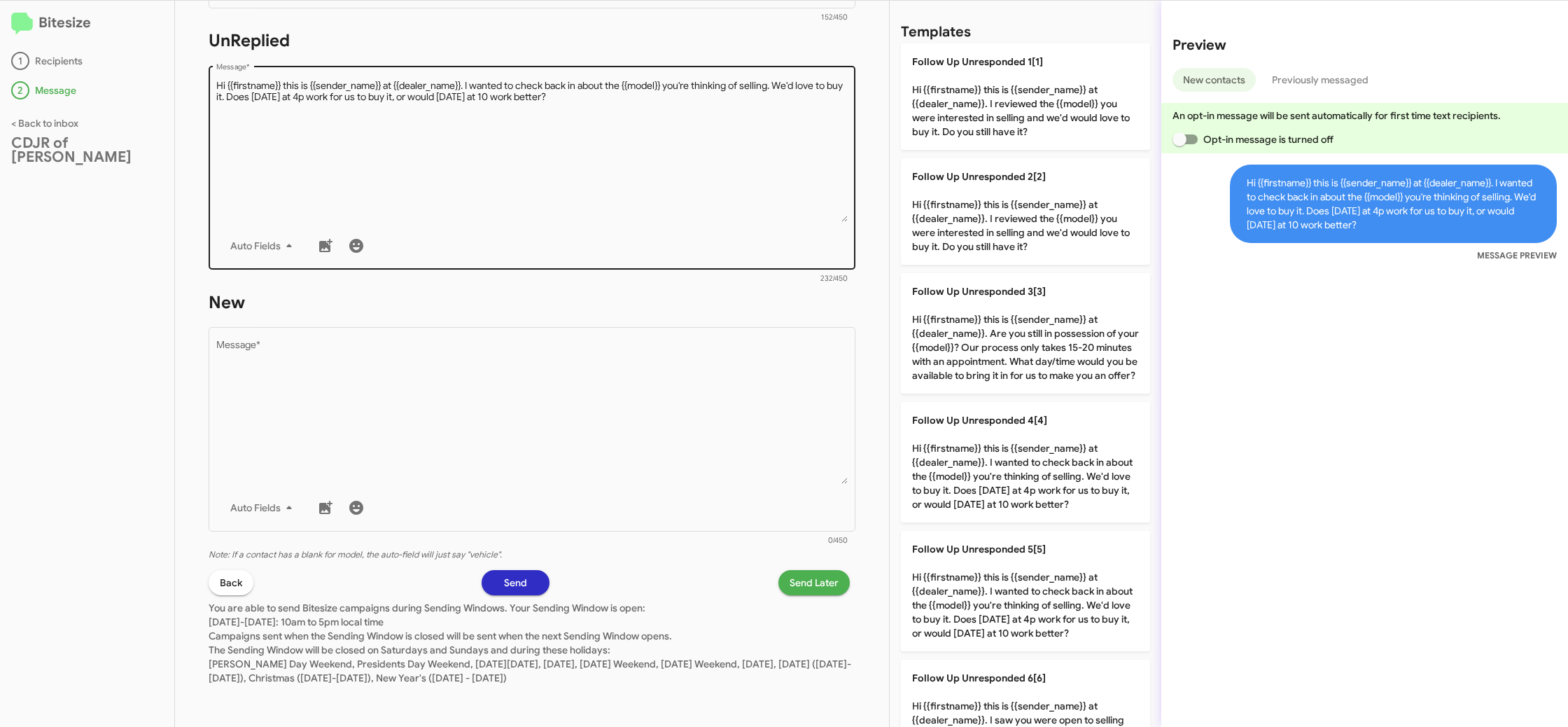
click at [658, 187] on textarea "Message *" at bounding box center [532, 150] width 632 height 143
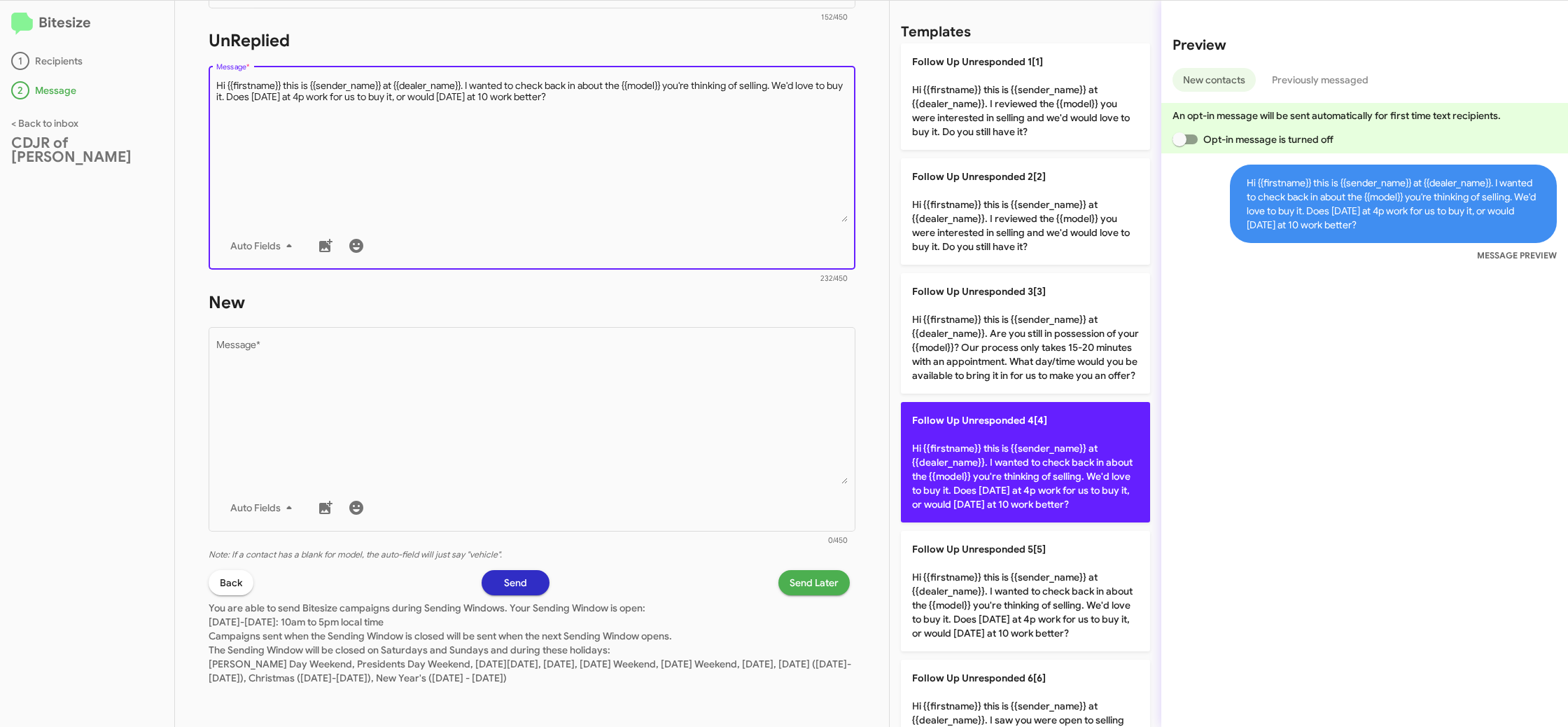
drag, startPoint x: 658, startPoint y: 187, endPoint x: 1011, endPoint y: 433, distance: 430.3
click at [659, 187] on textarea "Message *" at bounding box center [532, 150] width 632 height 143
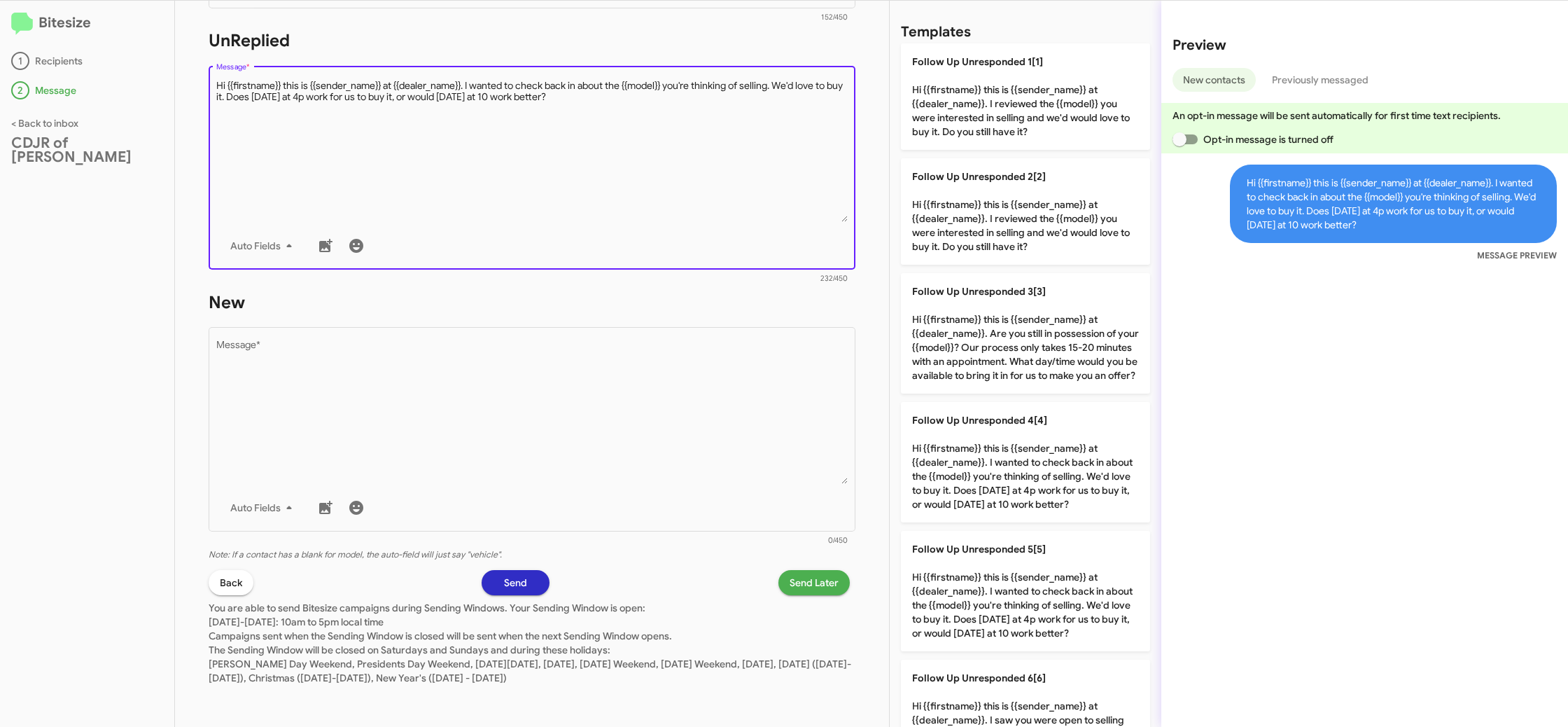
drag, startPoint x: 986, startPoint y: 477, endPoint x: 889, endPoint y: 475, distance: 97.0
click at [979, 477] on p "Follow Up Unresponded 4[4] Hi {{firstname}} this is {{sender_name}} at {{dealer…" at bounding box center [1025, 462] width 249 height 121
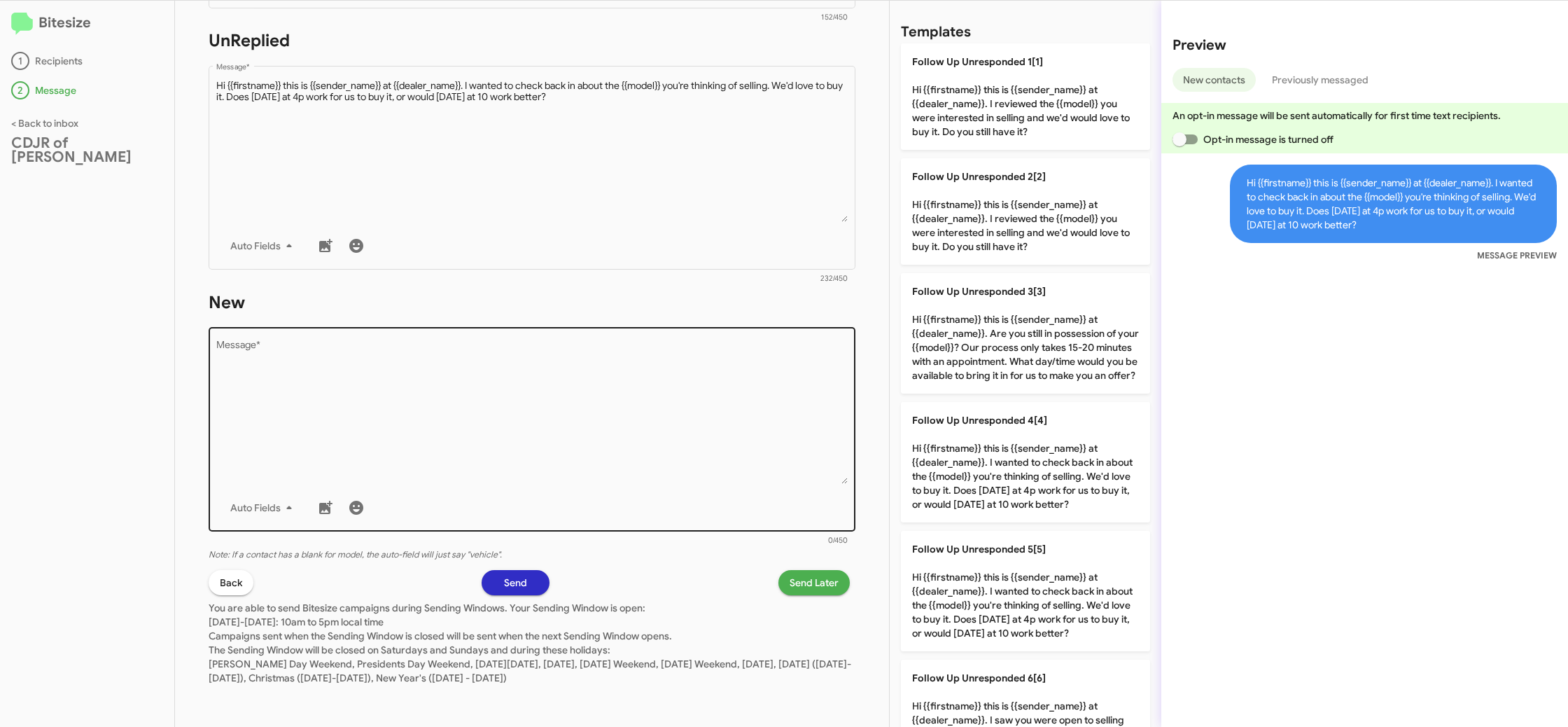
click at [703, 464] on textarea "Message *" at bounding box center [532, 412] width 632 height 143
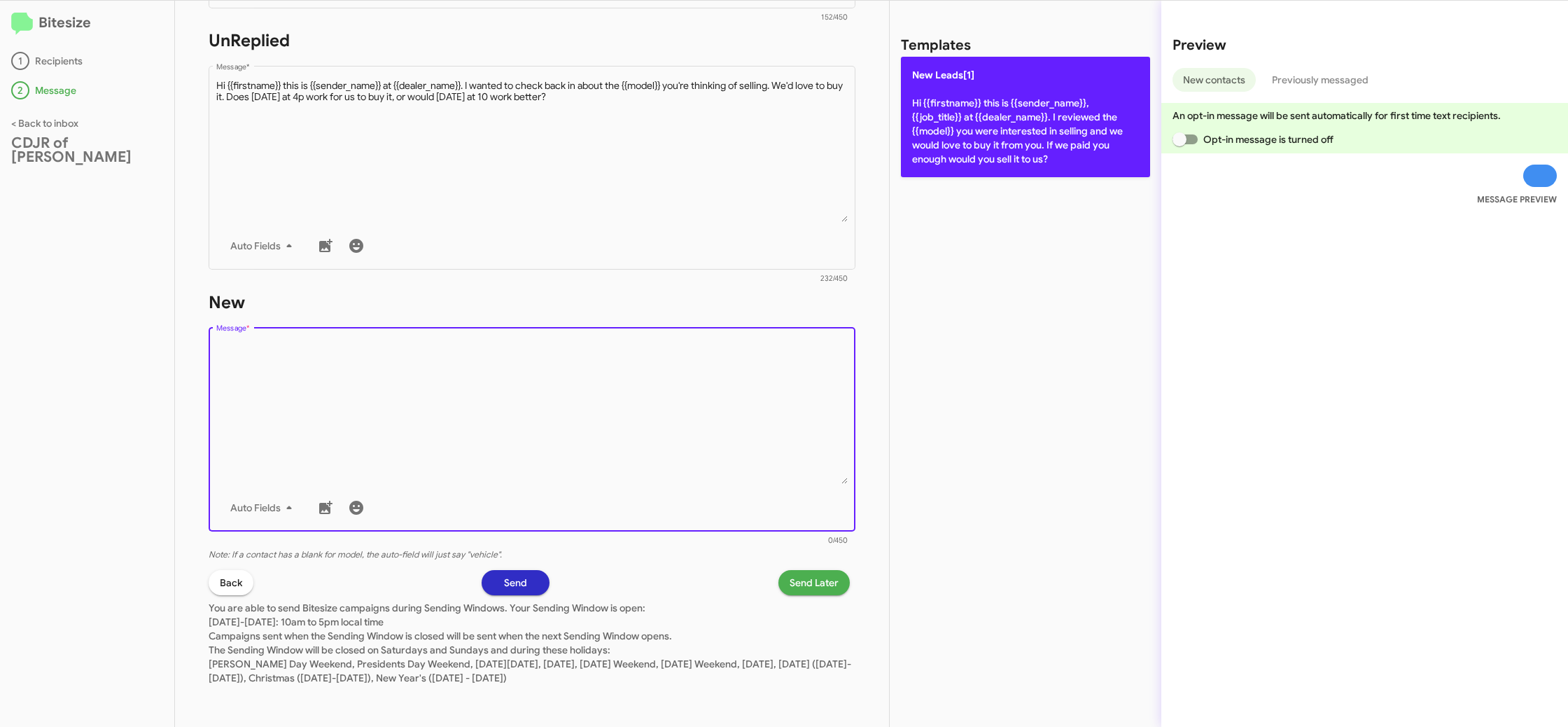
drag, startPoint x: 712, startPoint y: 448, endPoint x: 972, endPoint y: 175, distance: 377.0
click at [728, 430] on textarea "Message *" at bounding box center [532, 412] width 632 height 143
click at [970, 170] on p "New Leads[1] Hi {{firstname}} this is {{sender_name}}, {{job_title}} at {{deale…" at bounding box center [1025, 117] width 249 height 121
type textarea "Hi {{firstname}} this is {{sender_name}}, {{job_title}} at {{dealer_name}}. I r…"
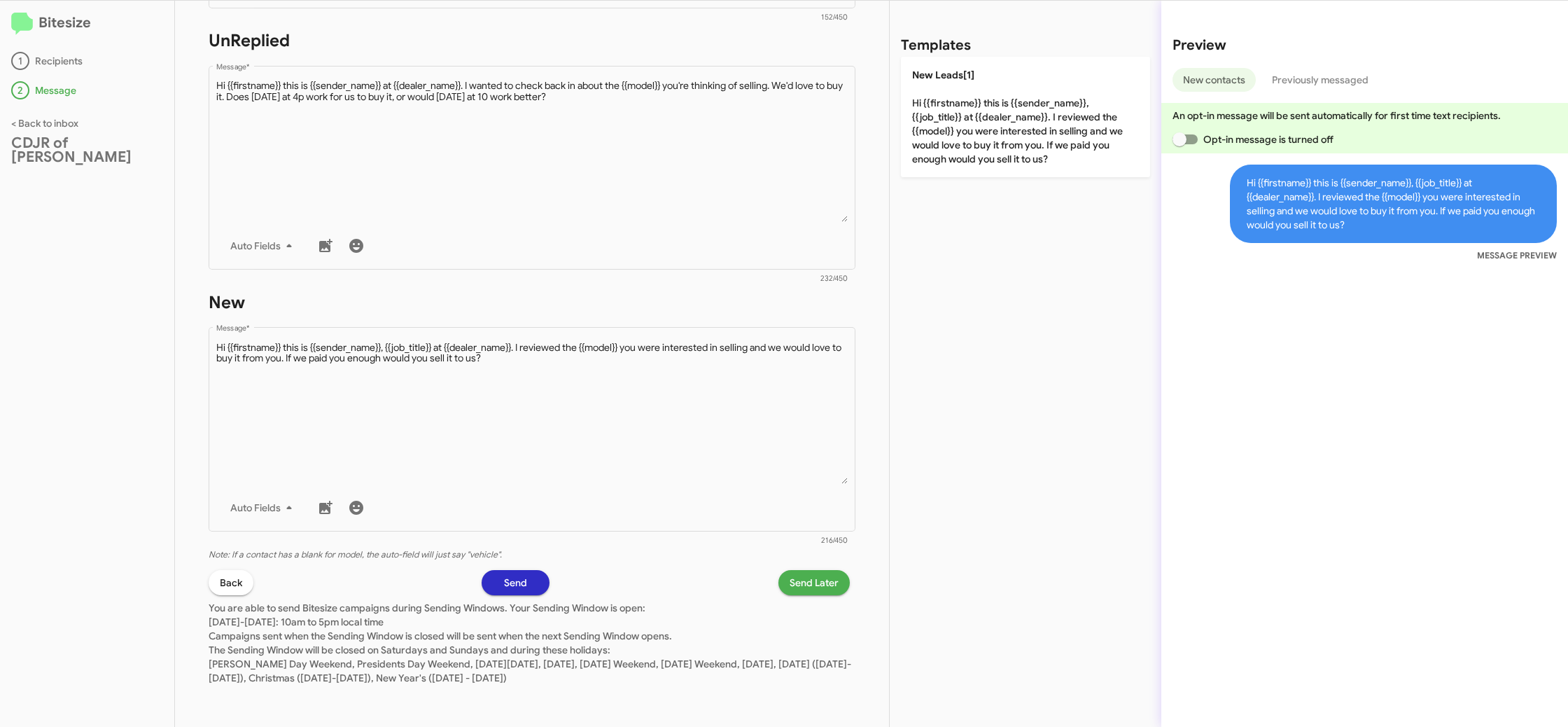
click at [784, 583] on button "Send Later" at bounding box center [814, 582] width 71 height 25
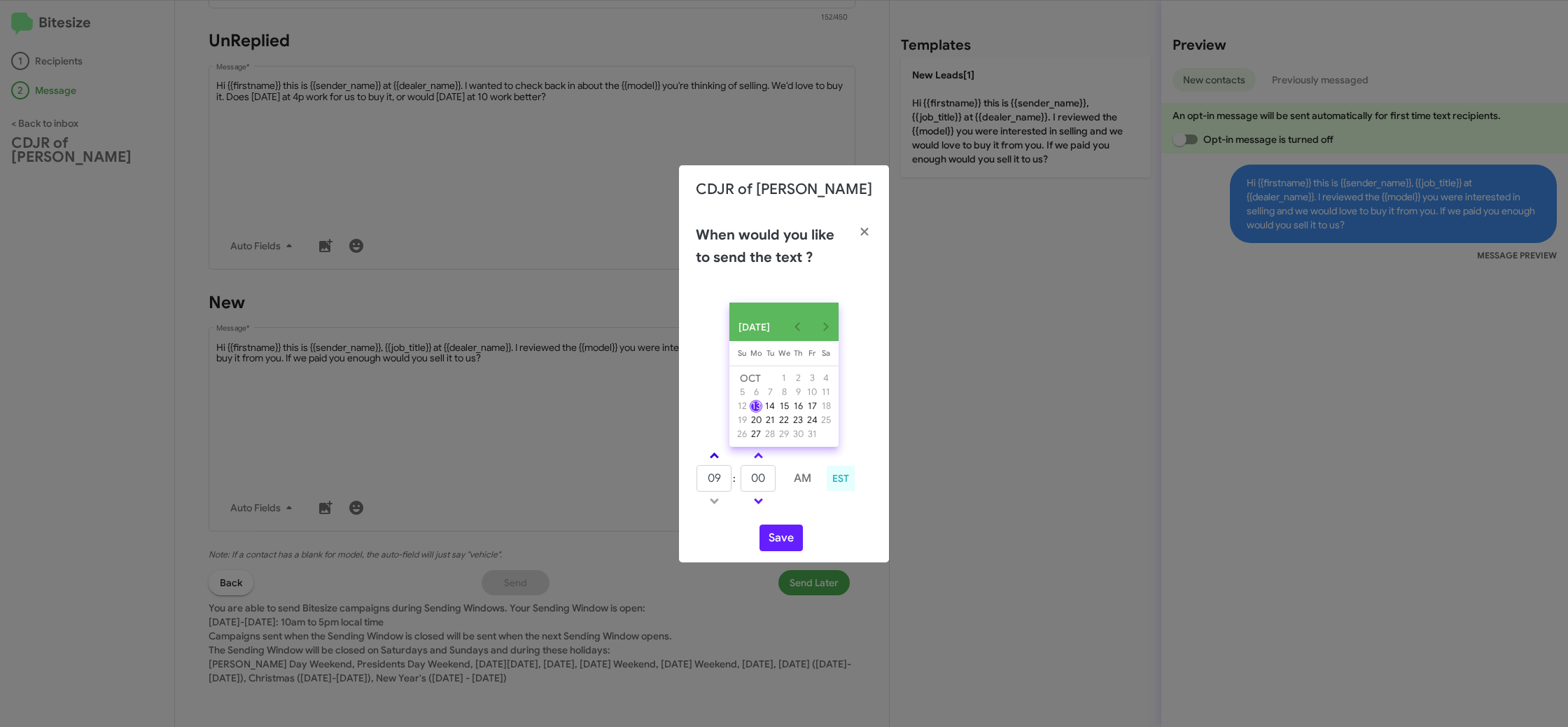
click at [719, 463] on link at bounding box center [715, 455] width 24 height 16
drag, startPoint x: 719, startPoint y: 465, endPoint x: 738, endPoint y: 466, distance: 19.0
click at [725, 463] on link at bounding box center [715, 455] width 24 height 16
type input "11"
click at [763, 463] on link at bounding box center [759, 455] width 24 height 16
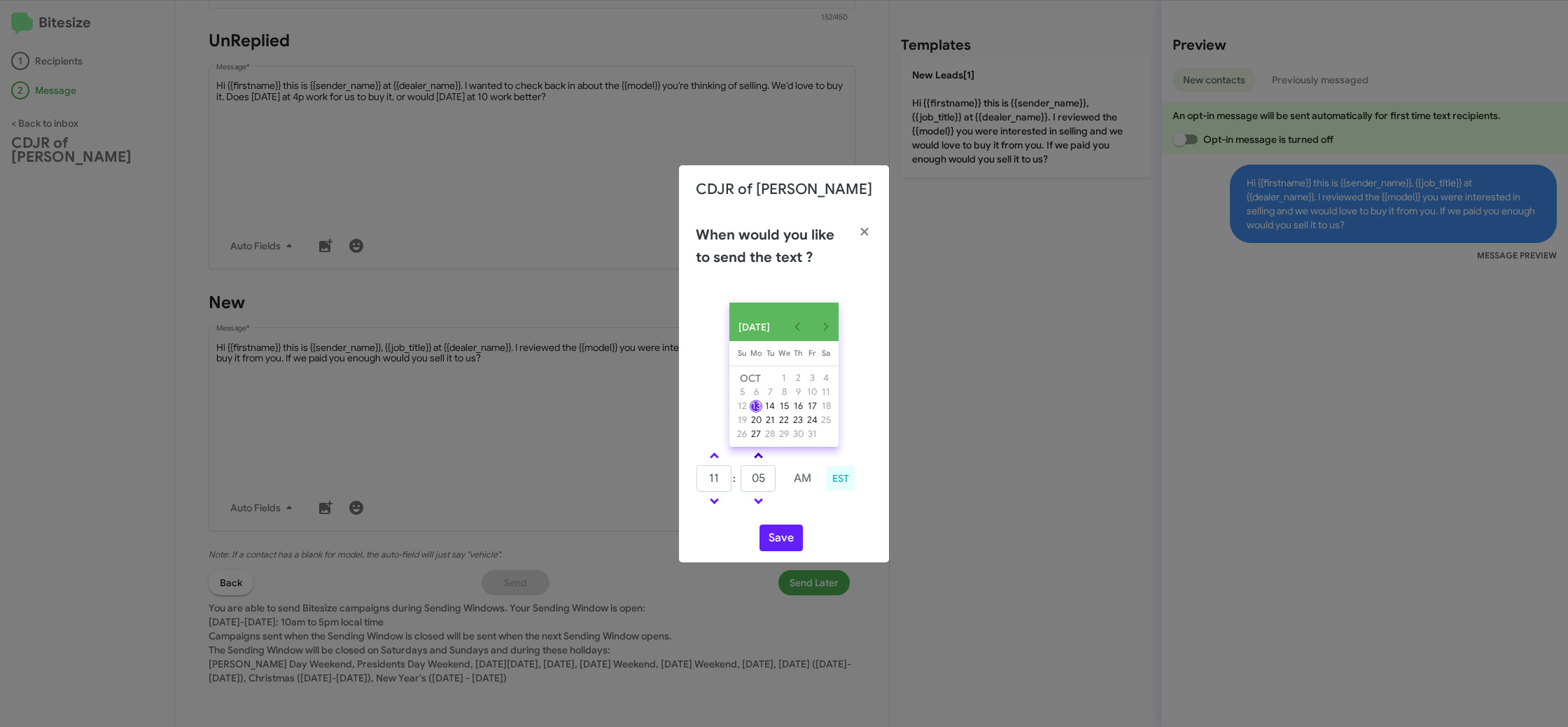
click at [764, 463] on link at bounding box center [759, 455] width 24 height 16
drag, startPoint x: 758, startPoint y: 463, endPoint x: 769, endPoint y: 491, distance: 30.1
click at [758, 461] on span at bounding box center [759, 457] width 9 height 9
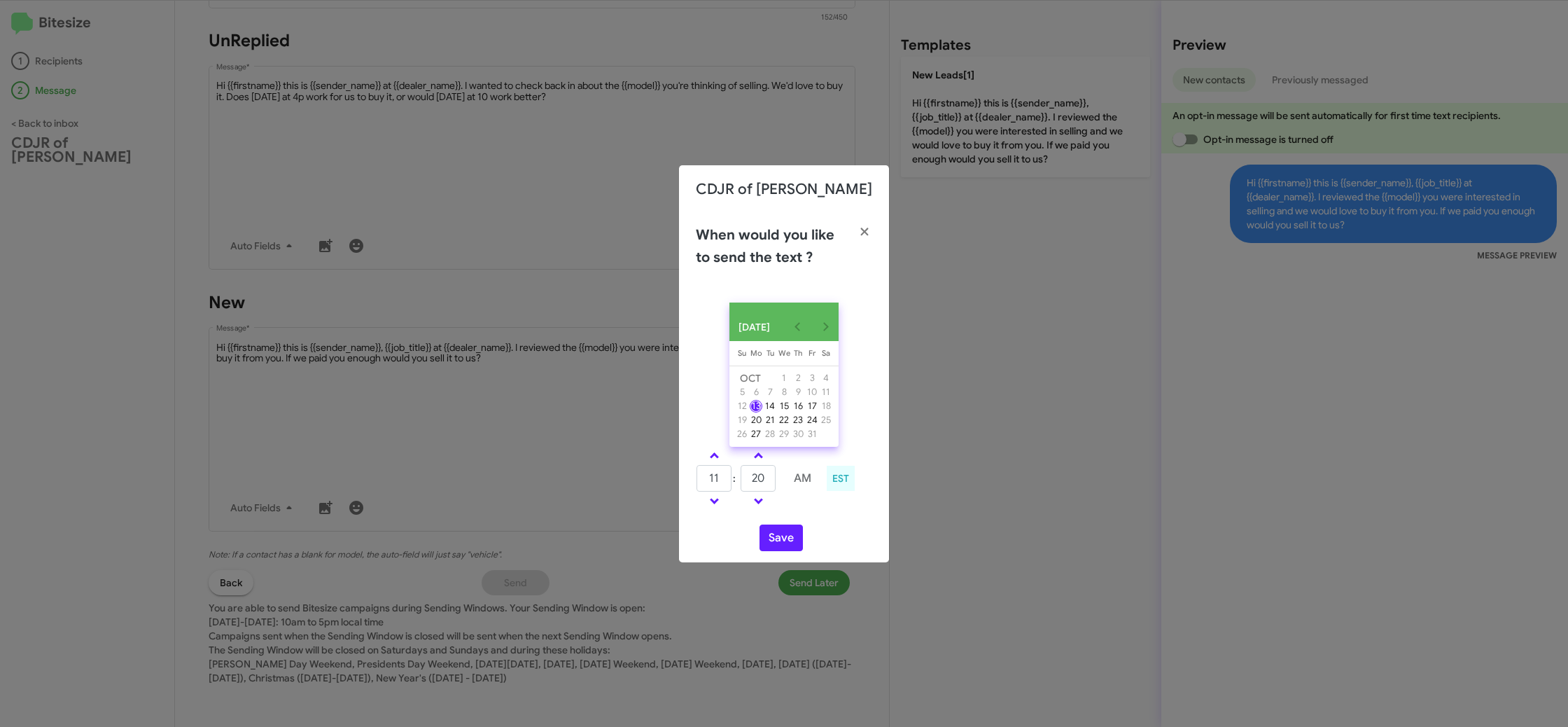
type input "25"
click at [784, 540] on button "Save" at bounding box center [781, 537] width 43 height 27
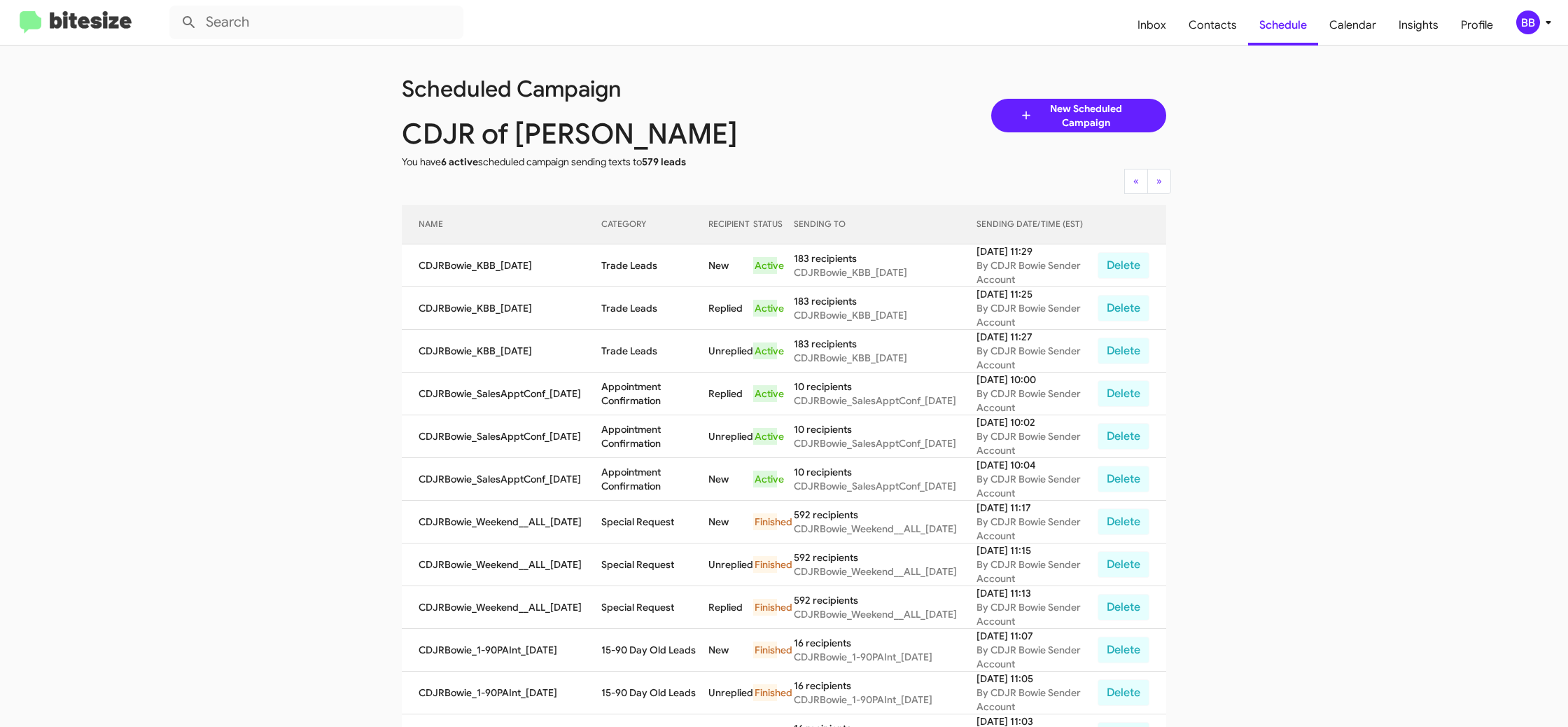
click at [1556, 19] on icon at bounding box center [1548, 22] width 17 height 17
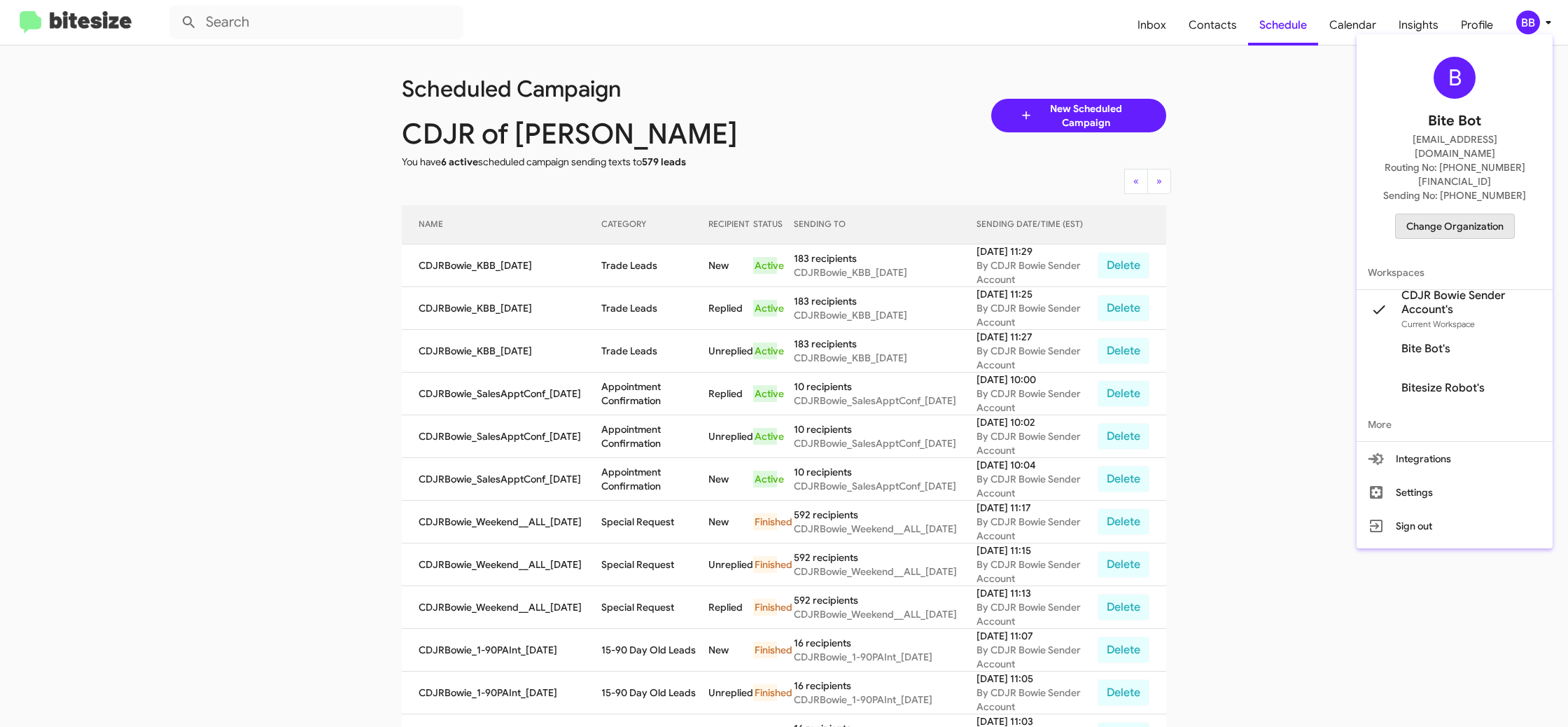
click at [1460, 214] on span "Change Organization" at bounding box center [1455, 226] width 97 height 24
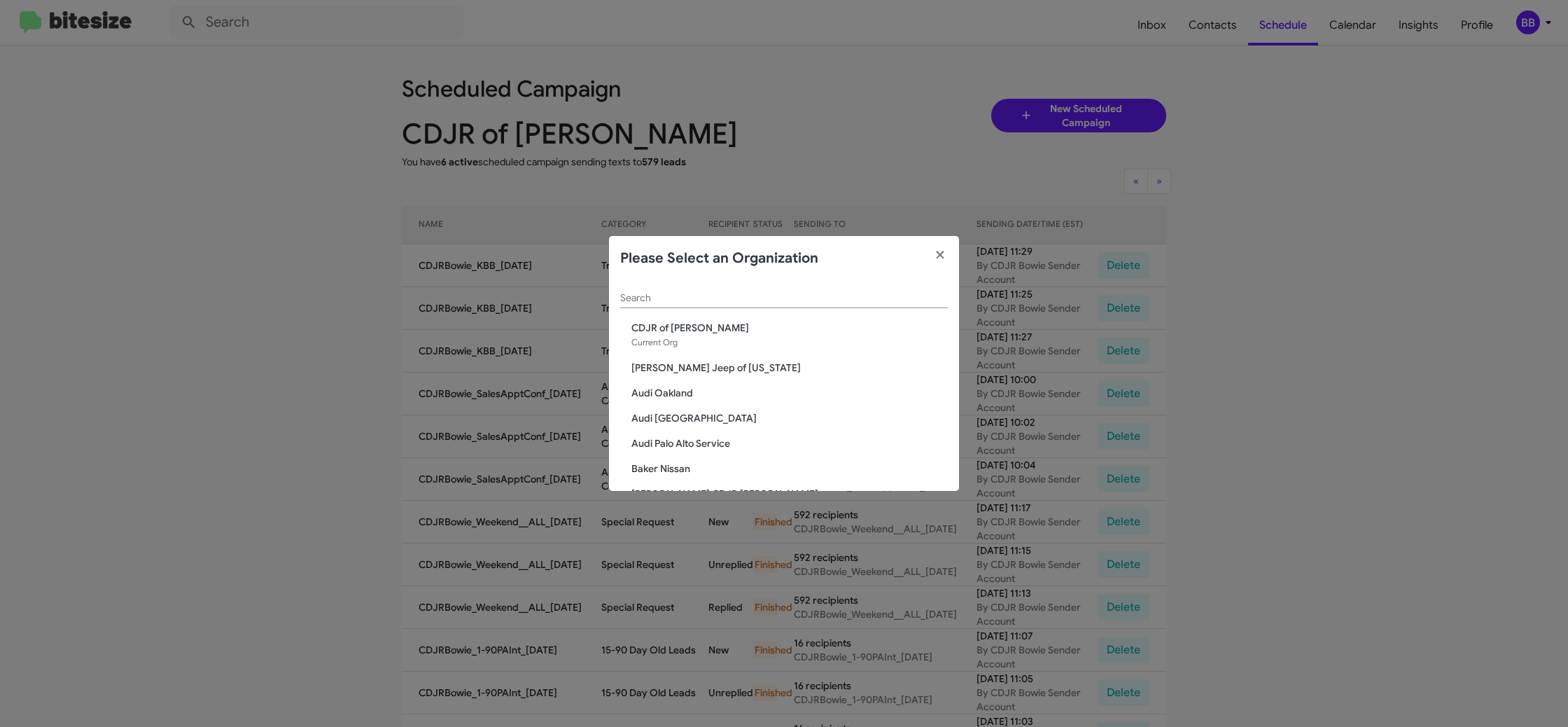
click at [700, 292] on input "Search" at bounding box center [784, 298] width 328 height 11
type input "a"
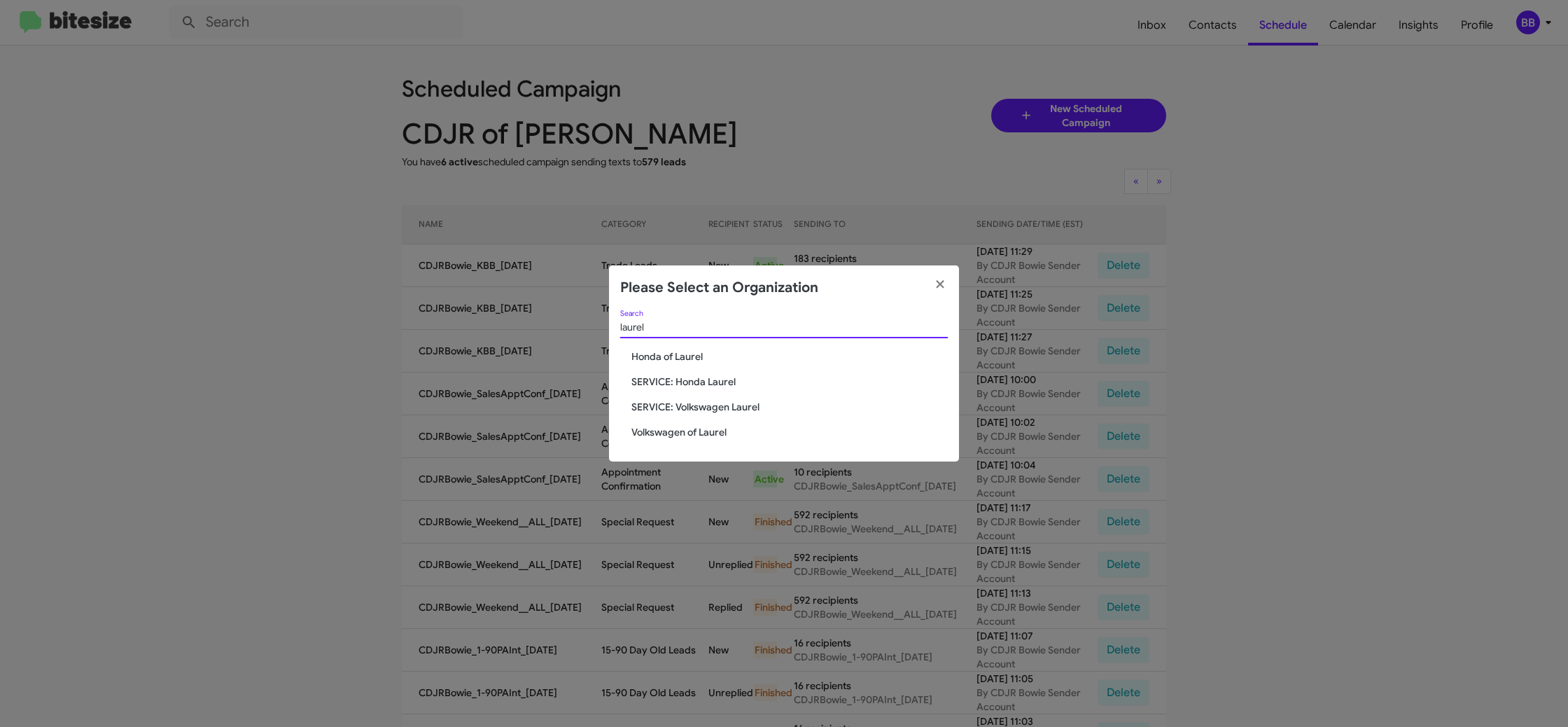
type input "laurel"
click at [700, 431] on span "Volkswagen of Laurel" at bounding box center [789, 432] width 317 height 14
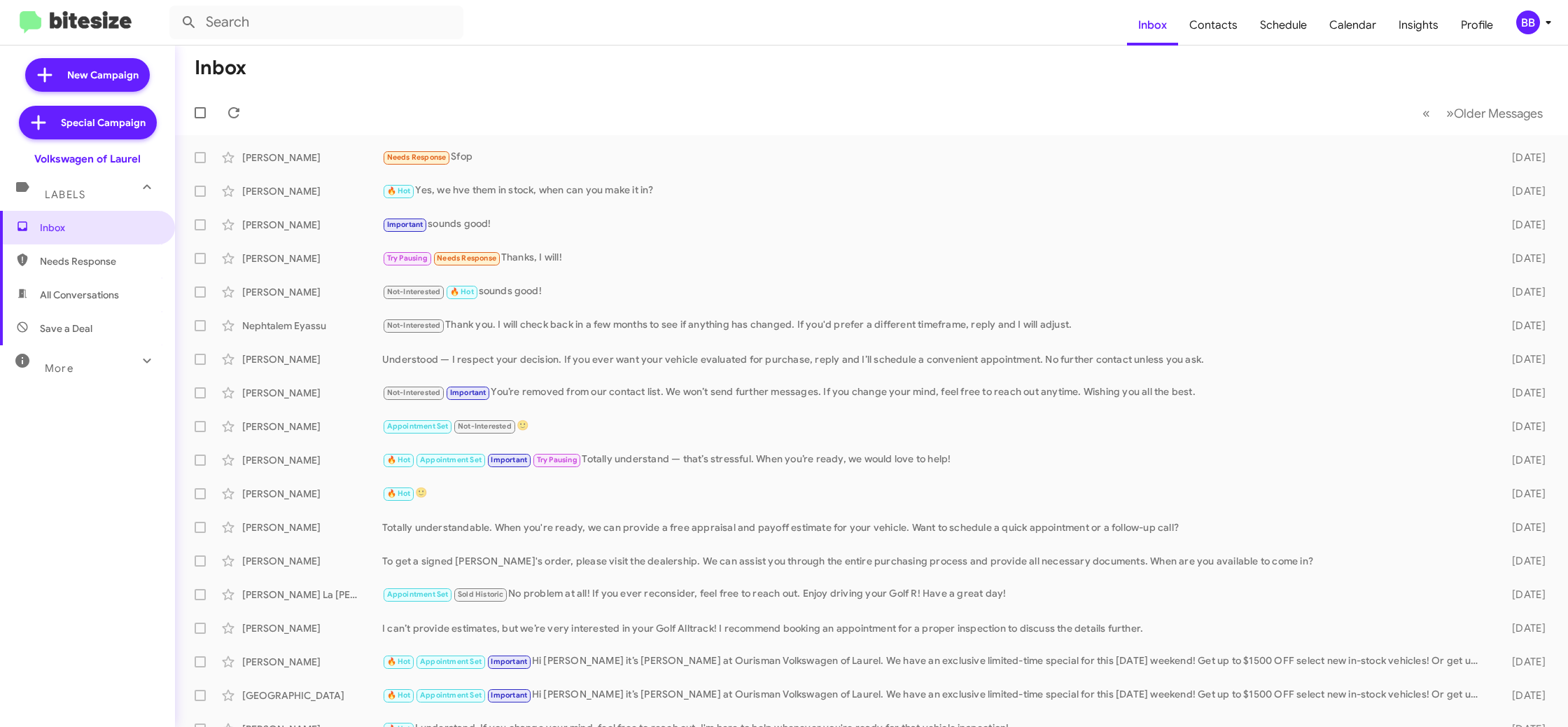
click at [1536, 33] on span "BB" at bounding box center [1536, 22] width 42 height 24
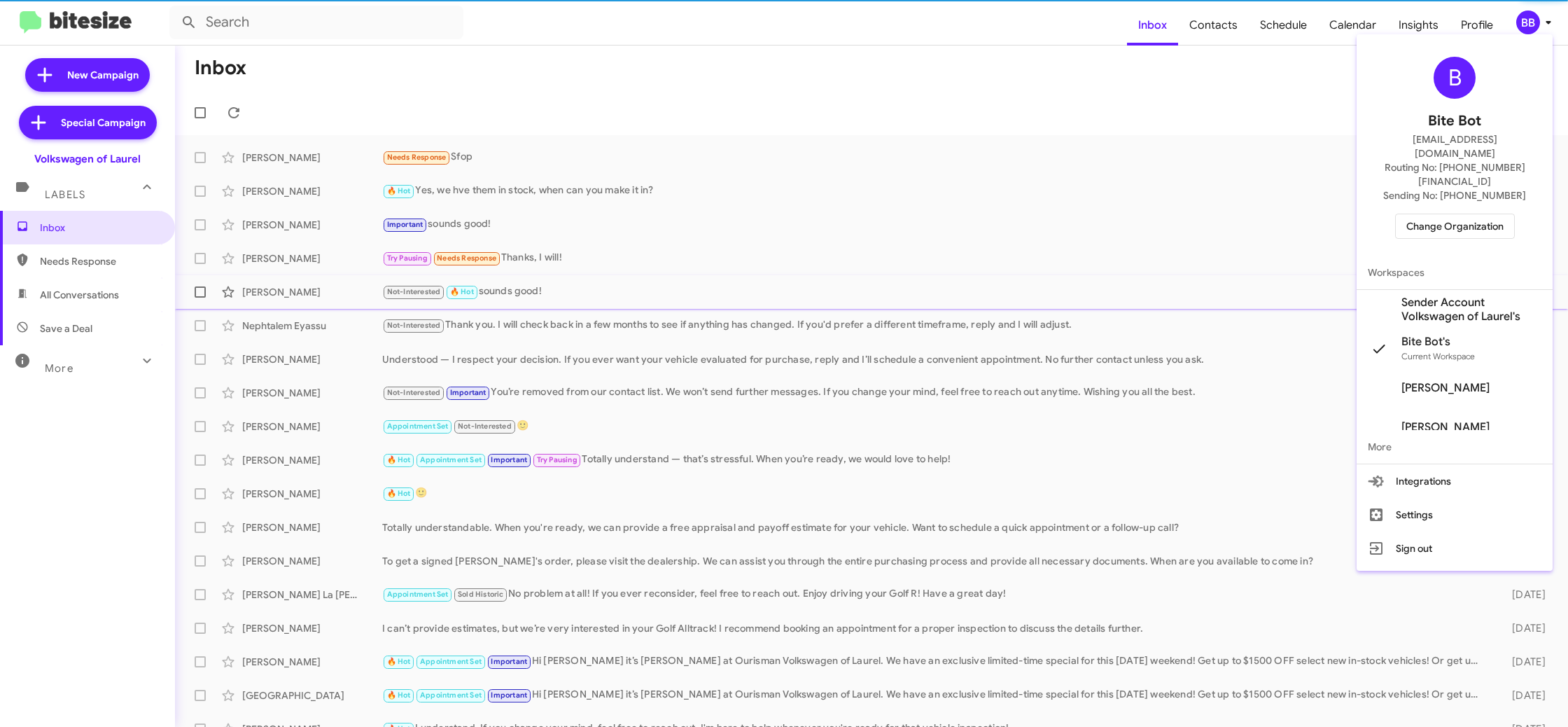
click at [1471, 295] on span "Sender Account Volkswagen of Laurel's" at bounding box center [1471, 309] width 140 height 28
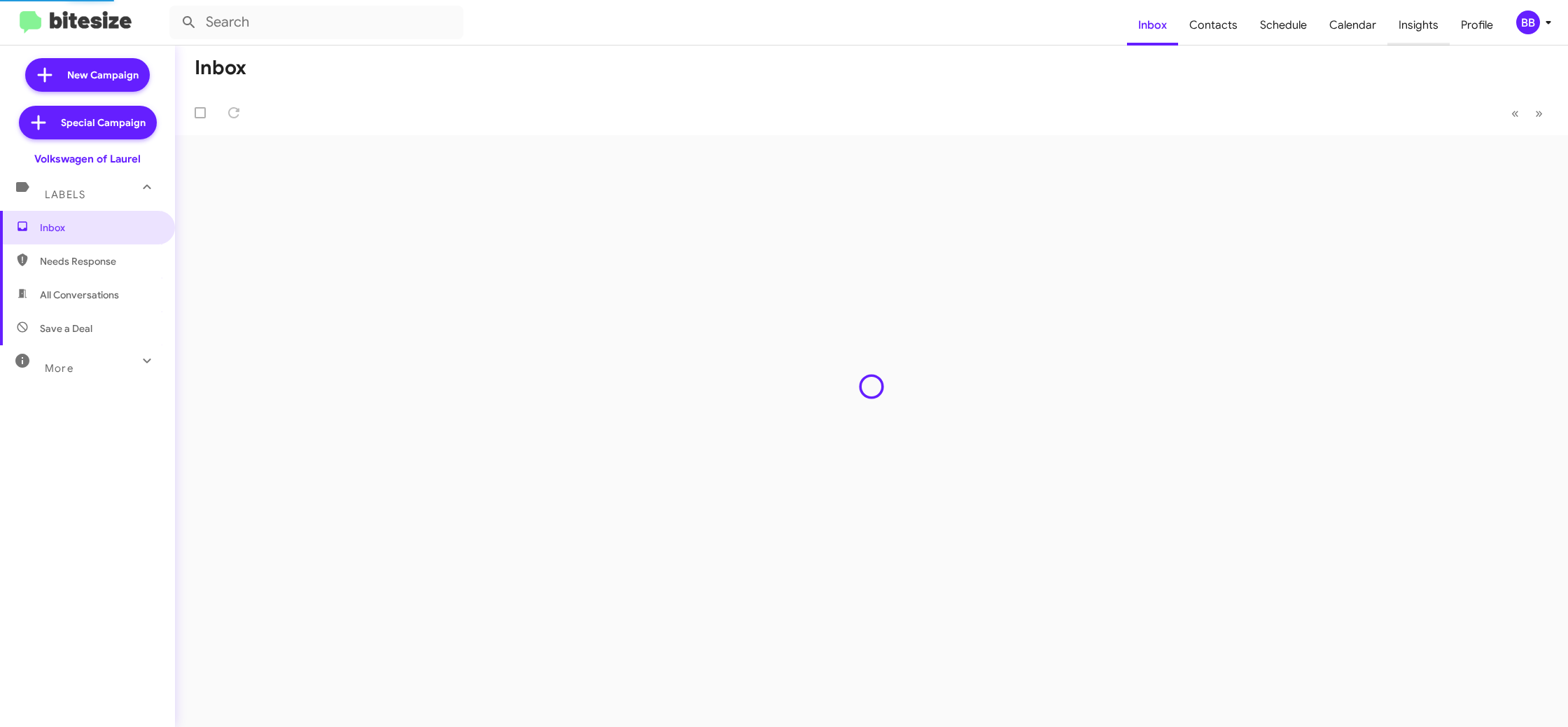
click at [1420, 28] on span "Insights" at bounding box center [1419, 25] width 62 height 41
click at [1420, 28] on body "Inbox Contacts Schedule Calendar Insights Profile BB New Campaign Special Campa…" at bounding box center [784, 364] width 1568 height 727
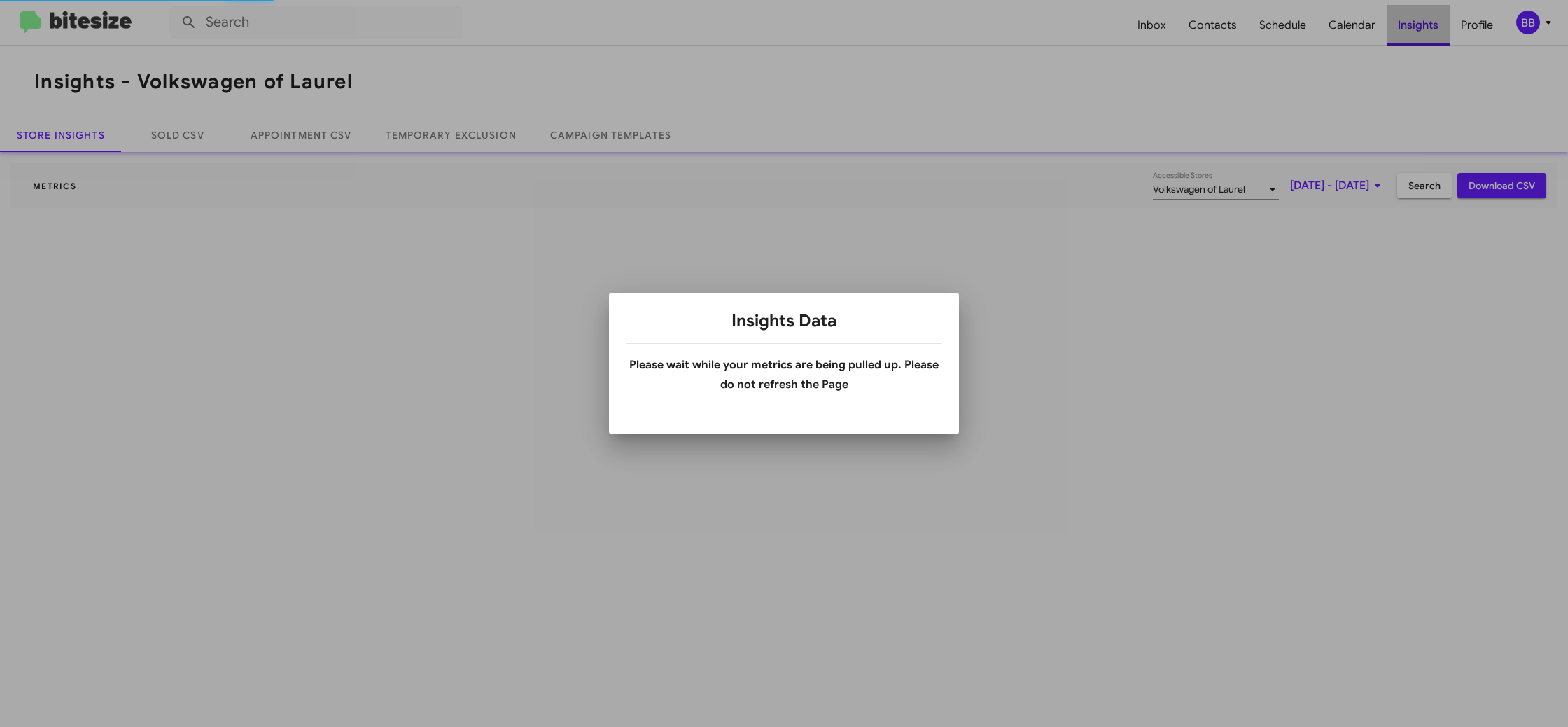
click at [1420, 27] on div at bounding box center [784, 364] width 1568 height 727
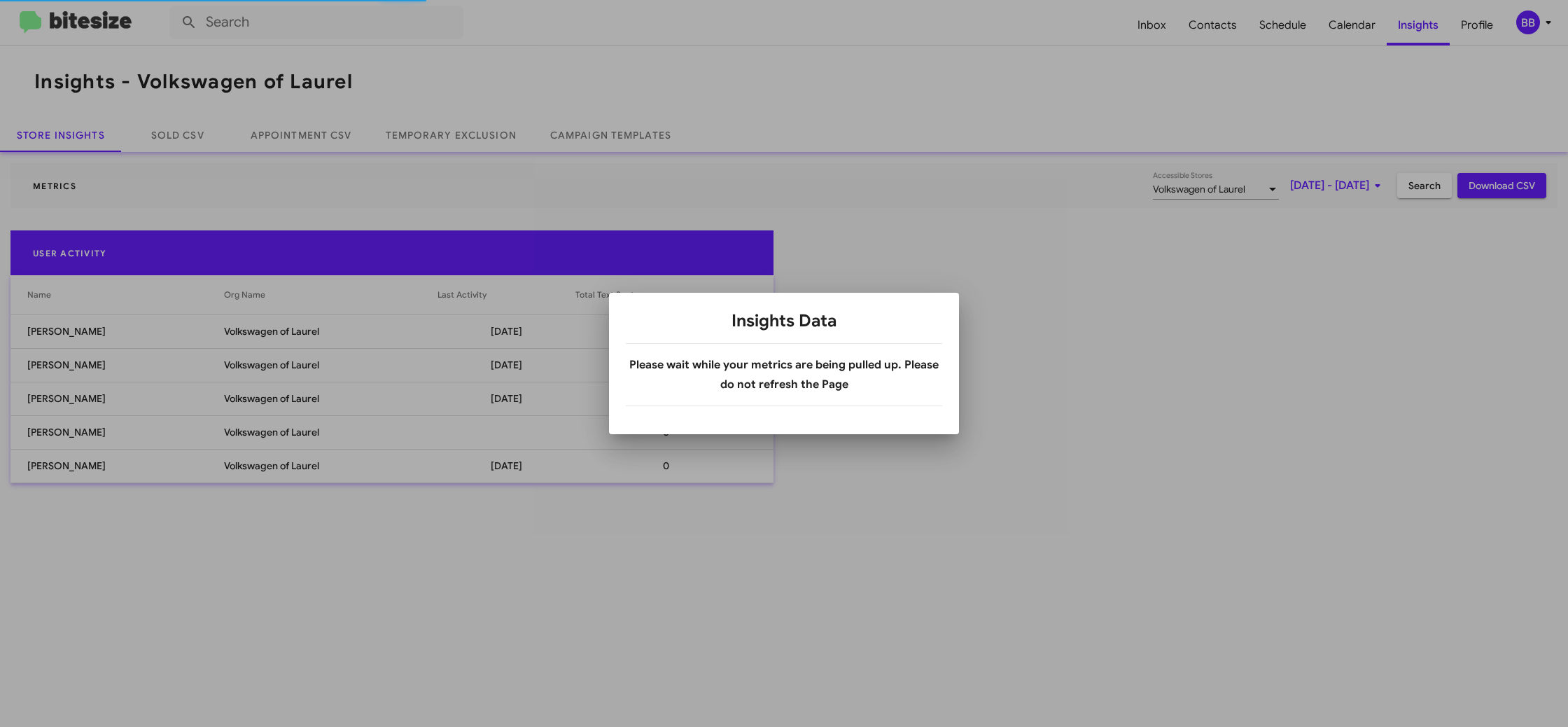
click at [1420, 27] on div at bounding box center [784, 364] width 1568 height 727
drag, startPoint x: 1420, startPoint y: 27, endPoint x: 1412, endPoint y: 24, distance: 8.5
click at [1420, 27] on div at bounding box center [784, 364] width 1568 height 727
click at [452, 143] on div at bounding box center [784, 364] width 1568 height 727
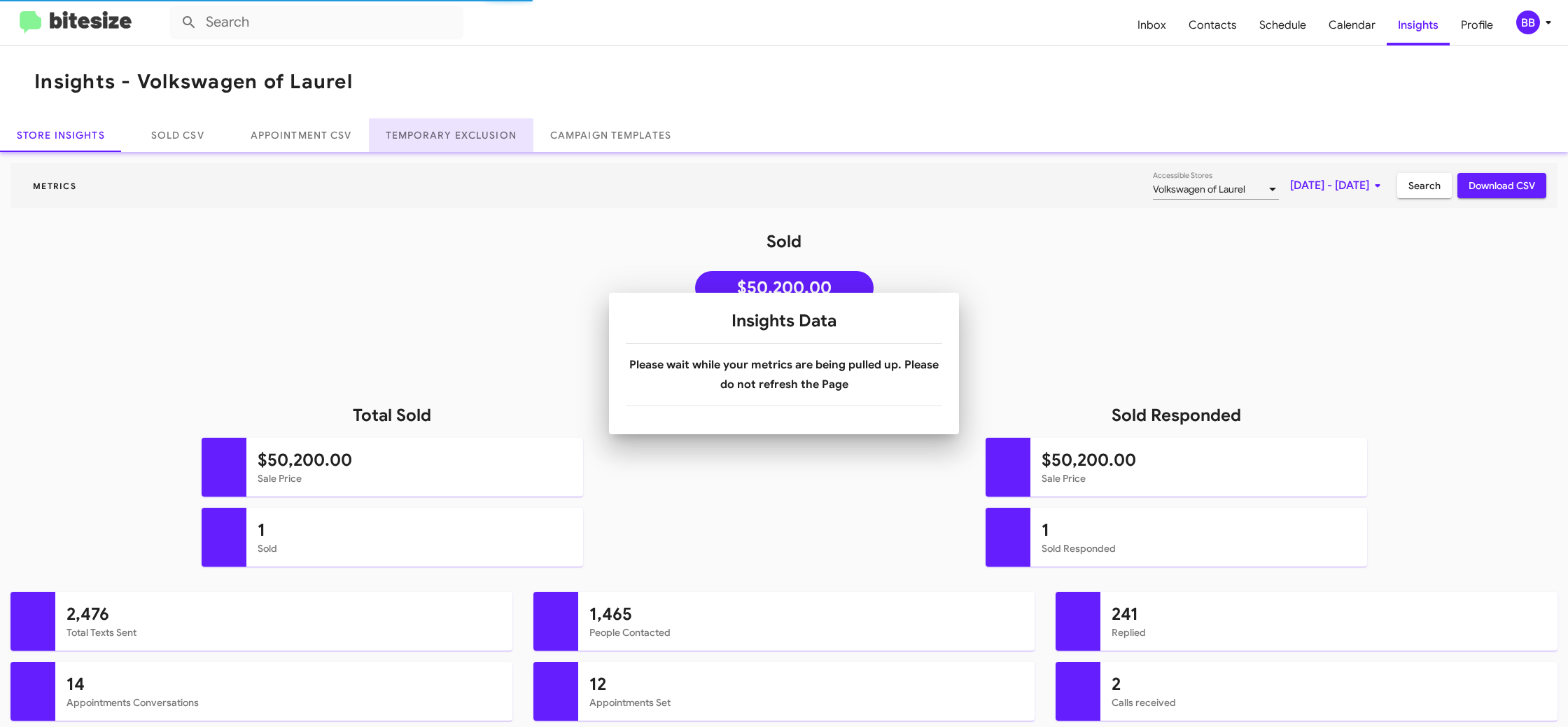
click at [452, 143] on link "Temporary Exclusion" at bounding box center [451, 135] width 164 height 34
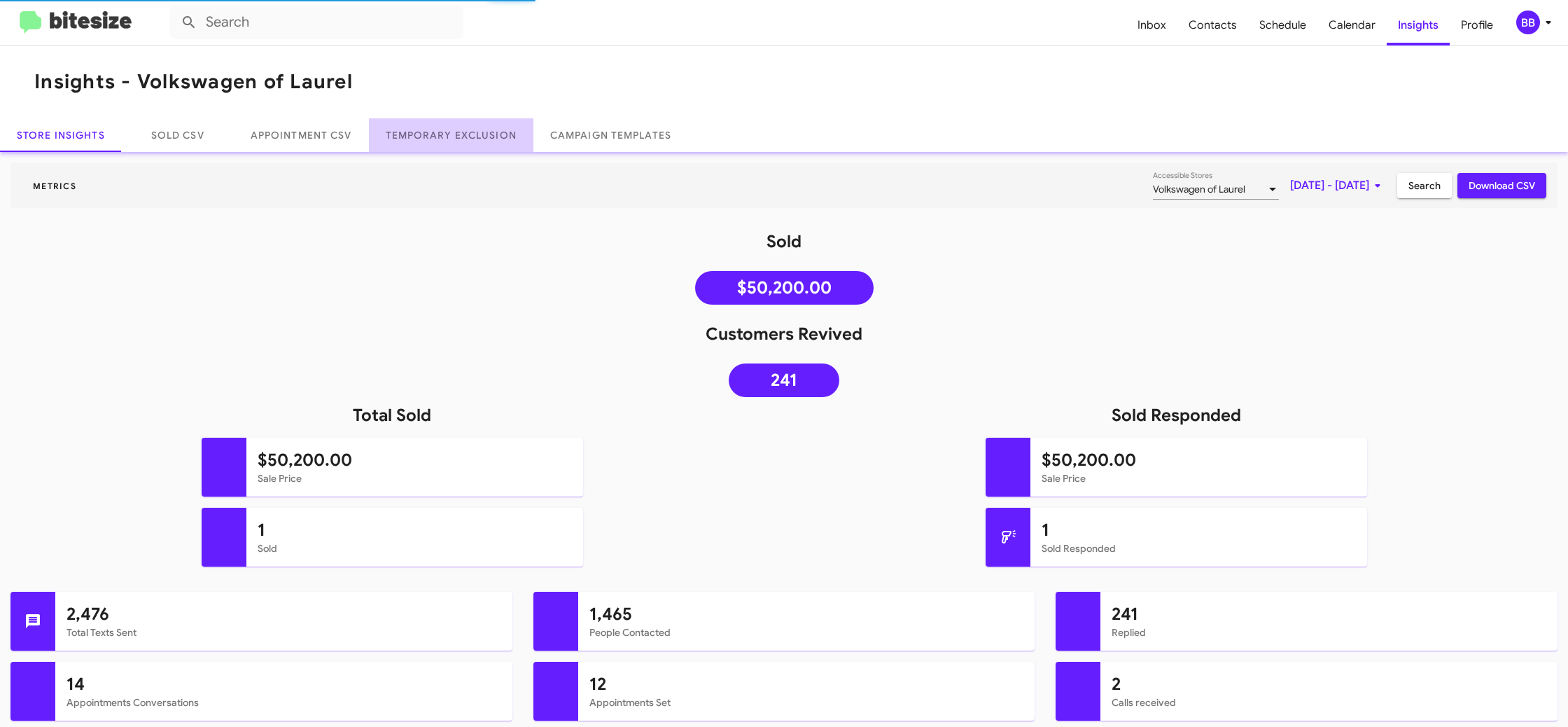
click at [452, 143] on link "Temporary Exclusion" at bounding box center [451, 135] width 164 height 34
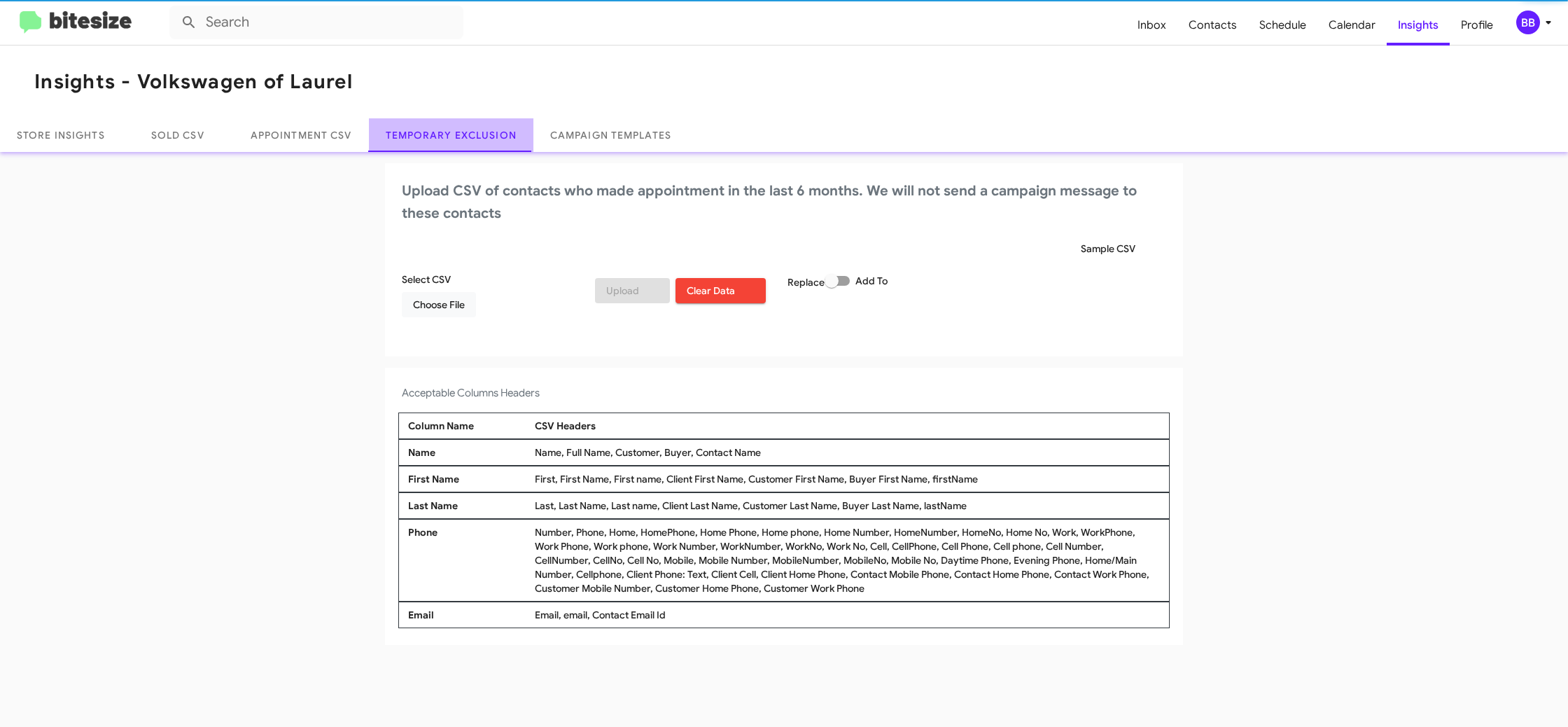
click at [452, 143] on link "Temporary Exclusion" at bounding box center [451, 135] width 164 height 34
drag, startPoint x: 452, startPoint y: 143, endPoint x: 478, endPoint y: 55, distance: 91.8
click at [450, 134] on link "Temporary Exclusion" at bounding box center [451, 135] width 164 height 34
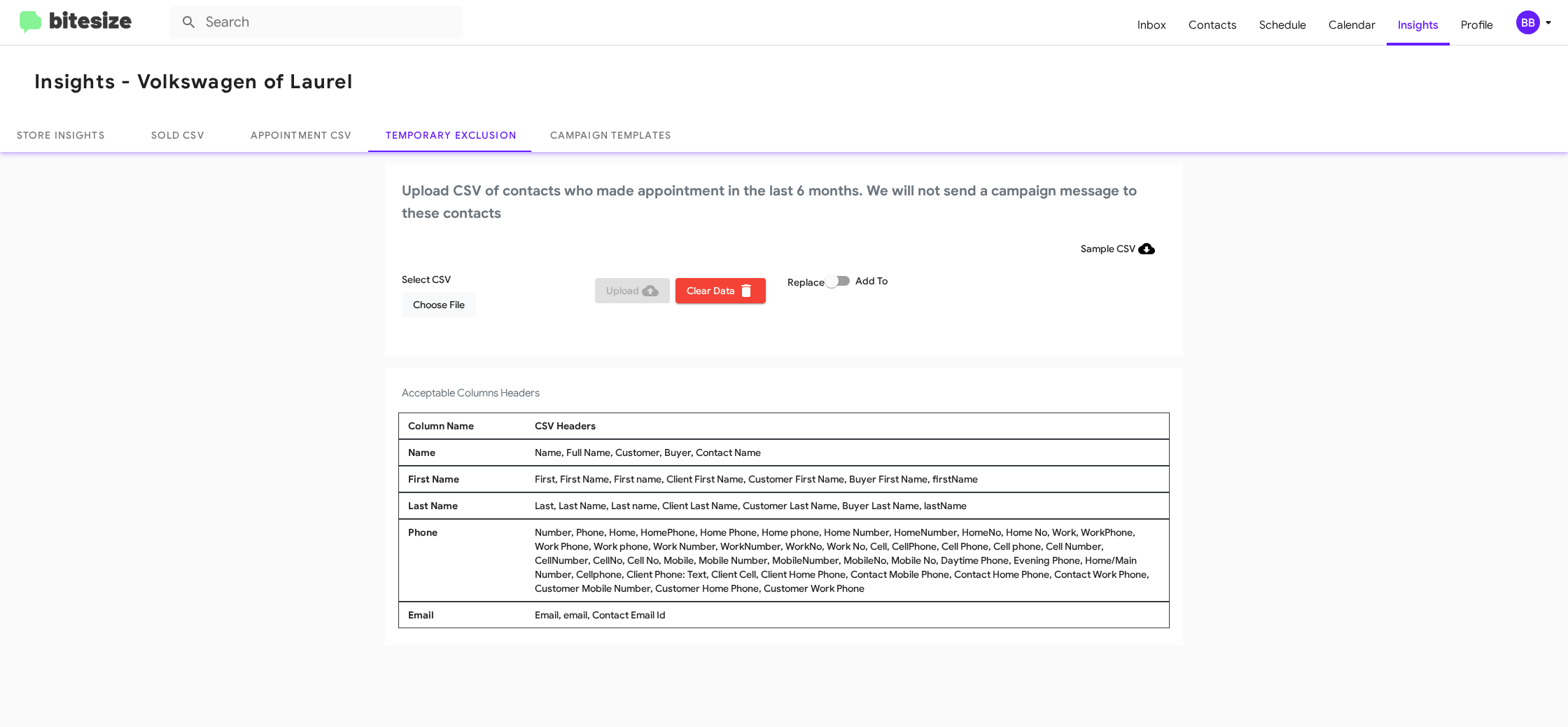
click at [1528, 27] on div "BB" at bounding box center [1528, 22] width 24 height 24
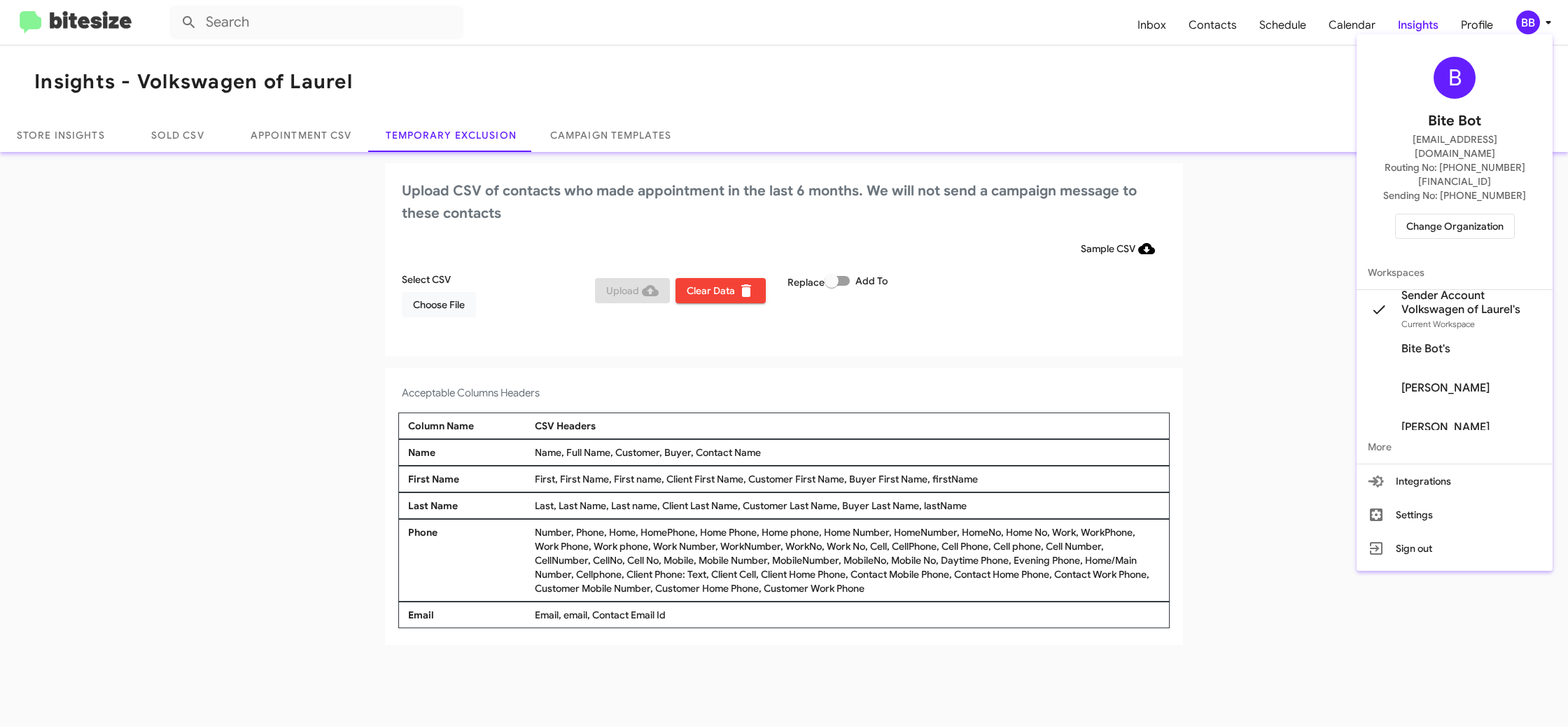
click at [1528, 27] on div at bounding box center [784, 364] width 1568 height 727
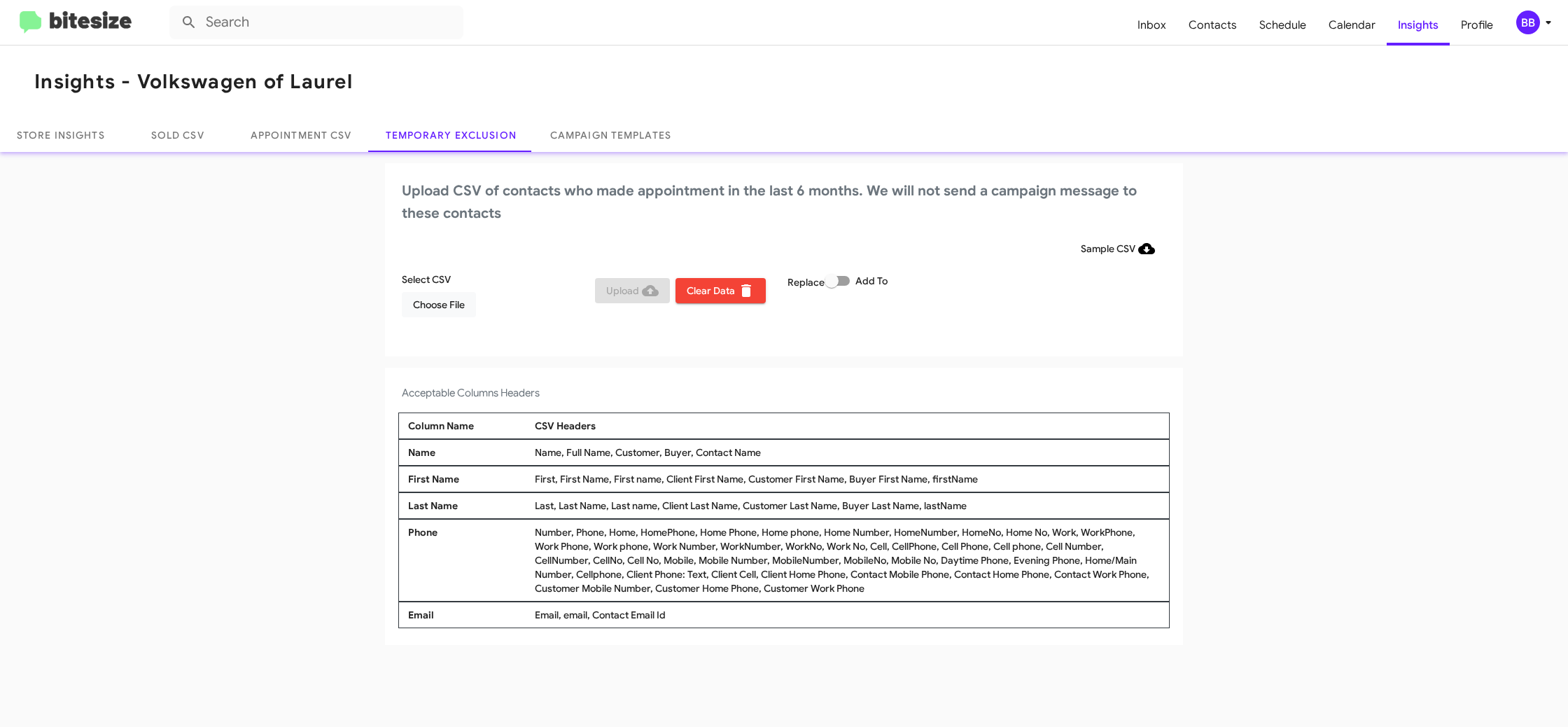
click at [1529, 25] on div "BB" at bounding box center [1528, 22] width 24 height 24
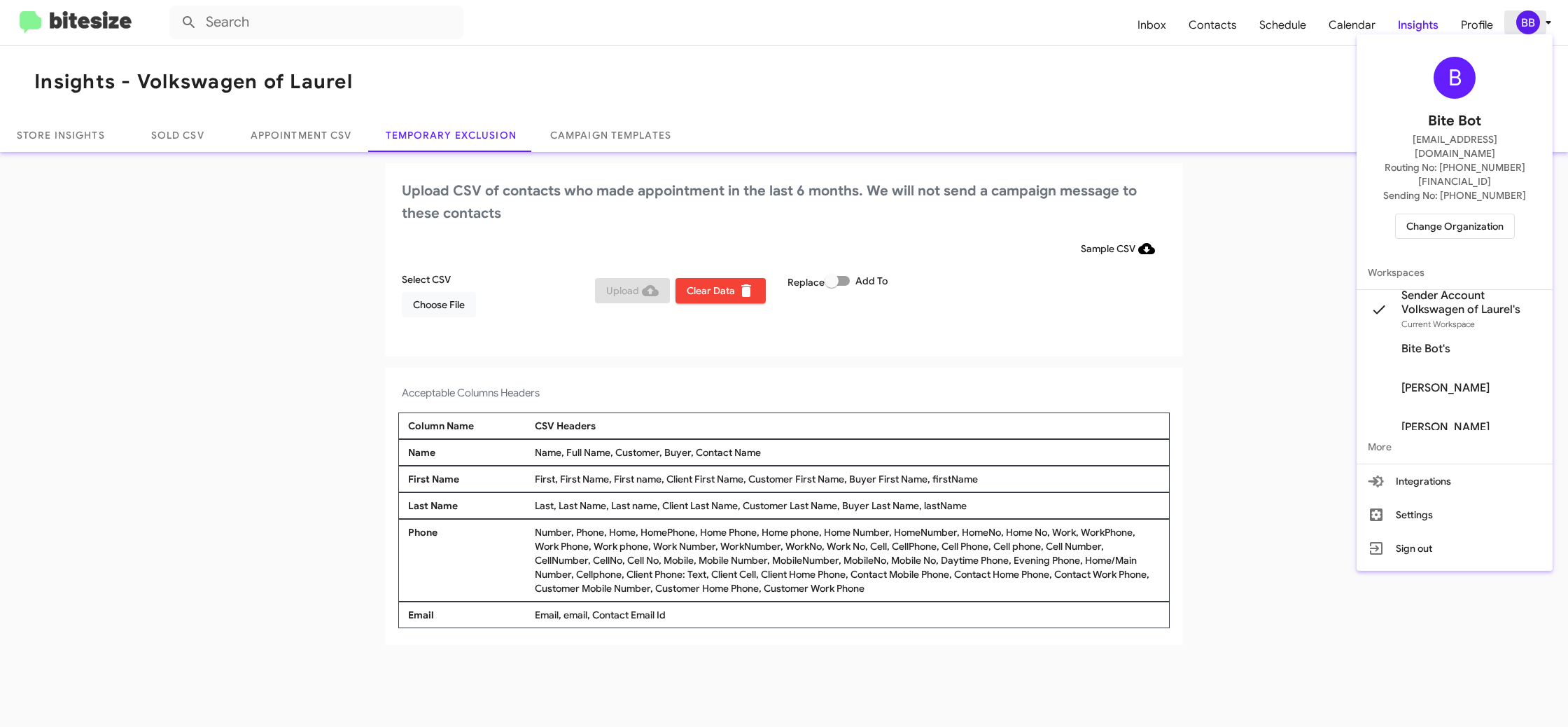
click at [1529, 27] on div at bounding box center [784, 364] width 1568 height 727
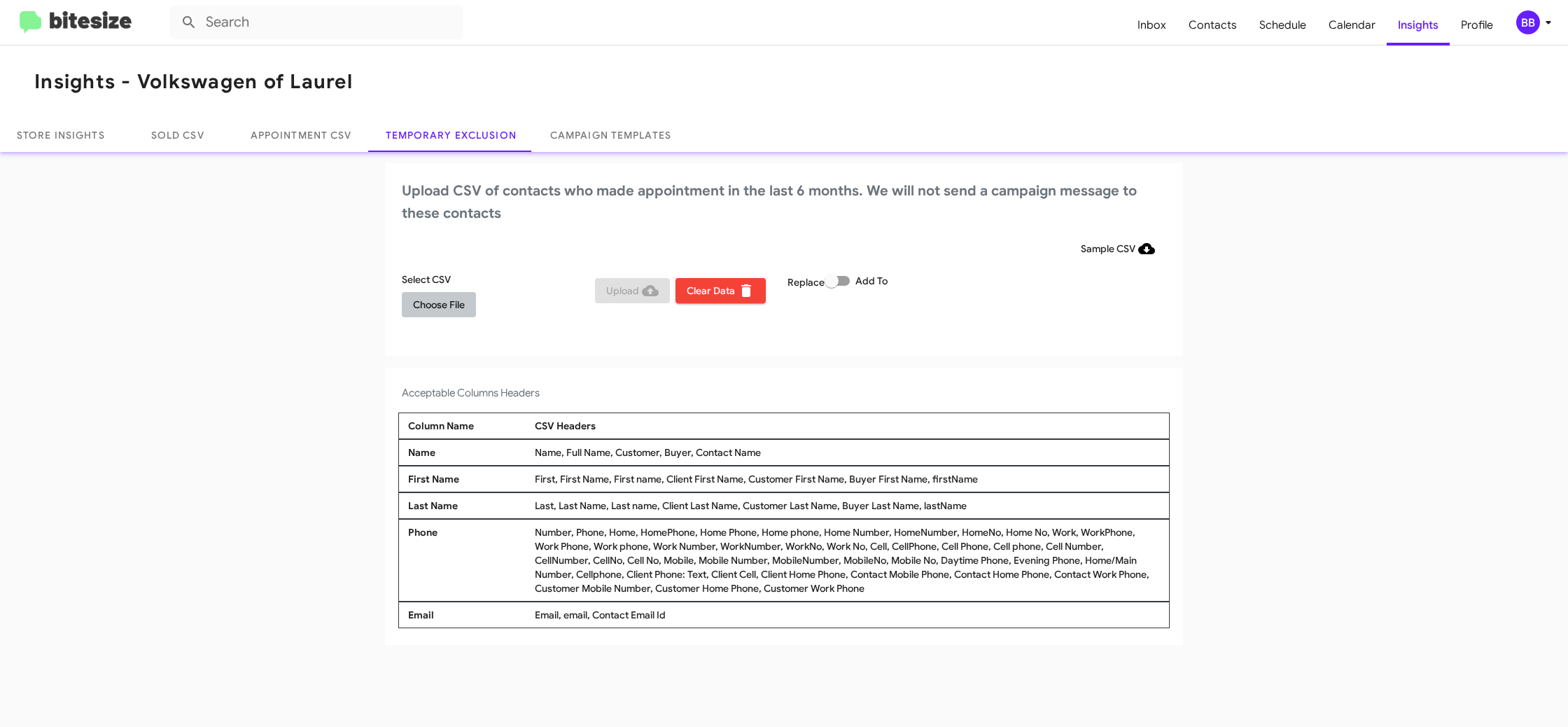
click at [422, 315] on span "Choose File" at bounding box center [439, 304] width 52 height 25
click at [911, 348] on div "Upload CSV of contacts who made appointment in the last 6 months. We will not s…" at bounding box center [784, 261] width 798 height 196
click at [610, 290] on span "Upload" at bounding box center [632, 290] width 52 height 25
